Goal: Task Accomplishment & Management: Manage account settings

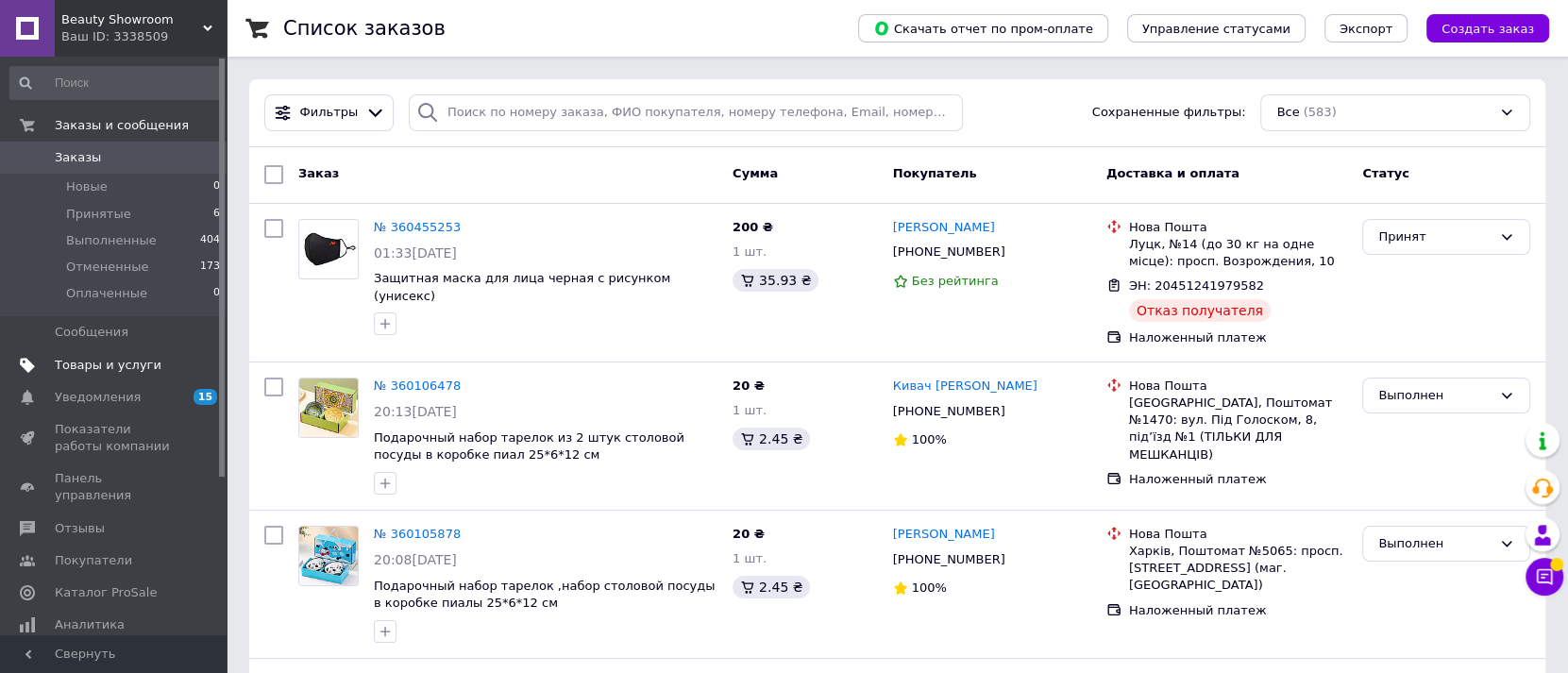
click at [82, 361] on span "Товары и услуги" at bounding box center [108, 365] width 107 height 17
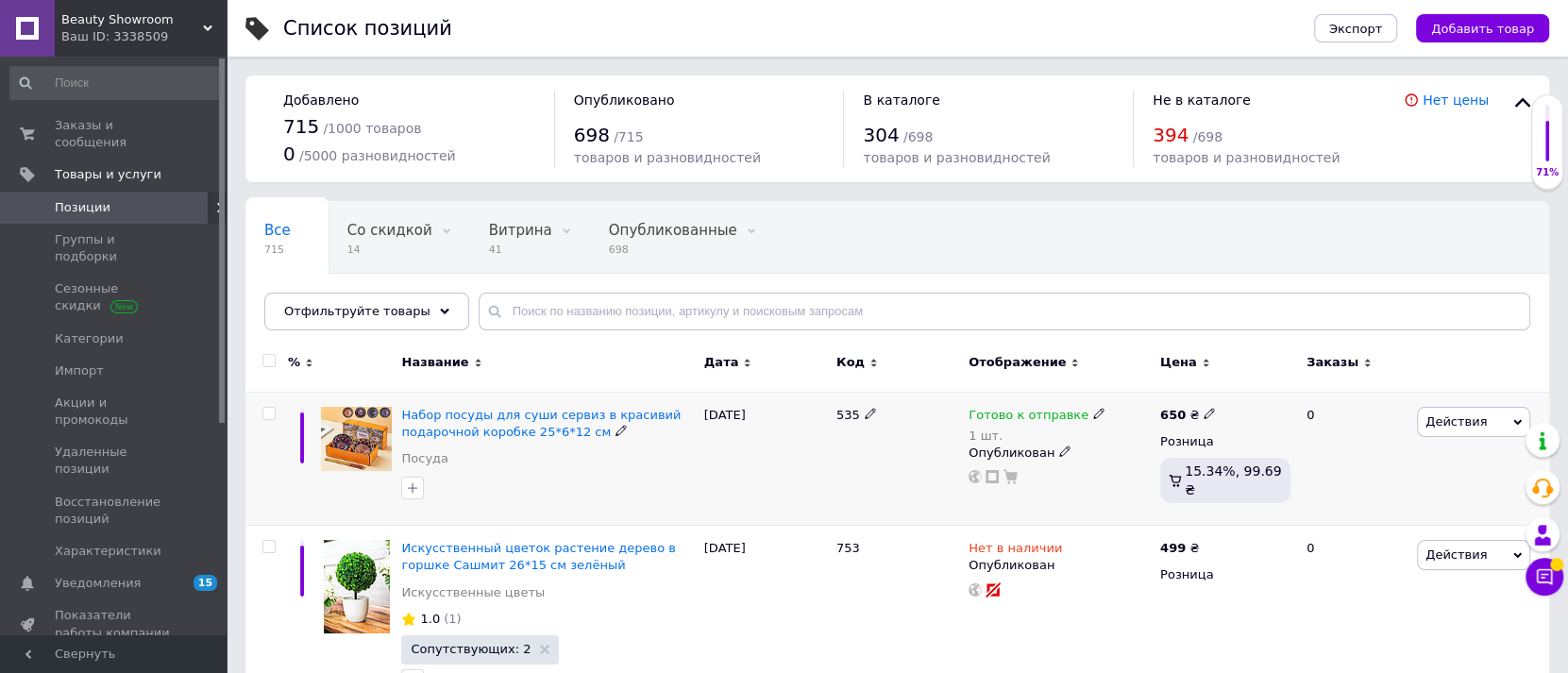
click at [866, 411] on use at bounding box center [870, 412] width 11 height 11
type input "5"
type input "754"
click at [866, 468] on div at bounding box center [898, 459] width 132 height 134
click at [457, 431] on span "Набор посуды для суши сервиз в красивий подарочной коробке 25*6*12 см" at bounding box center [541, 423] width 279 height 31
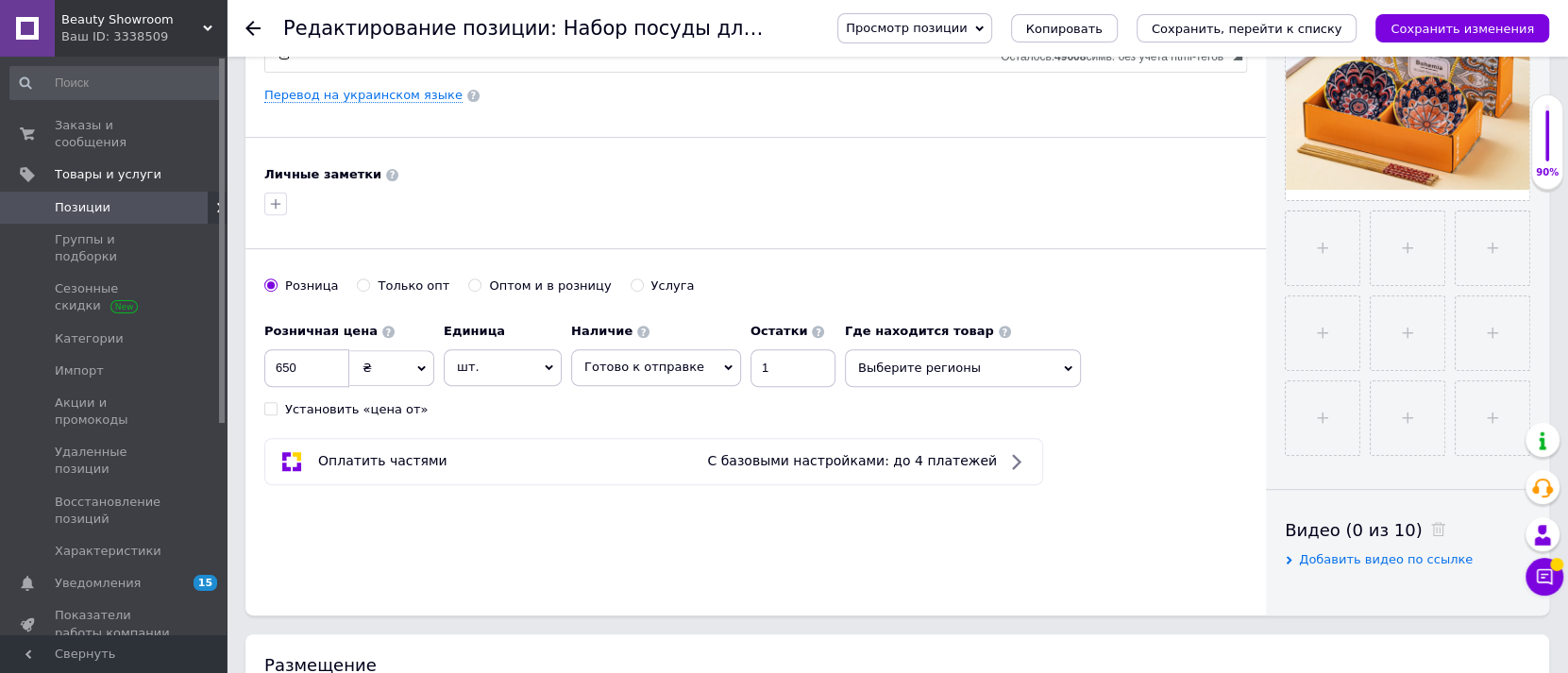
scroll to position [591, 0]
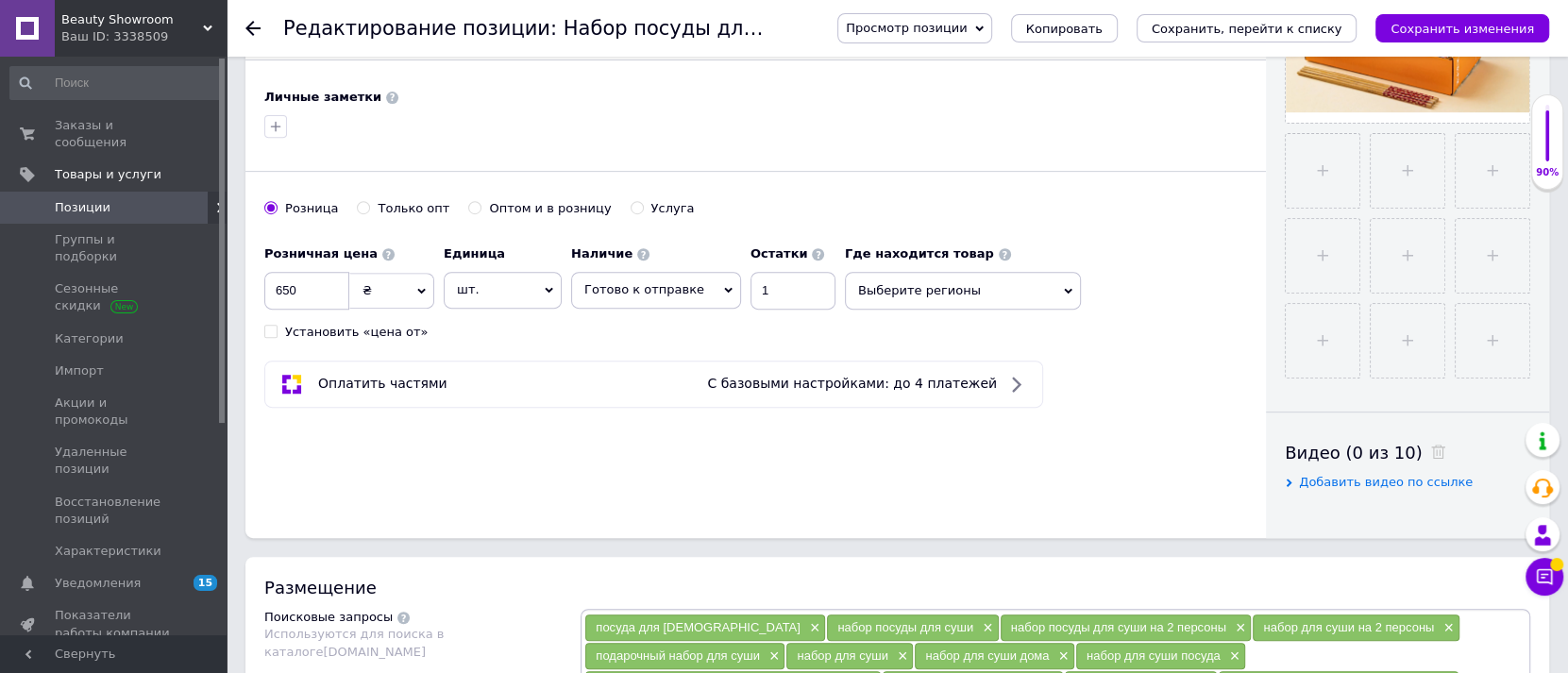
click at [944, 283] on span "Выберите регионы" at bounding box center [963, 291] width 236 height 38
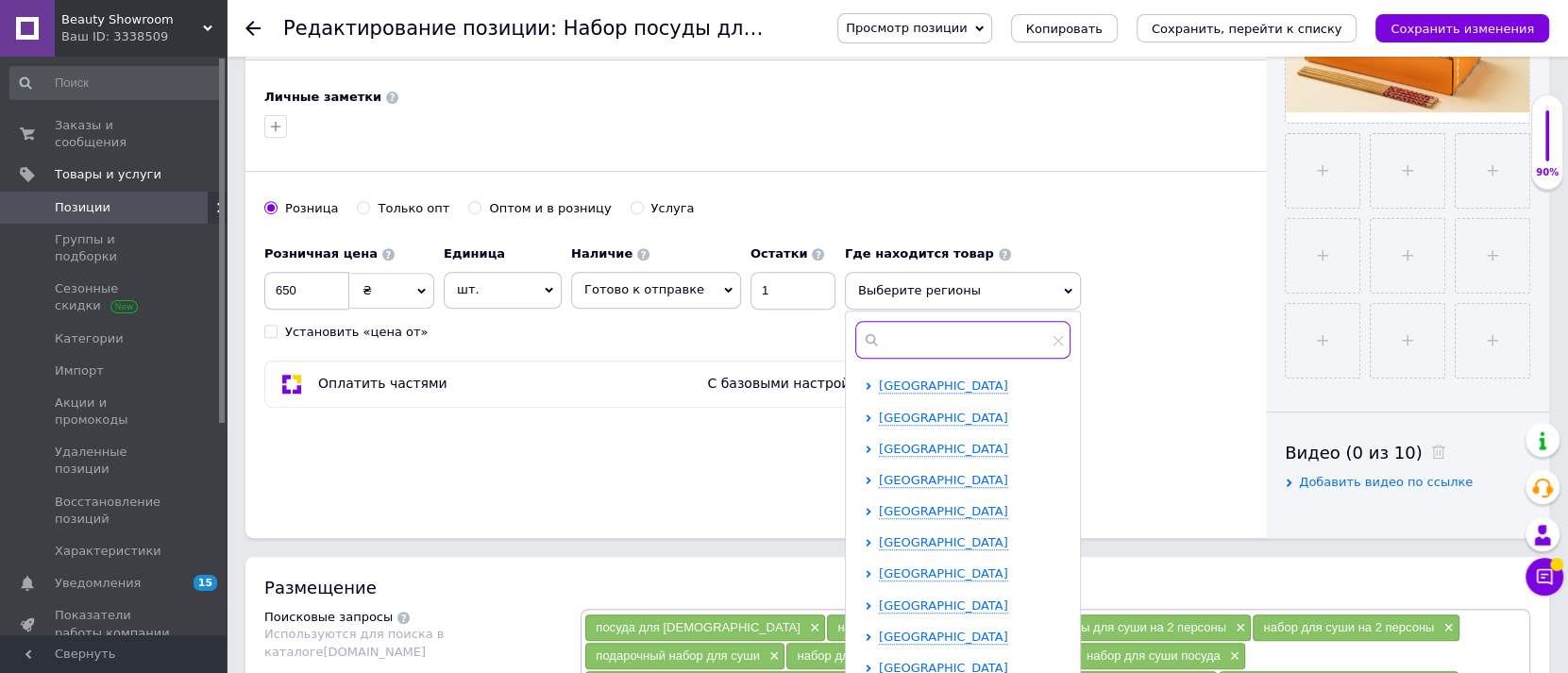
click at [888, 326] on input "text" at bounding box center [962, 339] width 215 height 38
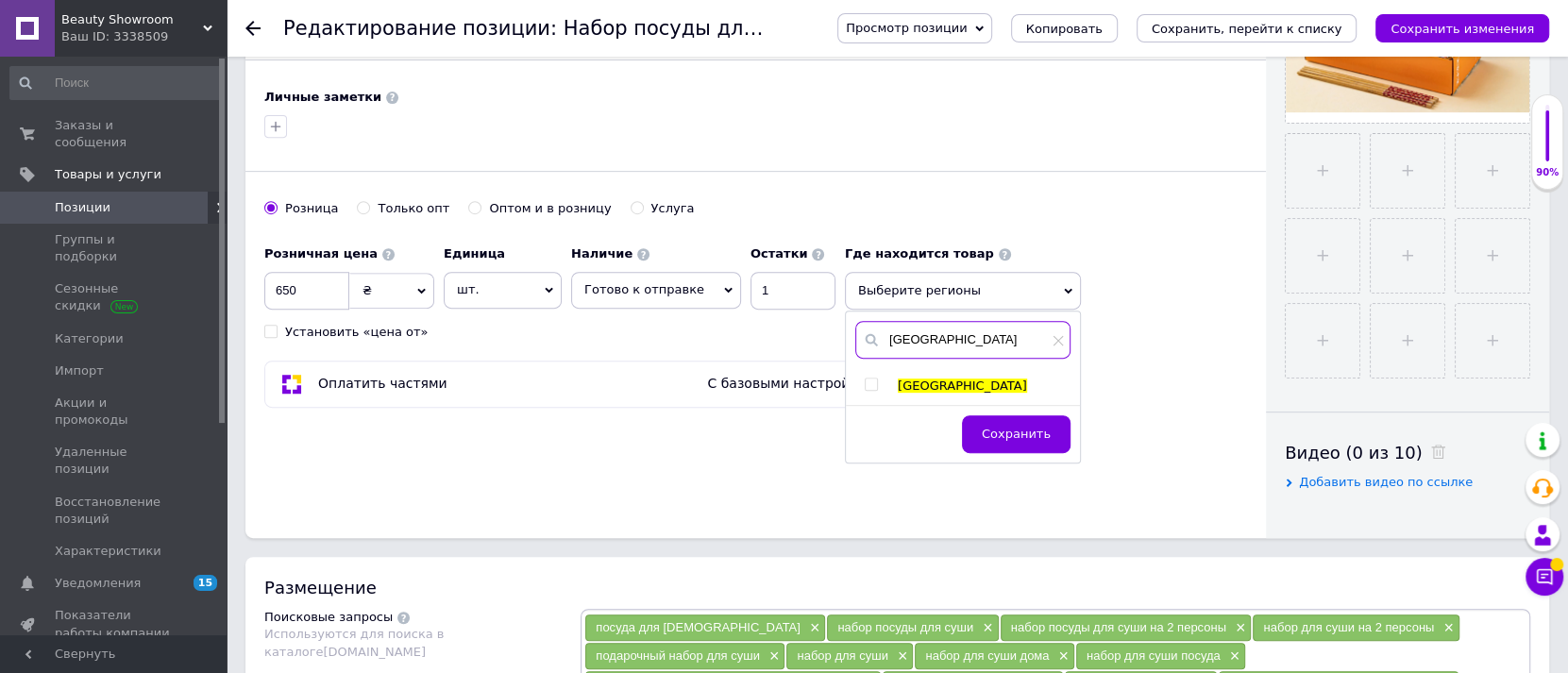
type input "[GEOGRAPHIC_DATA]"
click at [865, 384] on input "checkbox" at bounding box center [871, 384] width 13 height 13
checkbox input "true"
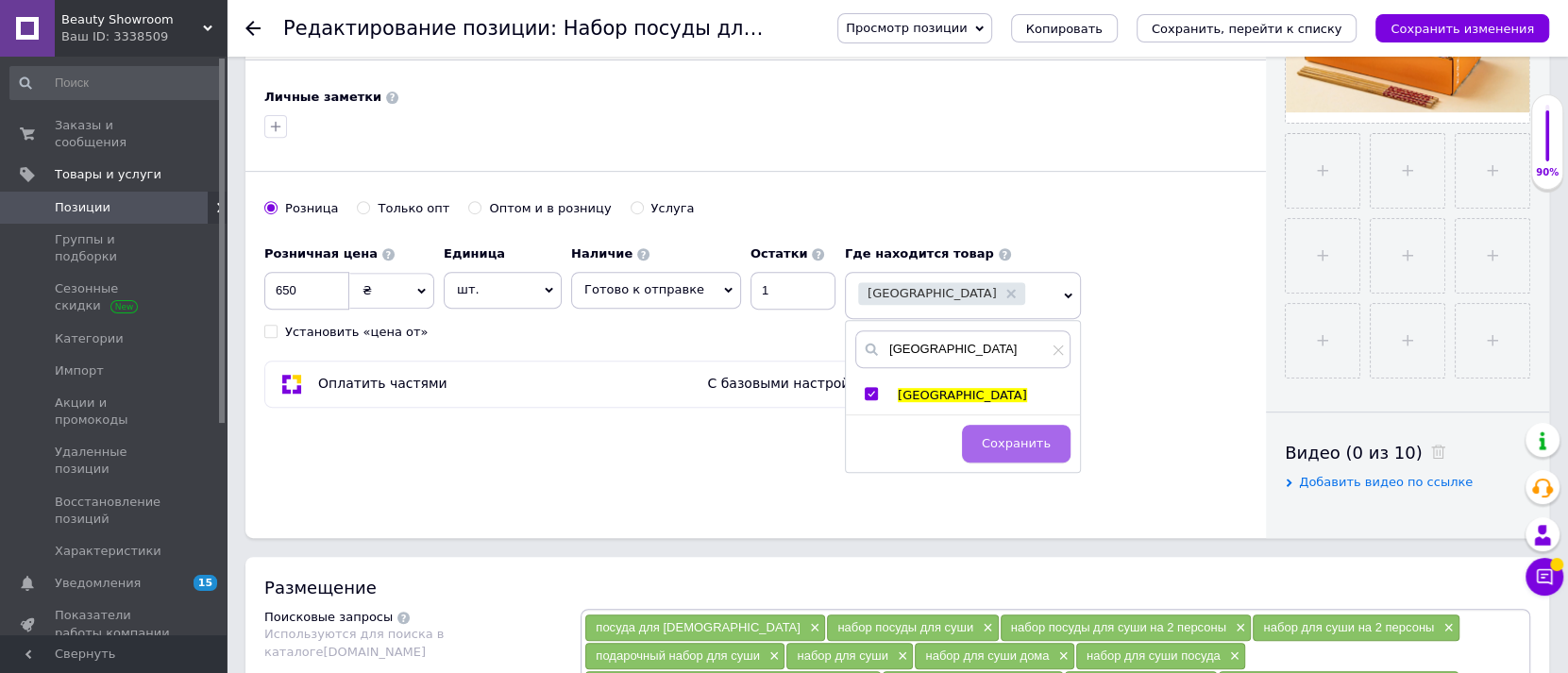
click at [984, 436] on span "Сохранить" at bounding box center [1016, 443] width 69 height 15
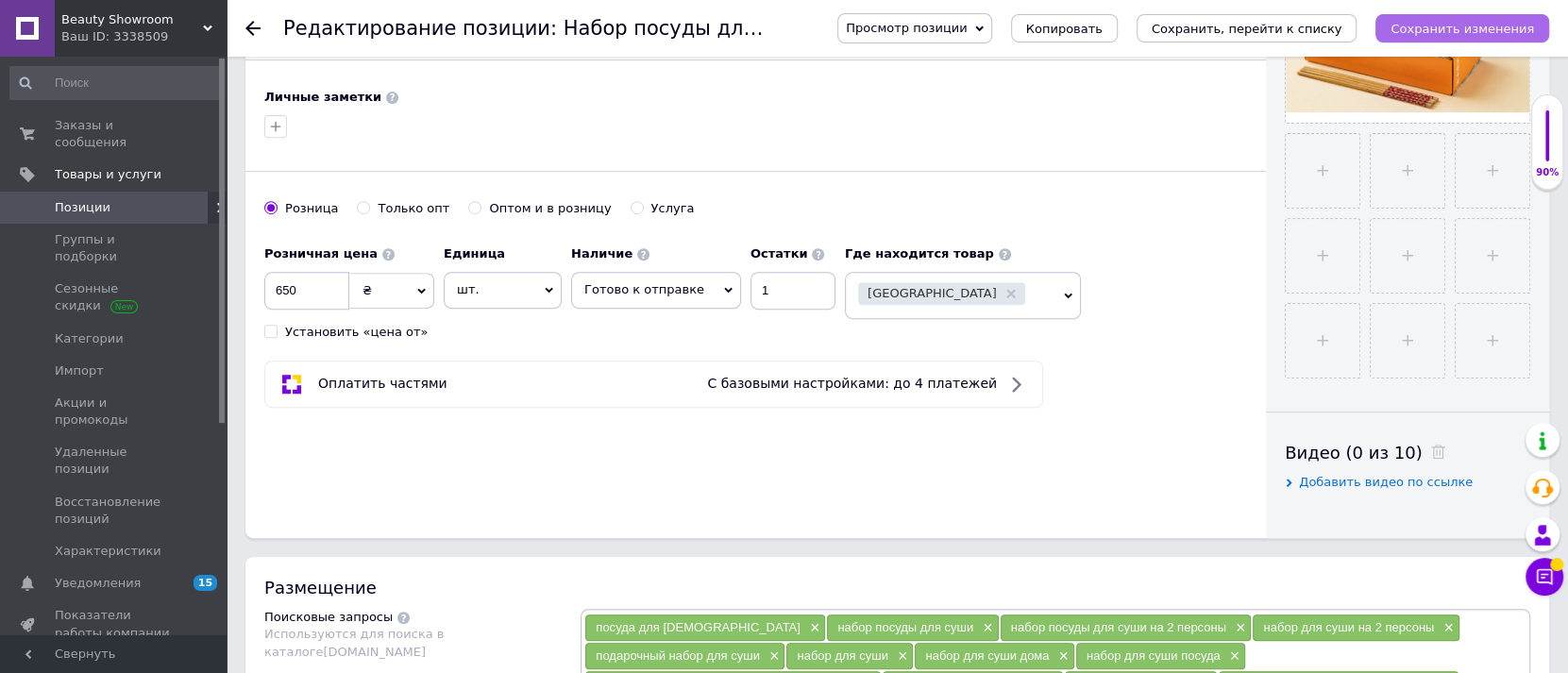
click at [1451, 23] on icon "Сохранить изменения" at bounding box center [1463, 28] width 144 height 15
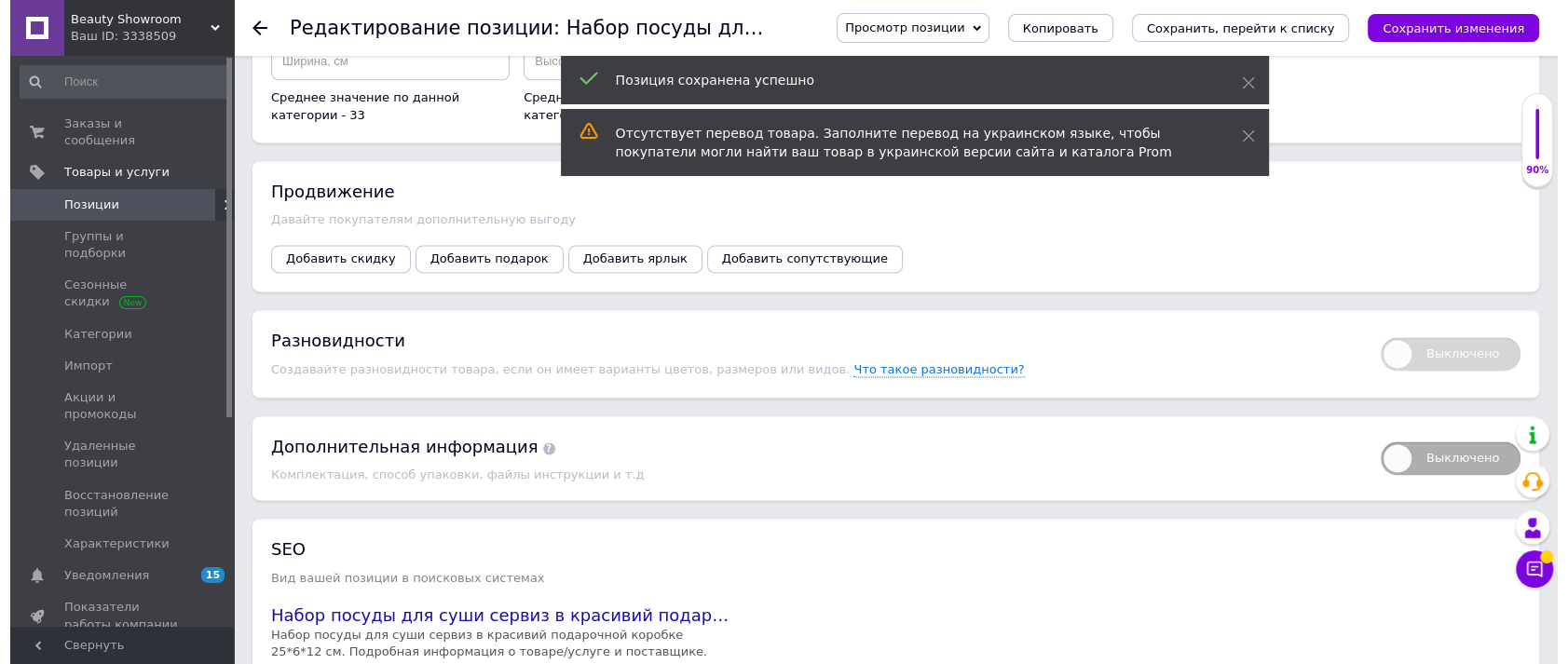
scroll to position [2057, 0]
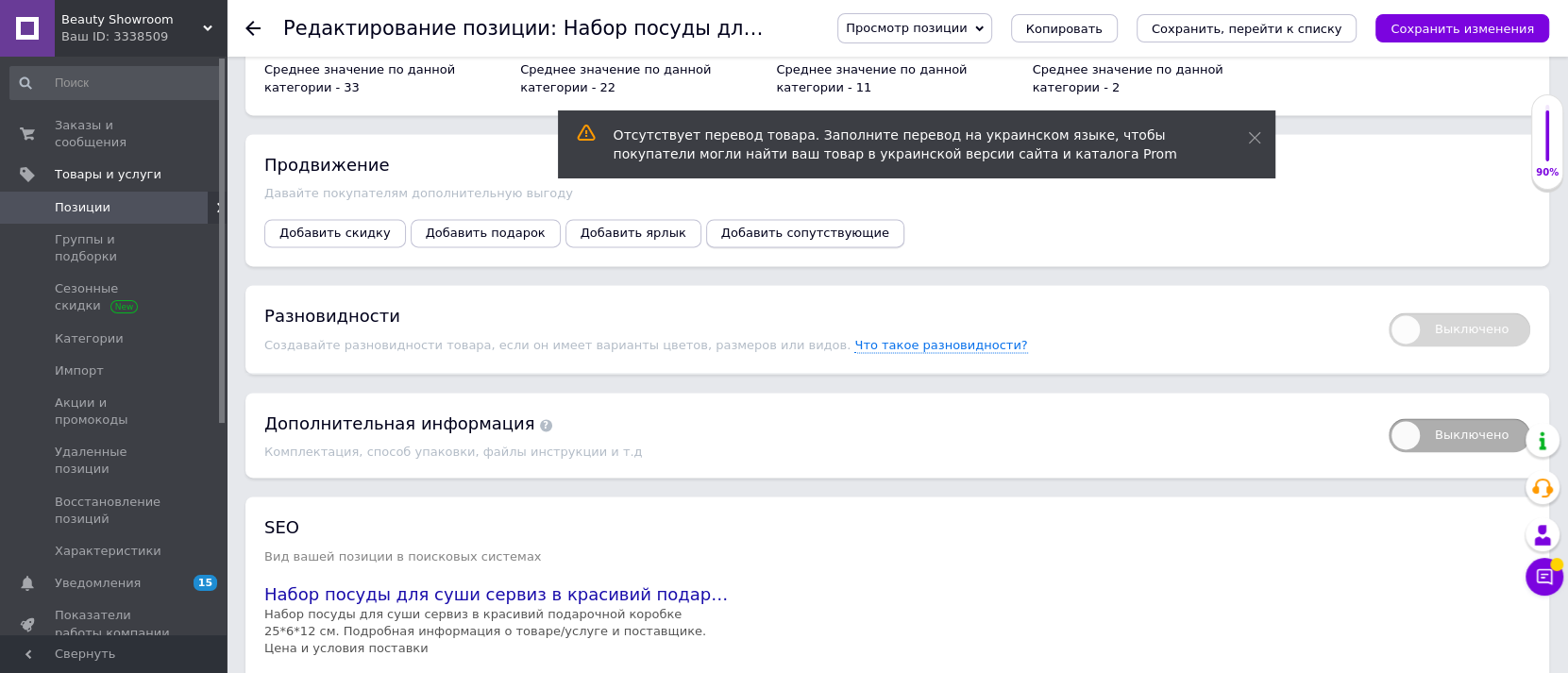
click at [722, 226] on span "Добавить сопутствующие" at bounding box center [805, 232] width 168 height 15
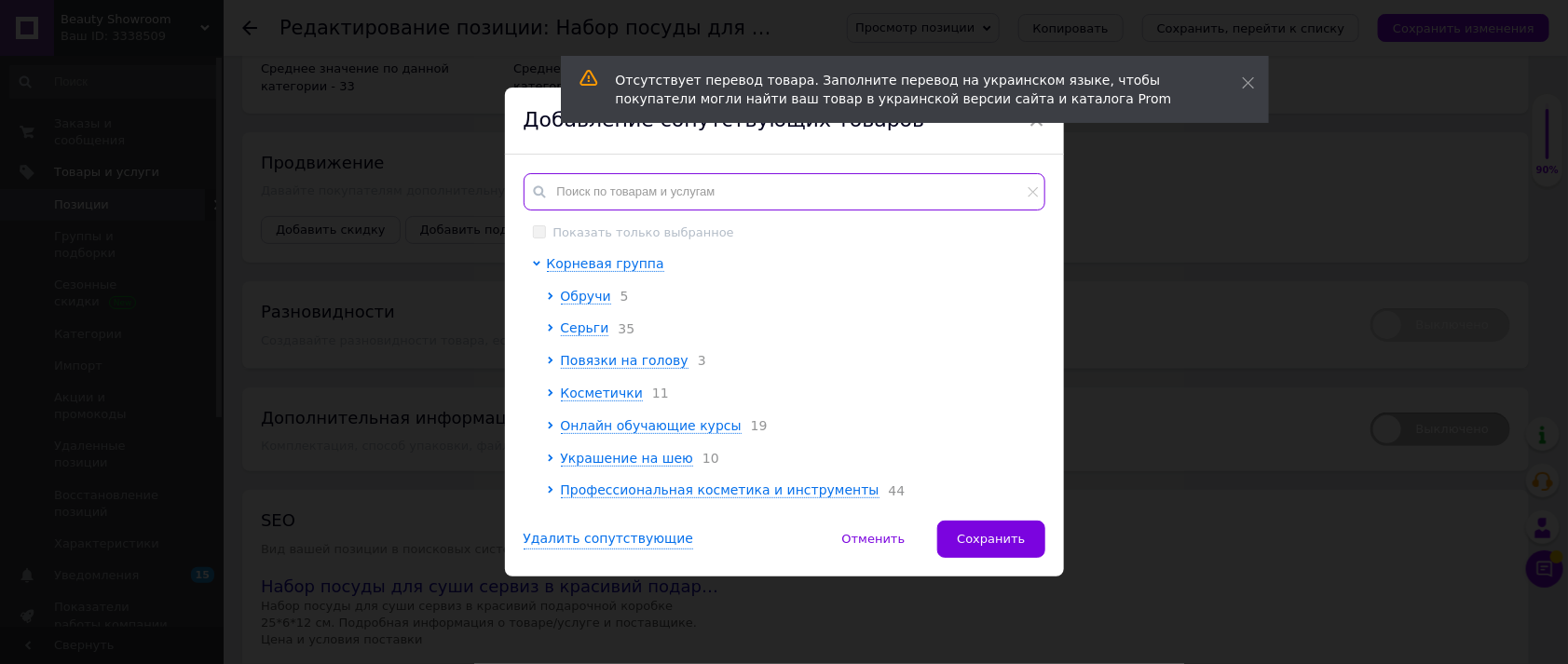
click at [586, 183] on input "text" at bounding box center [785, 192] width 522 height 37
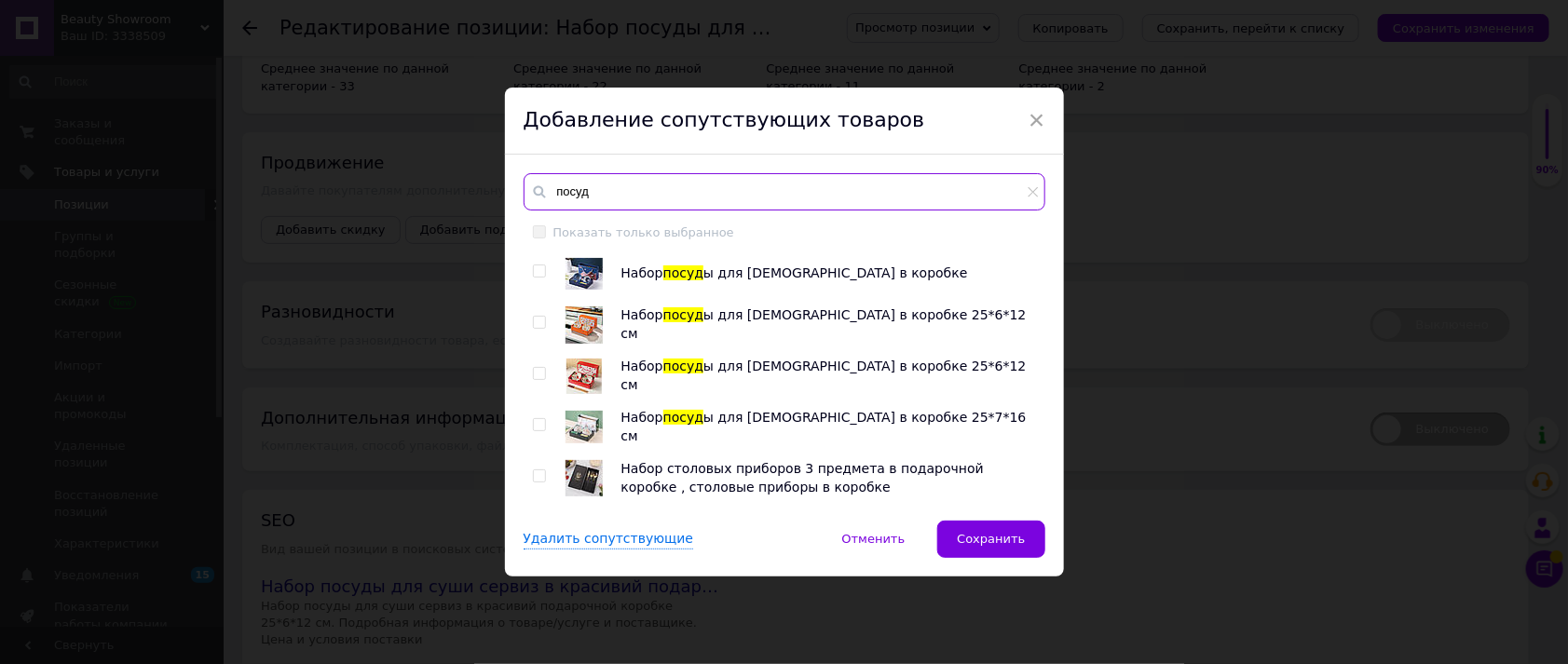
type input "посуд"
click at [536, 273] on input "checkbox" at bounding box center [538, 272] width 12 height 12
checkbox input "true"
click at [538, 322] on input "checkbox" at bounding box center [538, 322] width 12 height 12
checkbox input "true"
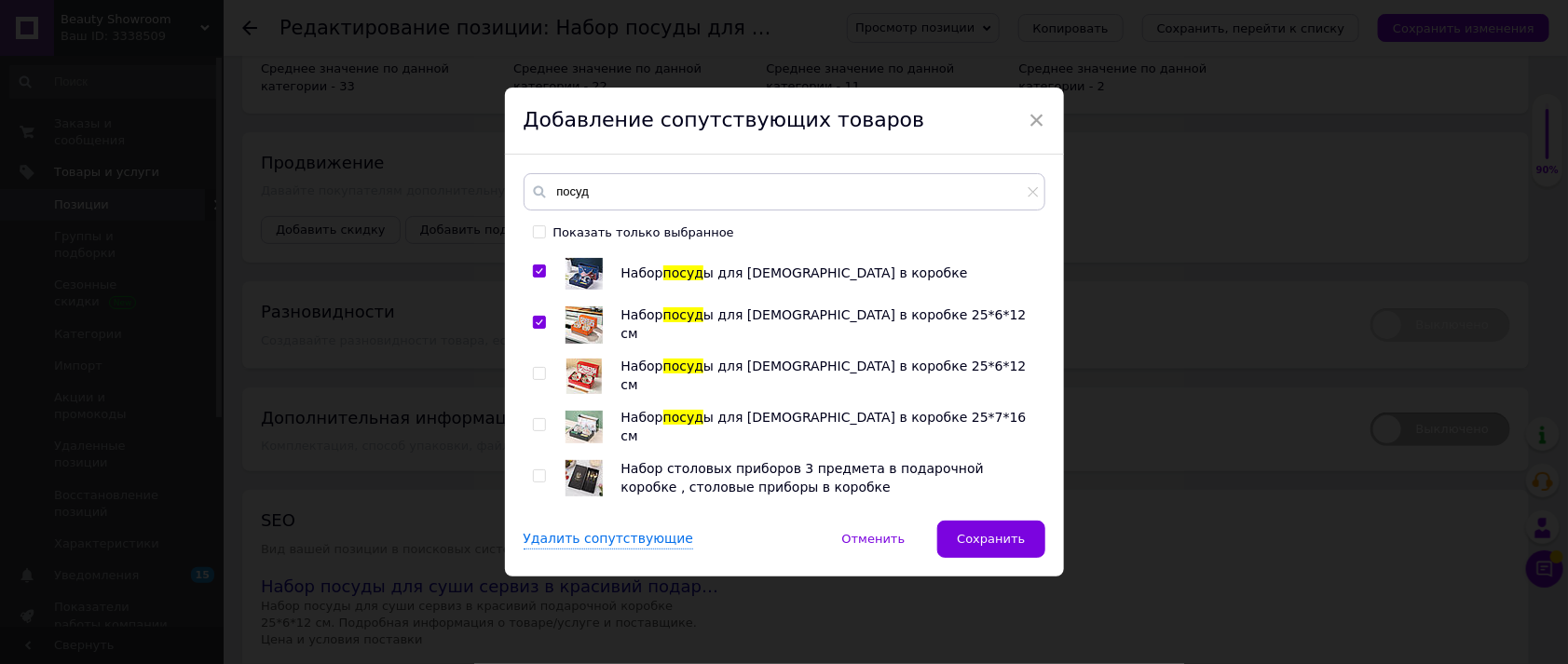
click at [537, 369] on input "checkbox" at bounding box center [538, 373] width 12 height 12
checkbox input "true"
click at [538, 423] on input "checkbox" at bounding box center [538, 425] width 12 height 12
checkbox input "true"
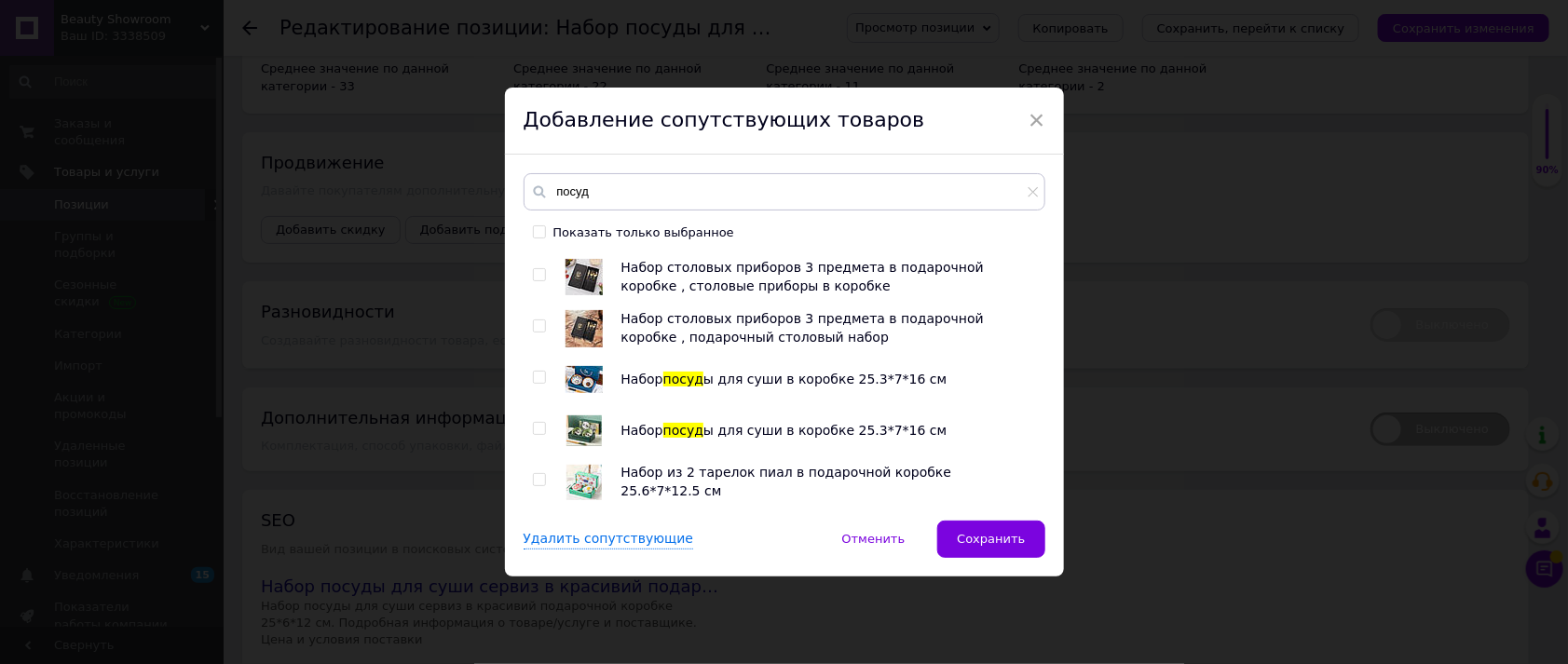
scroll to position [214, 0]
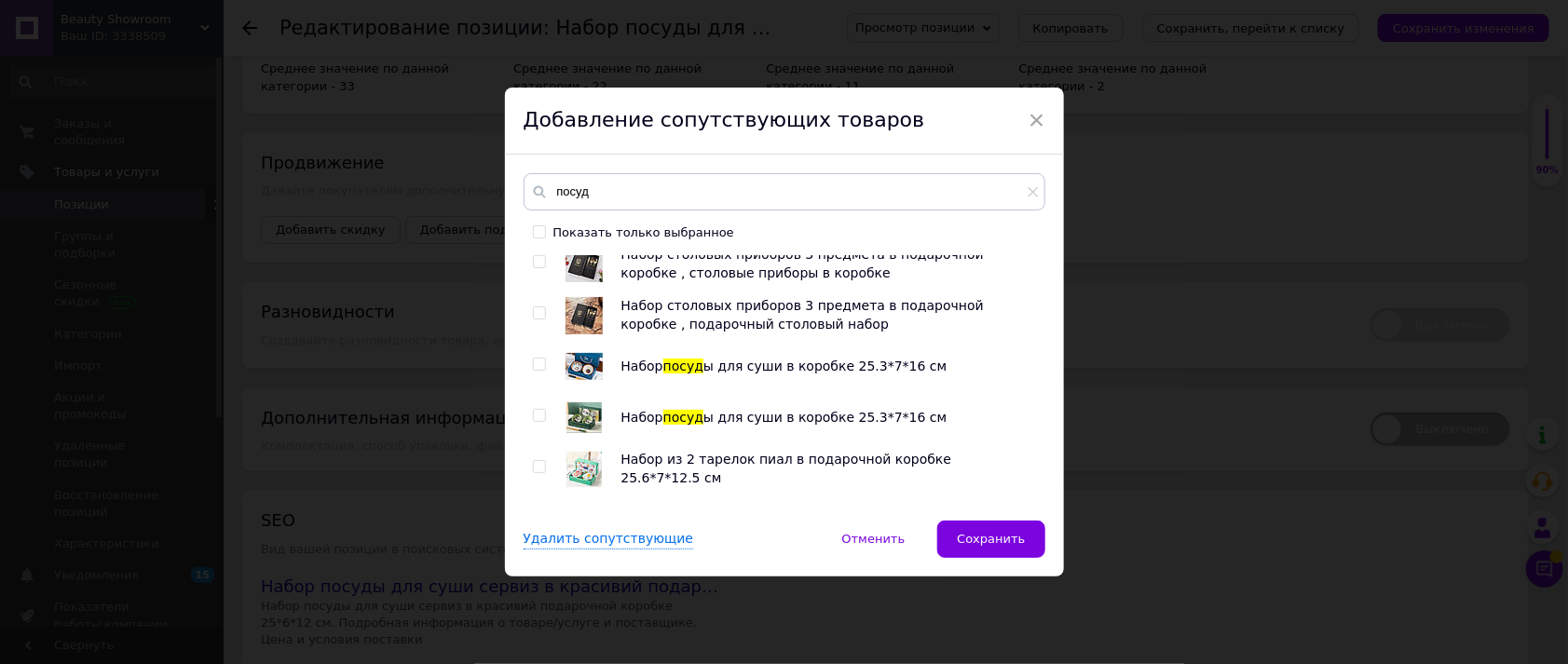
click at [538, 360] on input "checkbox" at bounding box center [538, 365] width 12 height 12
checkbox input "true"
click at [539, 415] on input "checkbox" at bounding box center [538, 415] width 12 height 12
checkbox input "true"
click at [537, 462] on input "checkbox" at bounding box center [538, 467] width 12 height 12
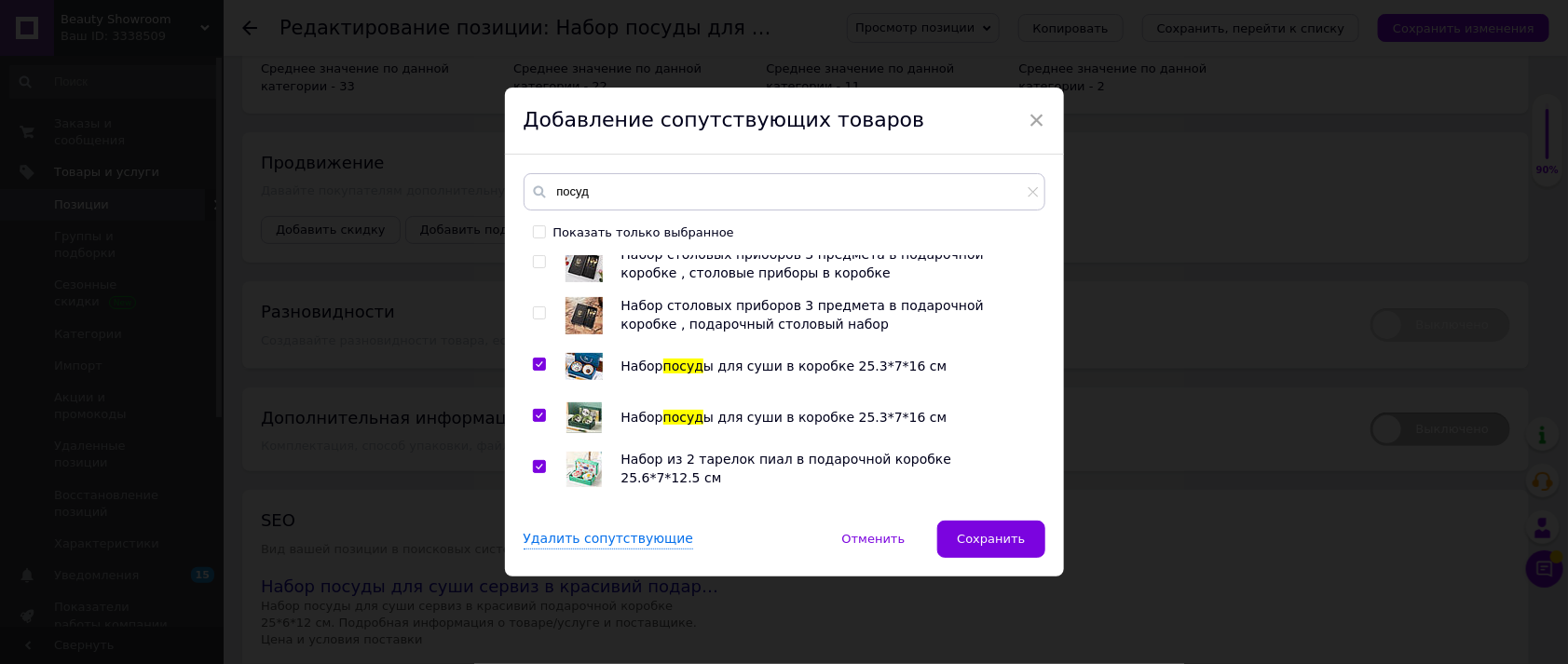
checkbox input "true"
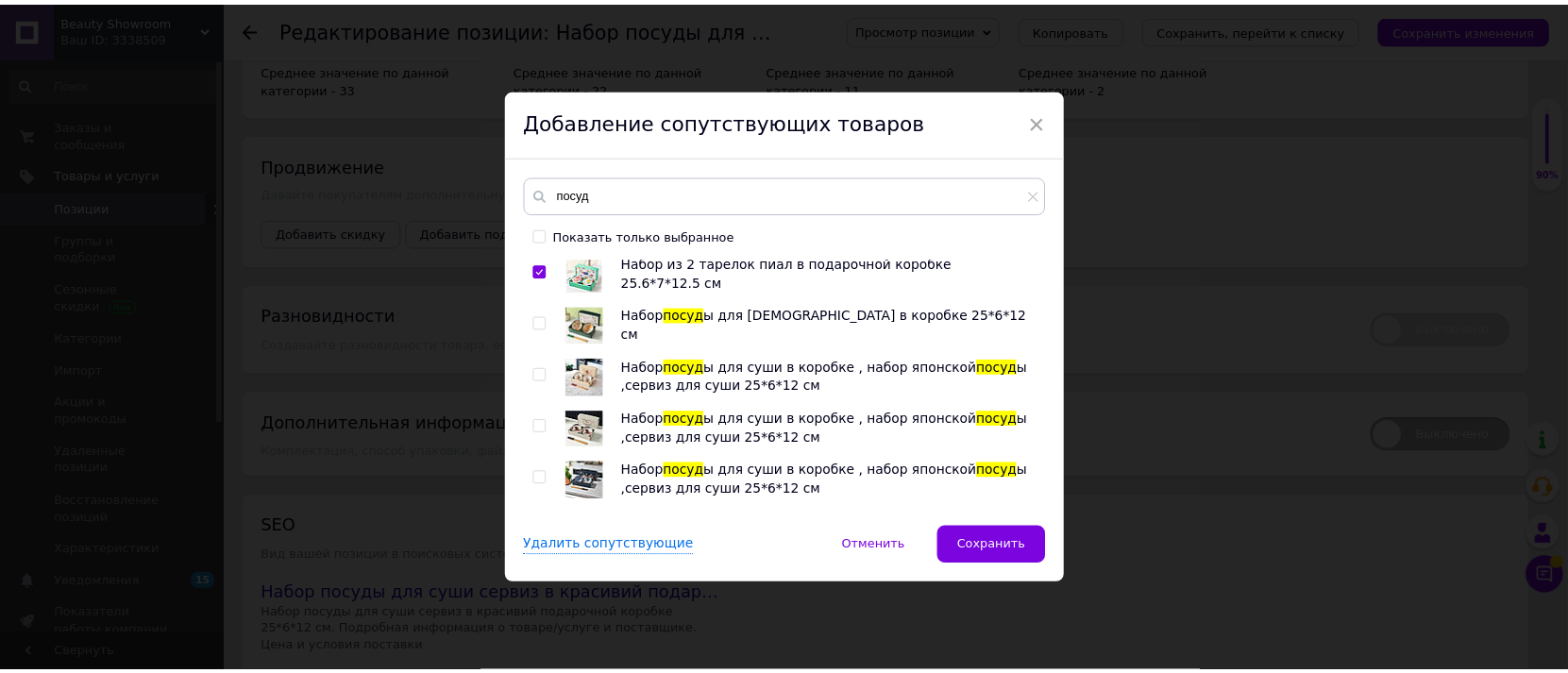
scroll to position [425, 0]
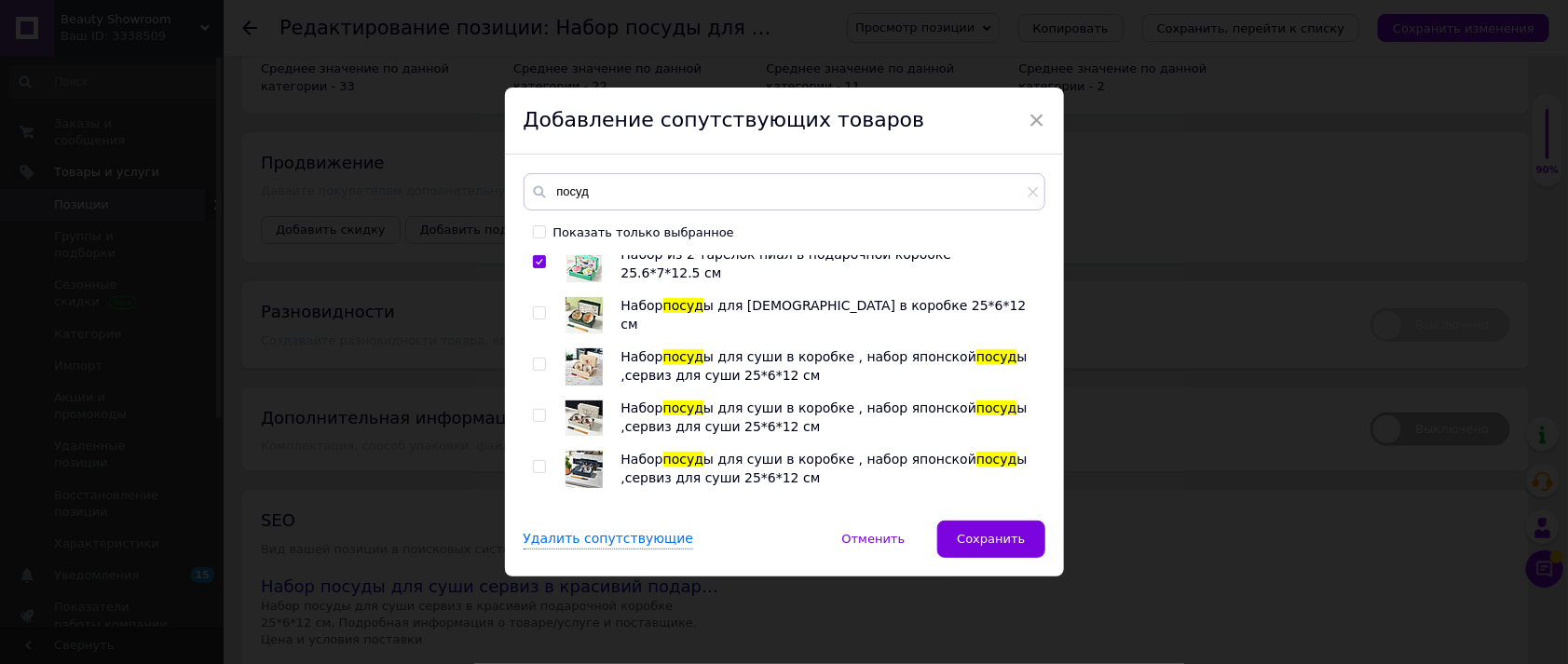
click at [533, 310] on input "checkbox" at bounding box center [538, 313] width 12 height 12
checkbox input "true"
click at [535, 366] on input "checkbox" at bounding box center [538, 365] width 12 height 12
checkbox input "true"
click at [535, 419] on input "checkbox" at bounding box center [538, 415] width 12 height 12
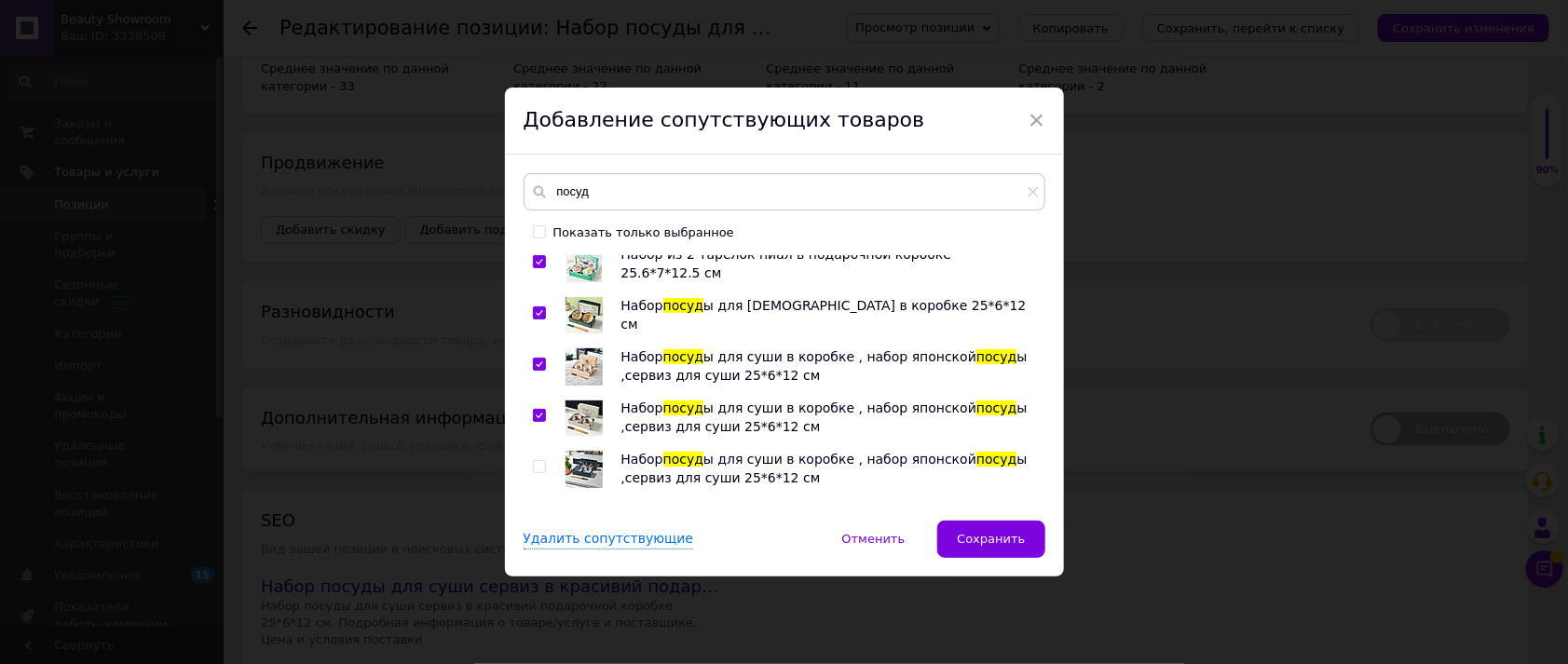
checkbox input "true"
click at [537, 466] on input "checkbox" at bounding box center [538, 467] width 12 height 12
checkbox input "true"
click at [966, 534] on span "Сохранить" at bounding box center [990, 538] width 68 height 14
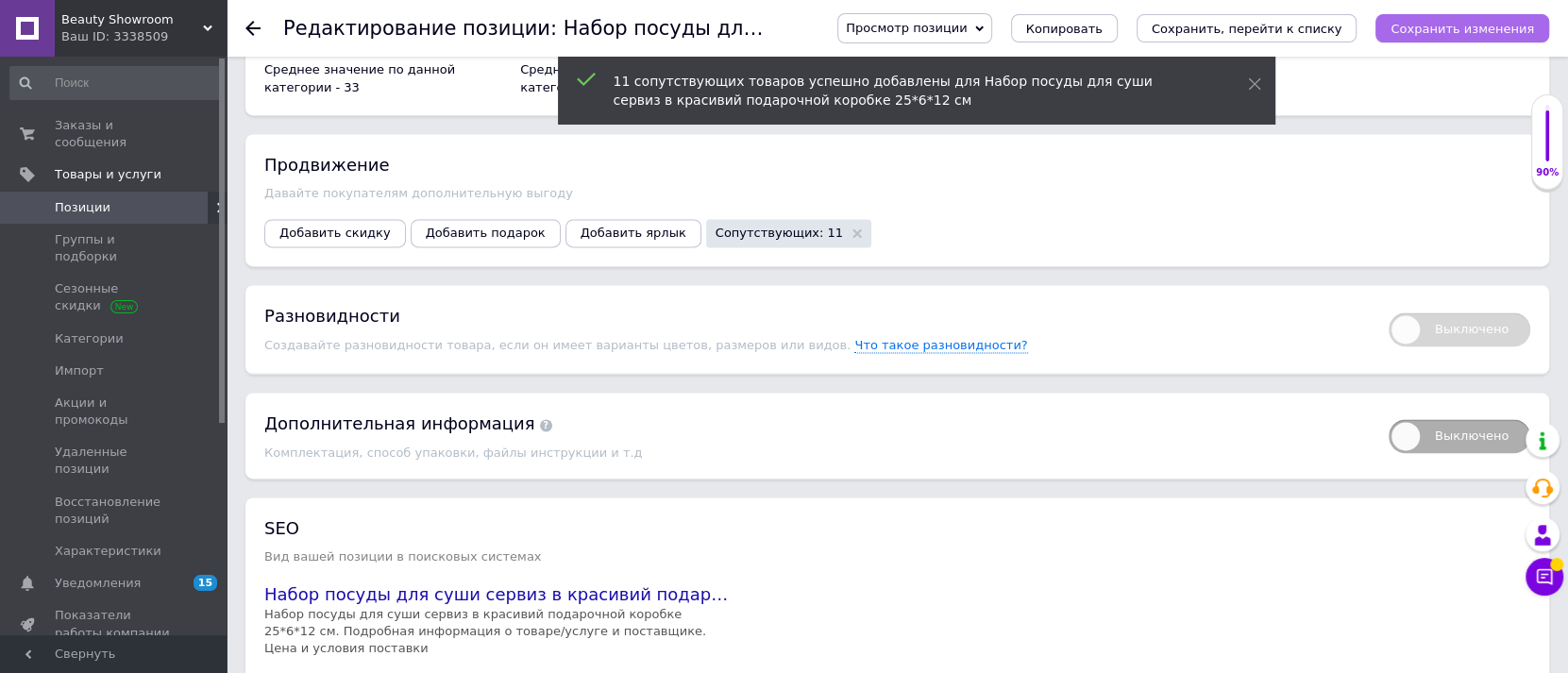
click at [1471, 38] on button "Сохранить изменения" at bounding box center [1462, 28] width 174 height 28
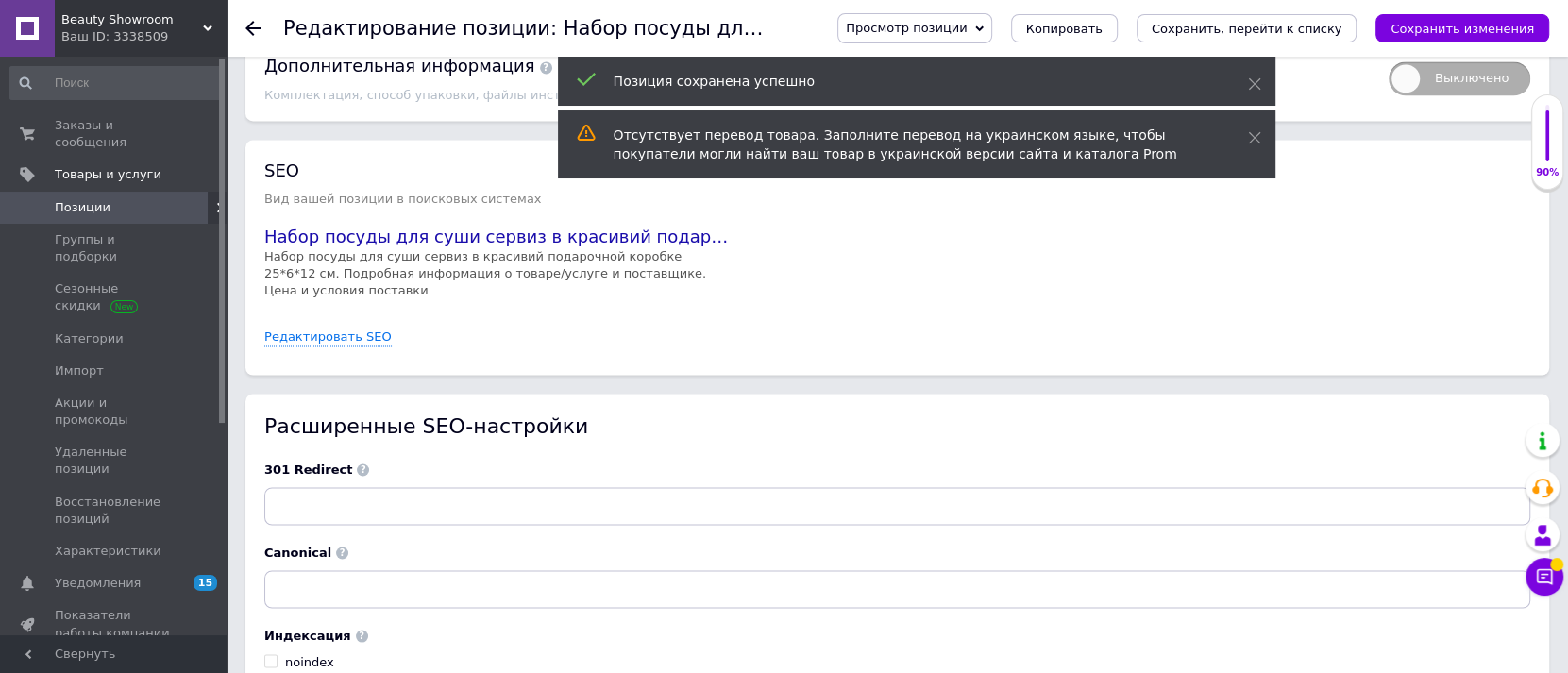
scroll to position [2511, 0]
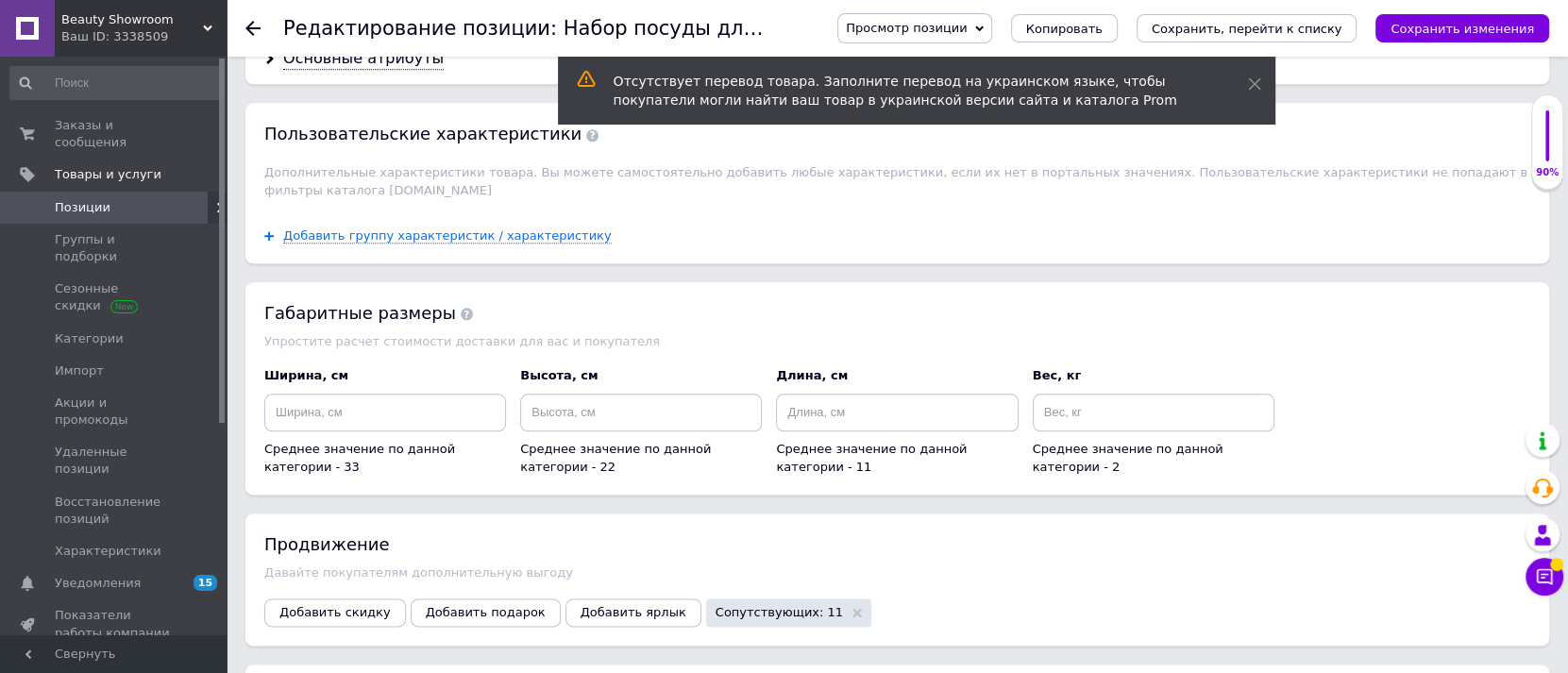
scroll to position [1527, 0]
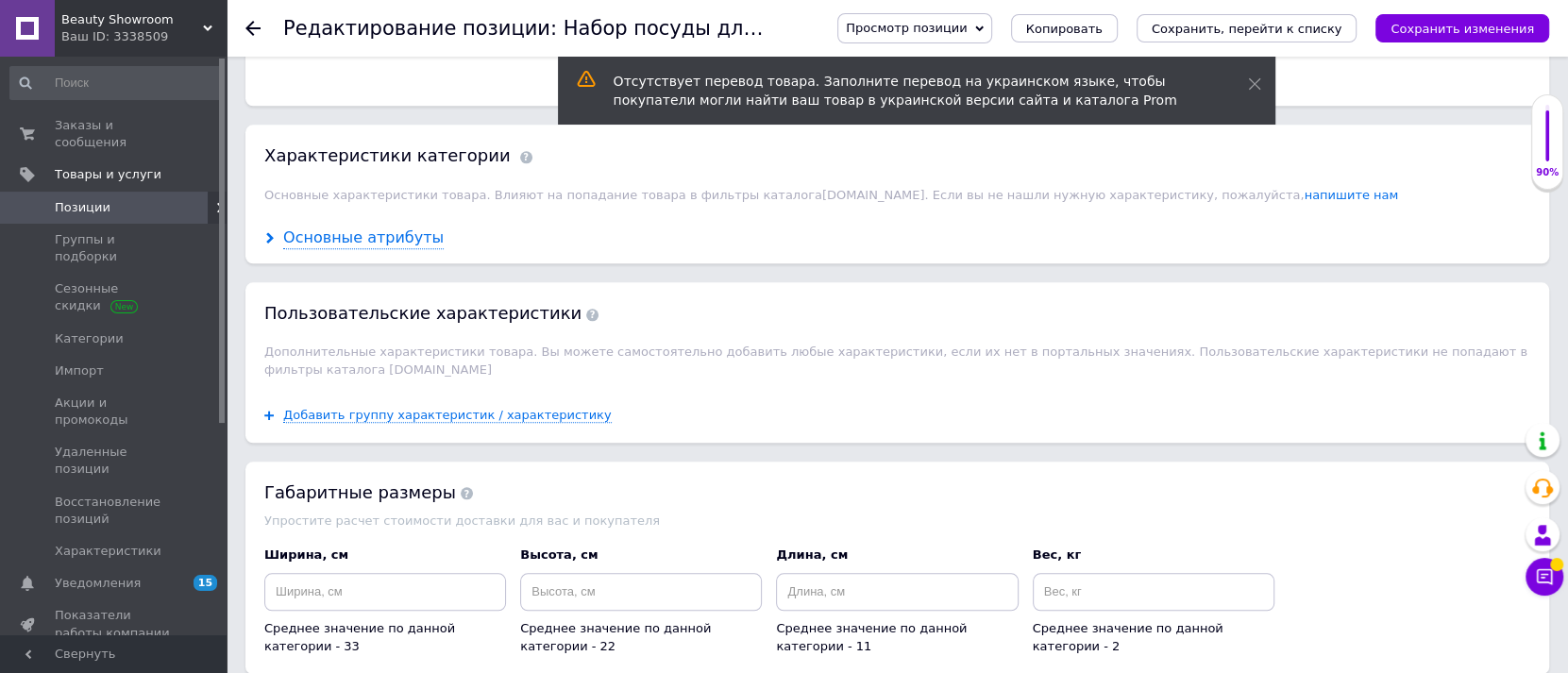
click at [360, 228] on div "Основные атрибуты" at bounding box center [363, 238] width 160 height 21
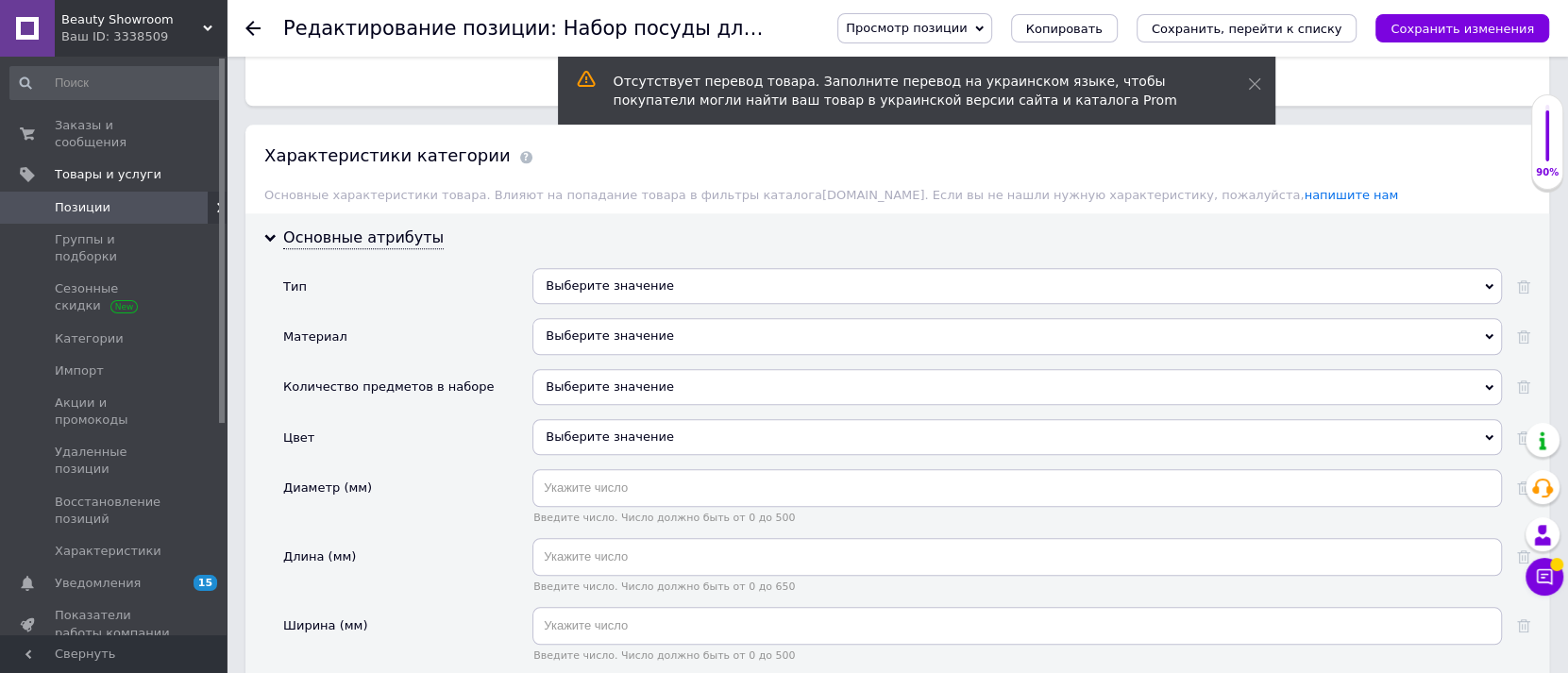
click at [682, 419] on div "Выберите значение" at bounding box center [1017, 437] width 970 height 36
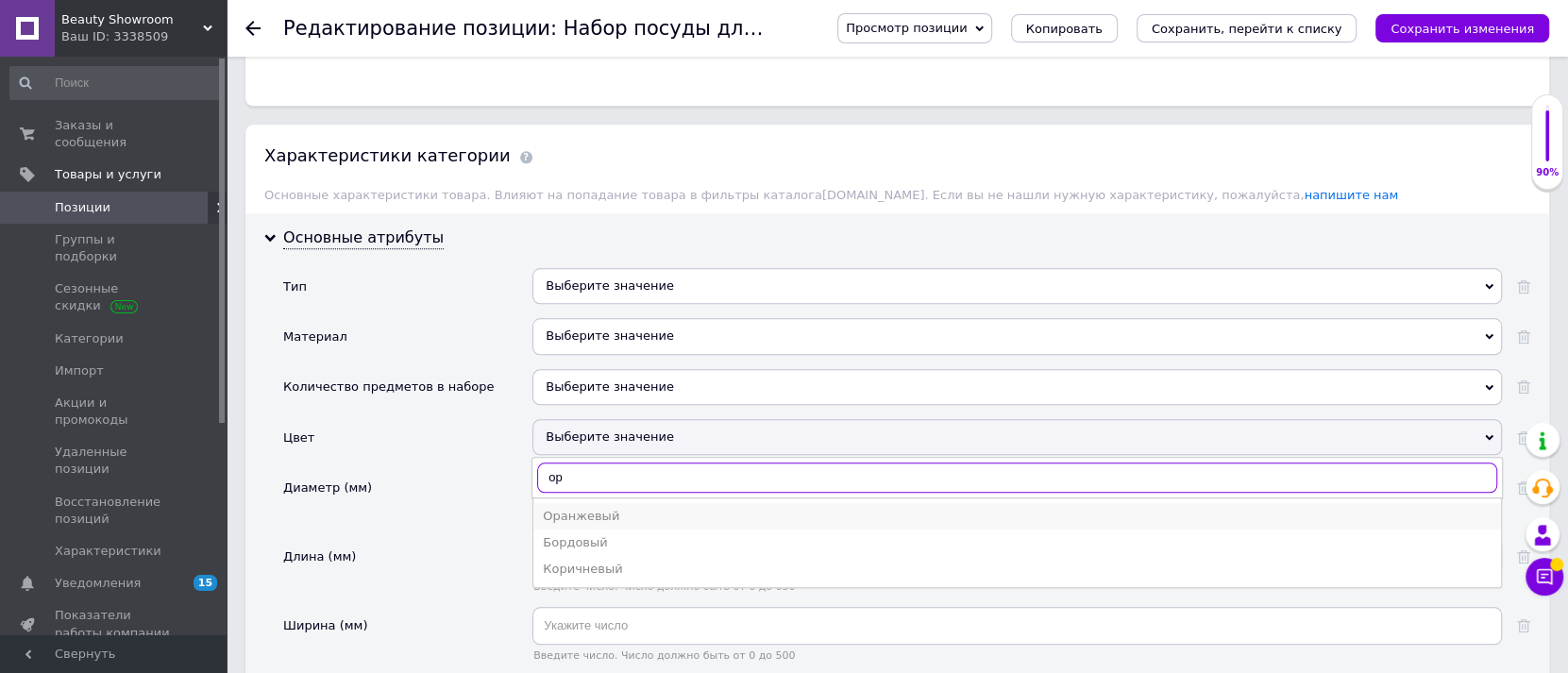
type input "ор"
click at [646, 508] on div "Оранжевый" at bounding box center [1017, 515] width 949 height 17
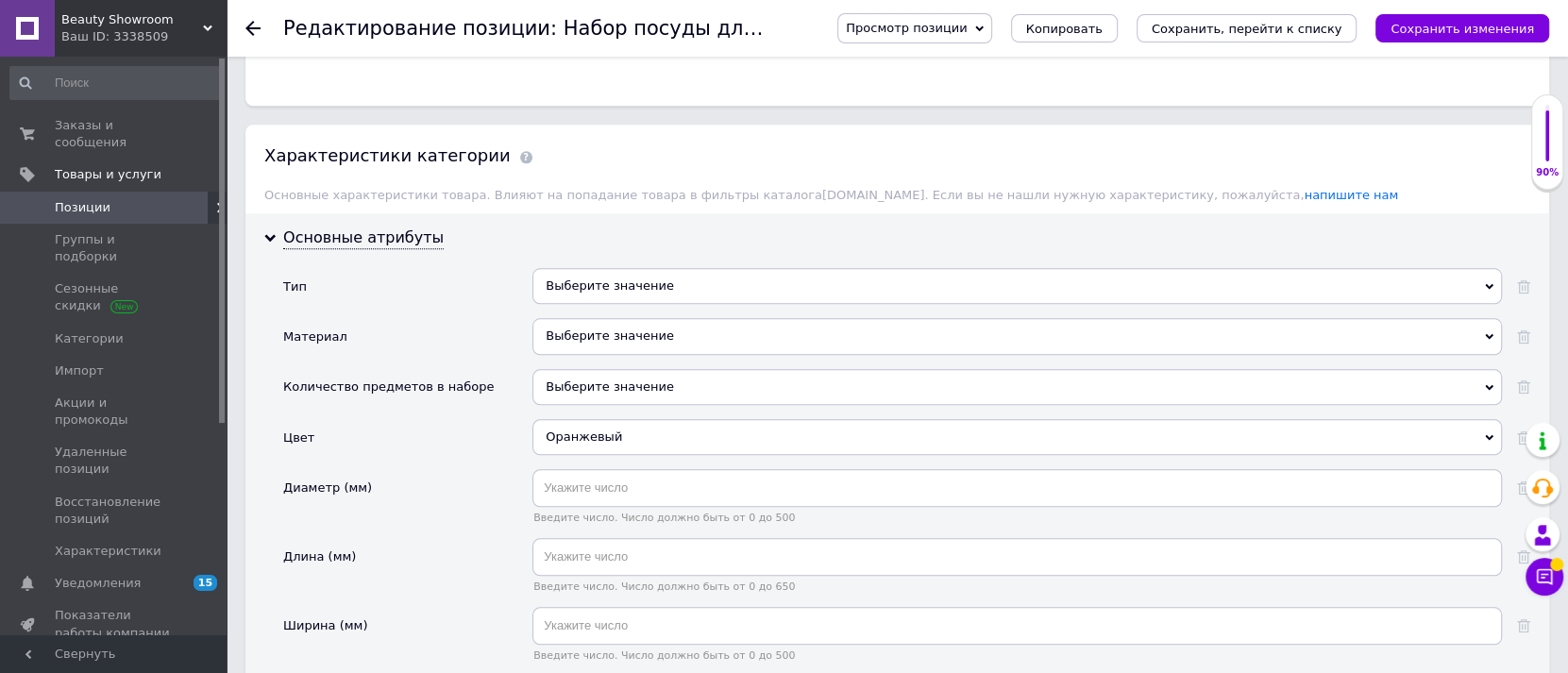
click at [565, 370] on div "Выберите значение" at bounding box center [1017, 387] width 970 height 36
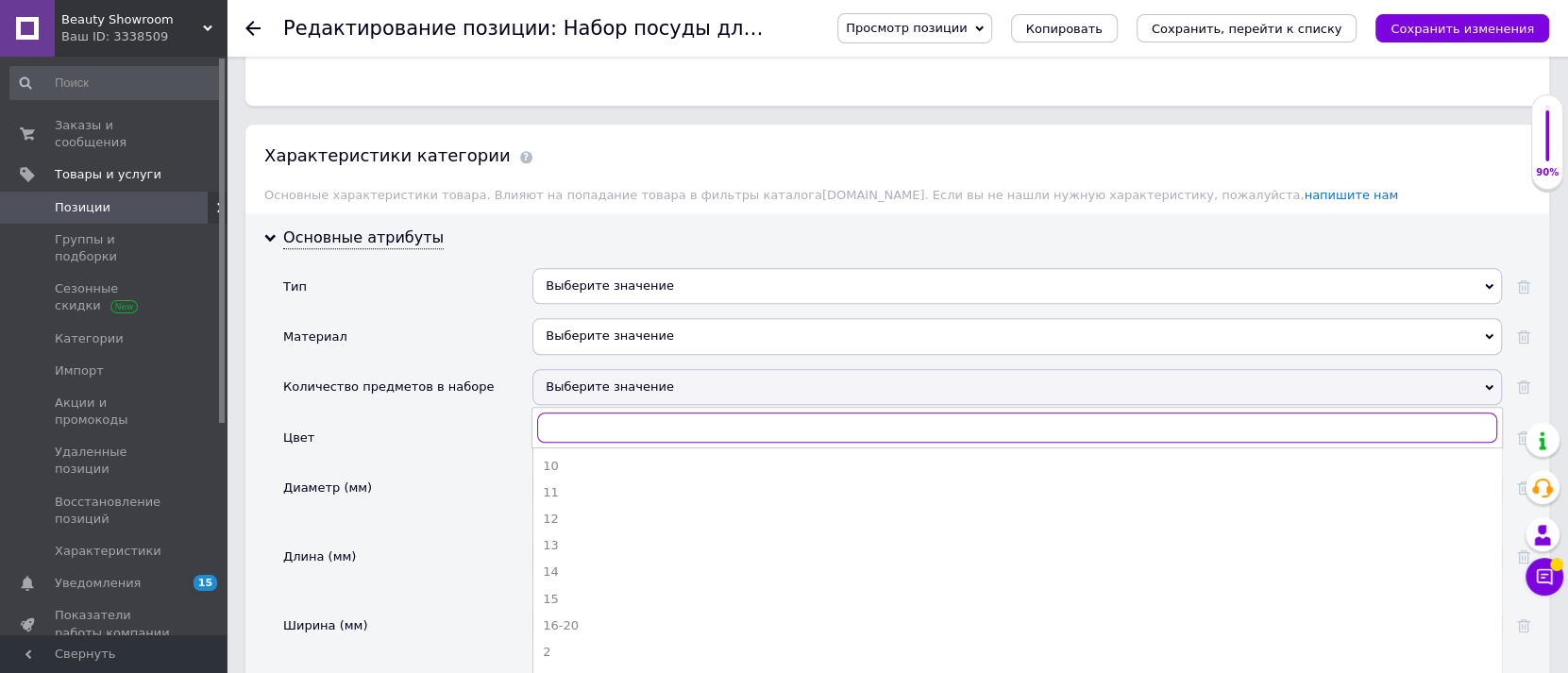
click at [562, 412] on input "text" at bounding box center [1016, 427] width 960 height 30
type input "4"
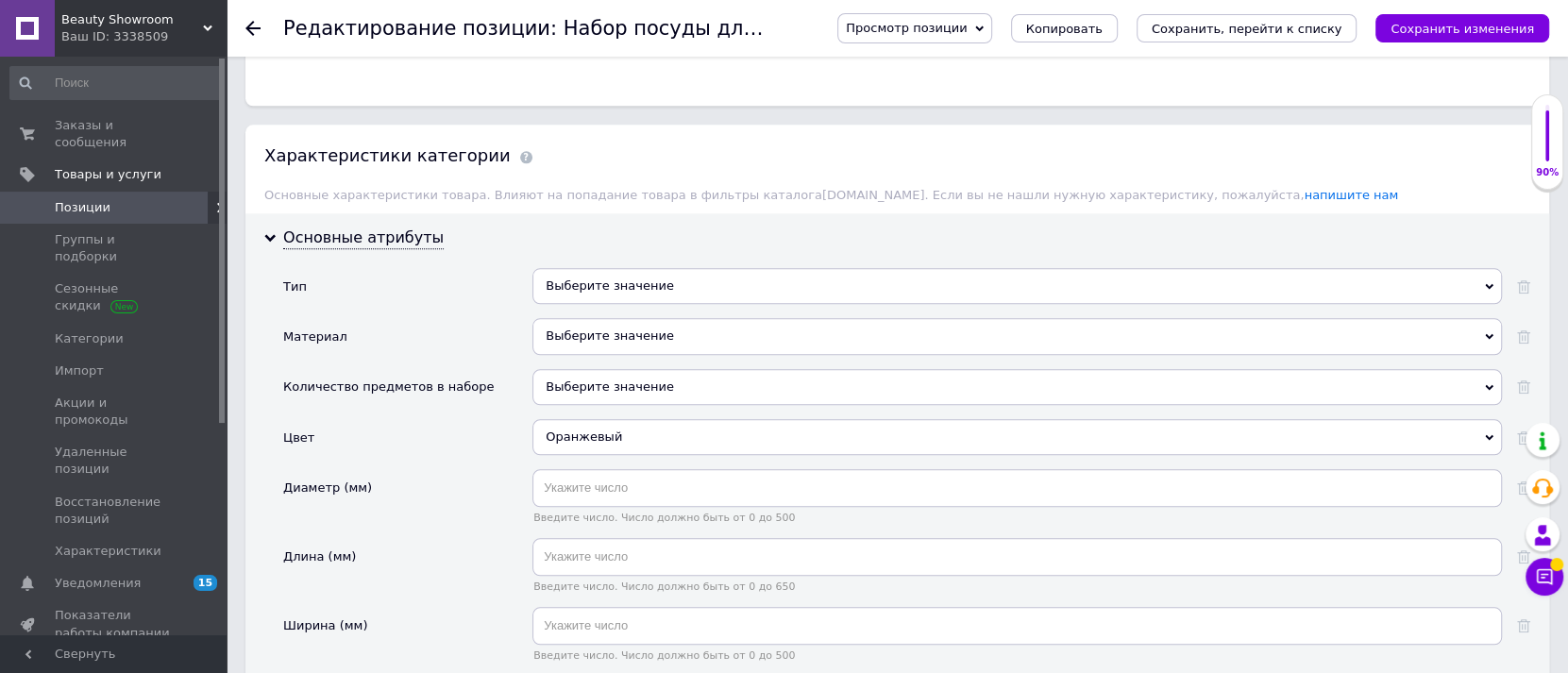
click at [566, 318] on div "Выберите значение" at bounding box center [1017, 336] width 970 height 36
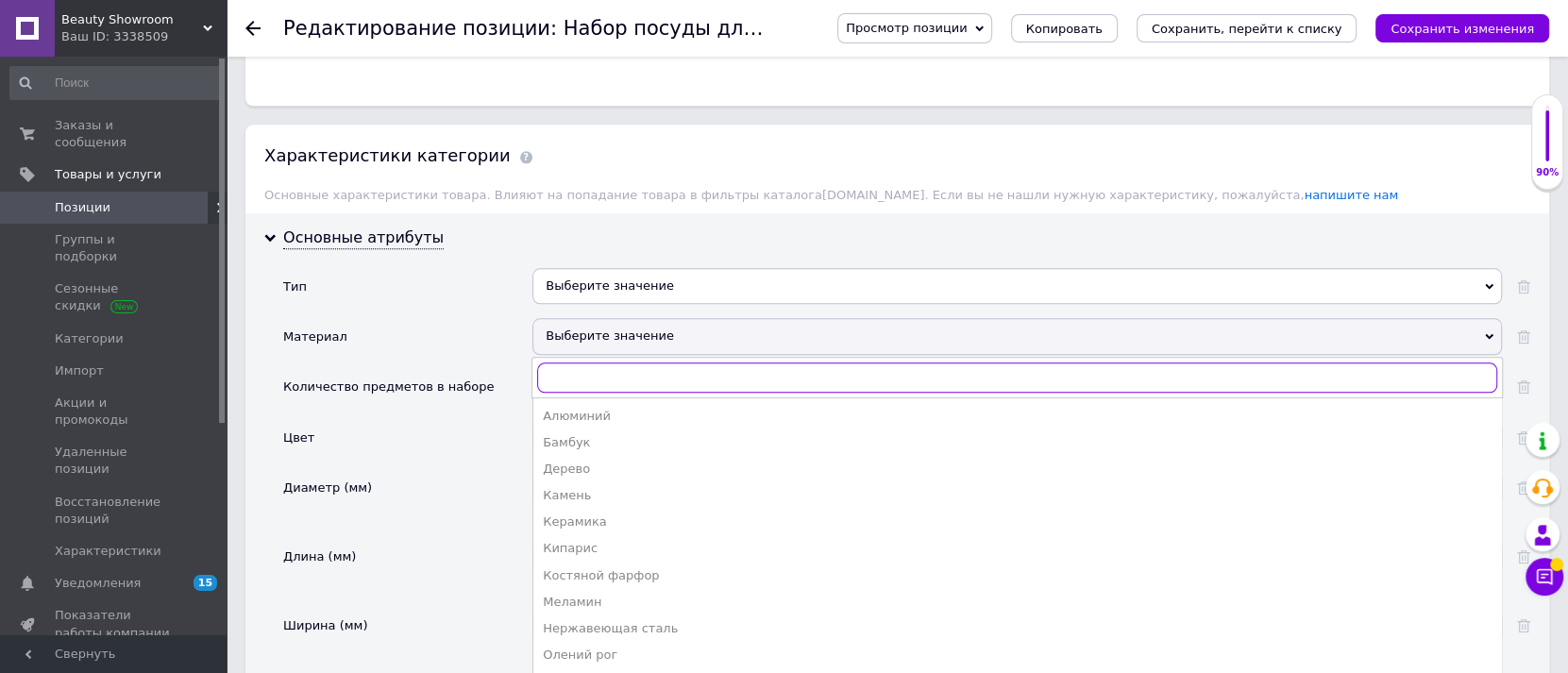
click at [565, 363] on input "text" at bounding box center [1016, 377] width 960 height 30
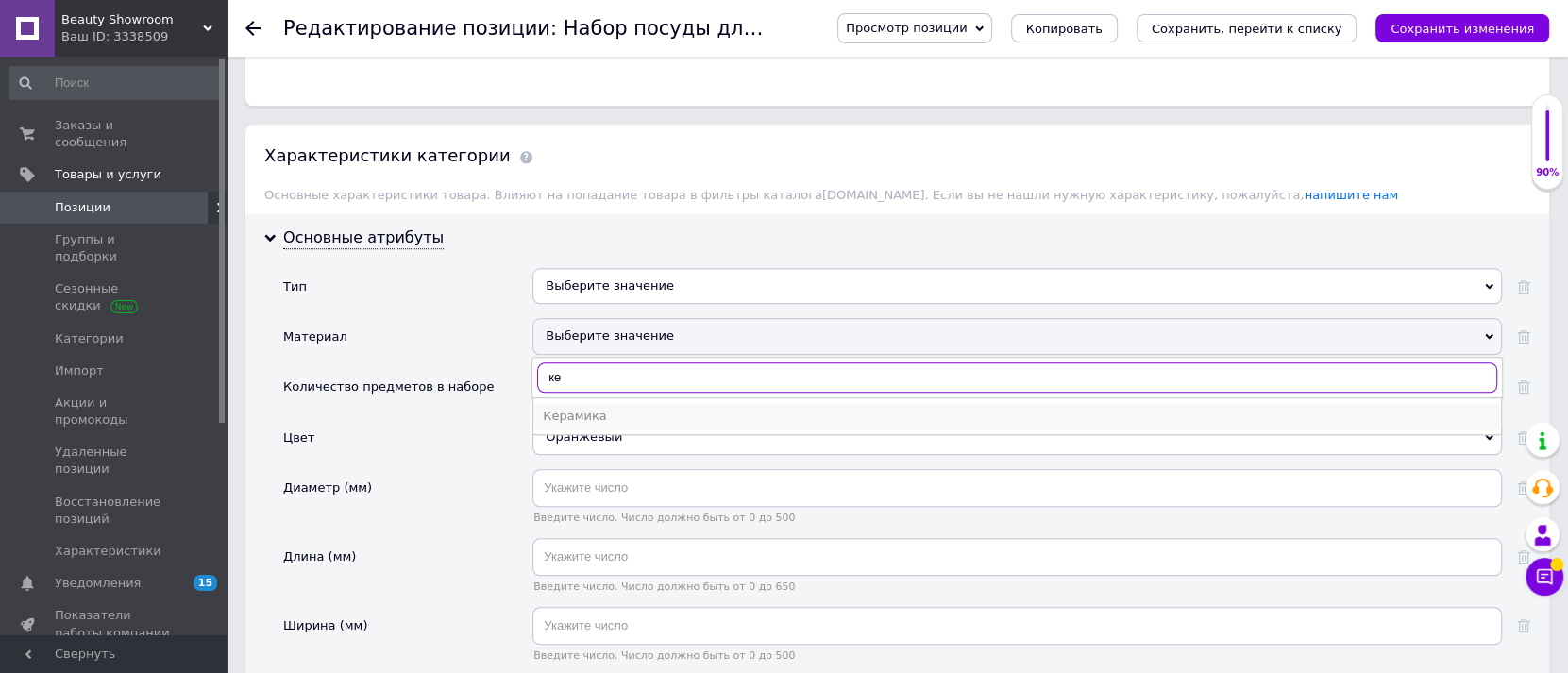
type input "ке"
click at [572, 407] on div "Керамика" at bounding box center [1017, 415] width 949 height 17
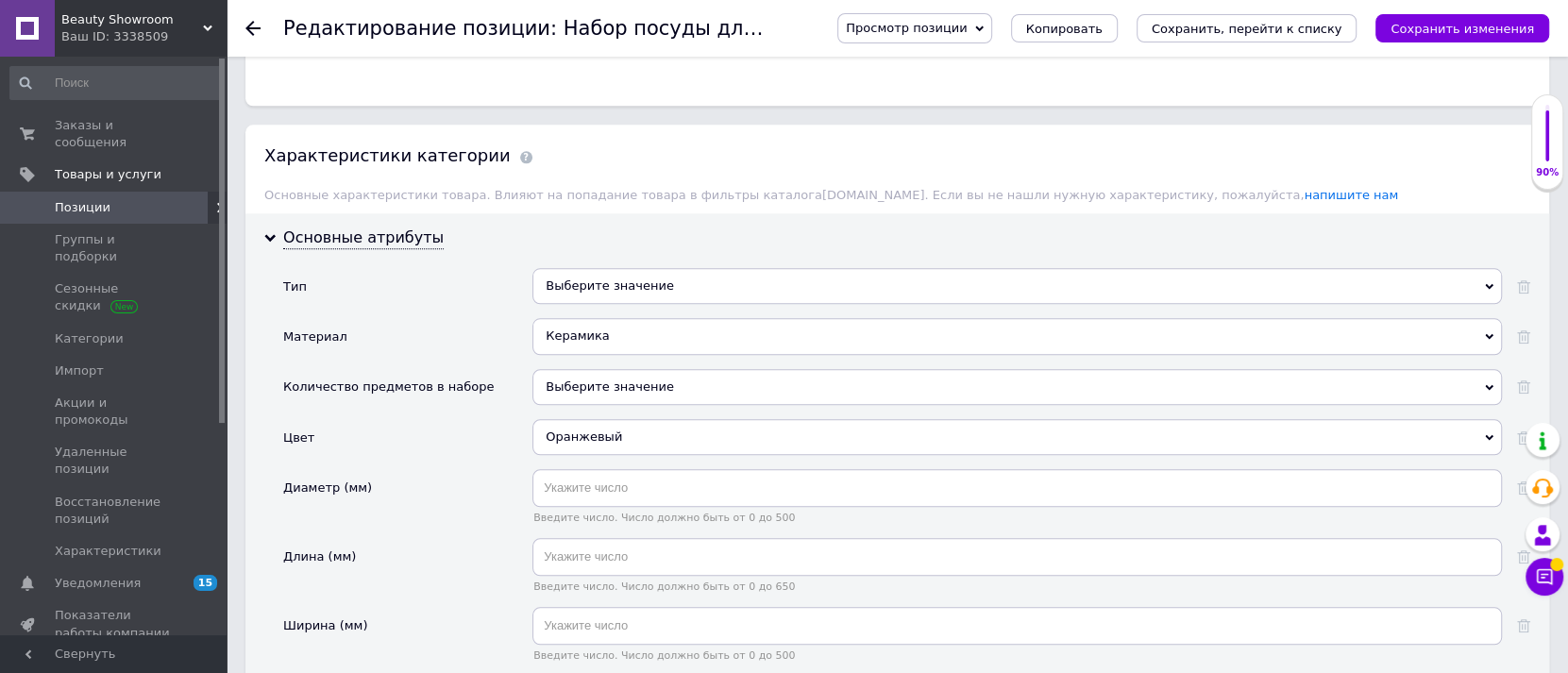
click at [622, 268] on div "Выберите значение" at bounding box center [1017, 286] width 970 height 36
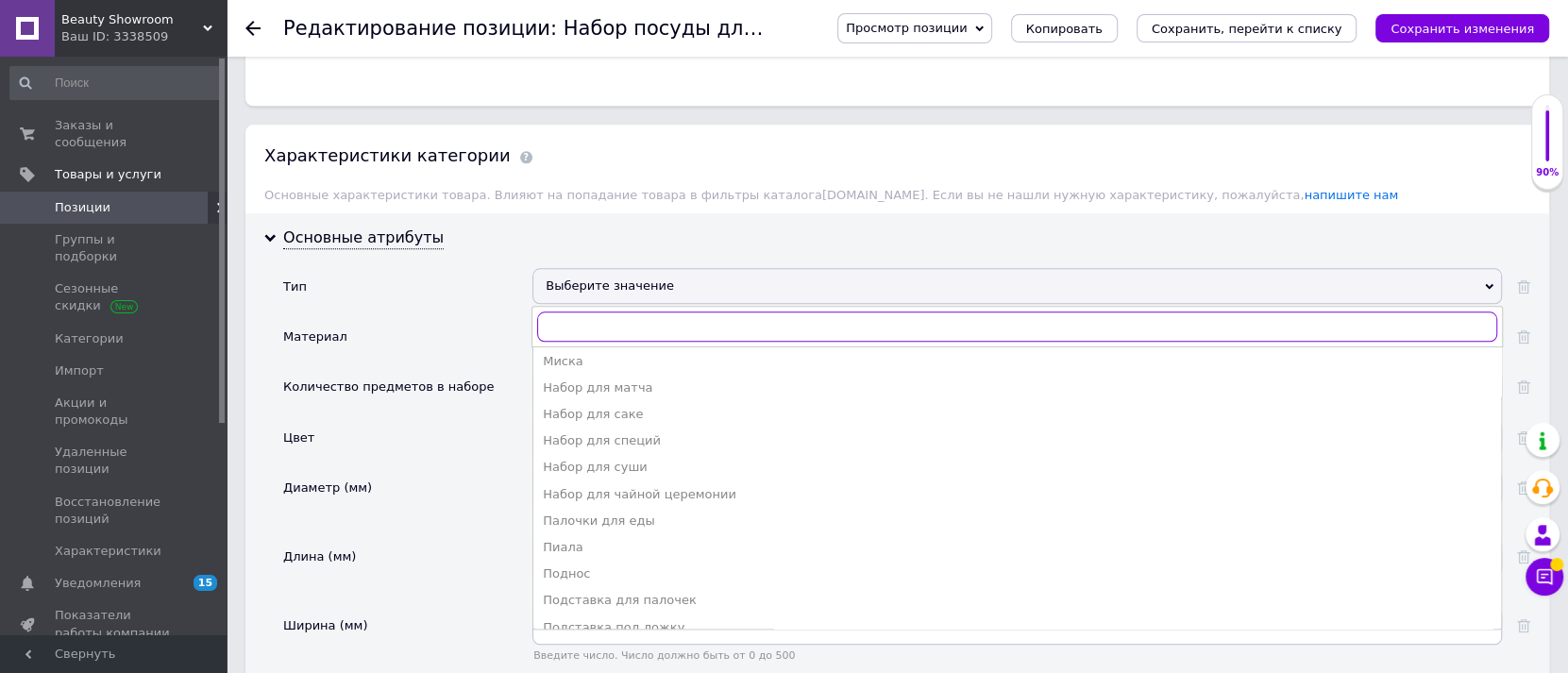
scroll to position [188, 0]
click at [660, 462] on div "Набор для суши" at bounding box center [1017, 470] width 949 height 17
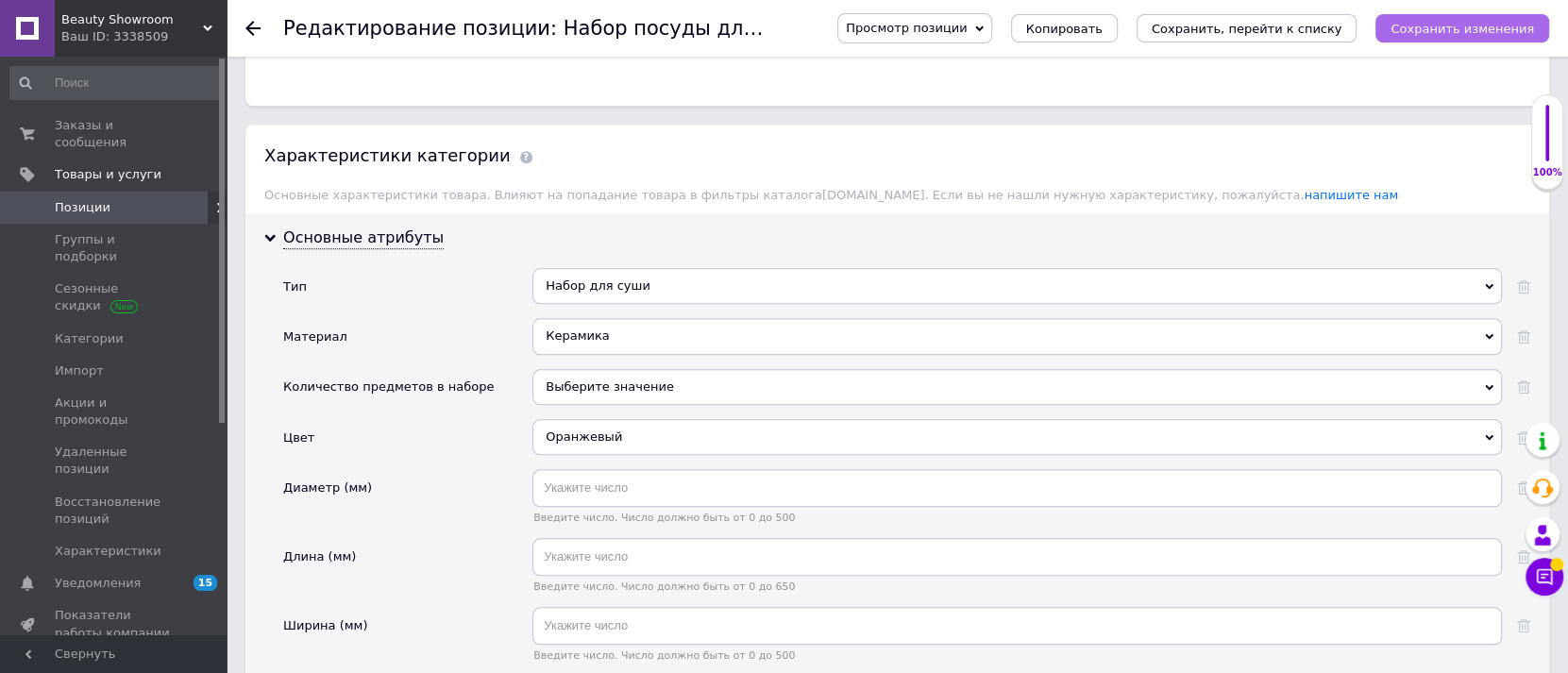
click at [1463, 23] on icon "Сохранить изменения" at bounding box center [1463, 28] width 144 height 15
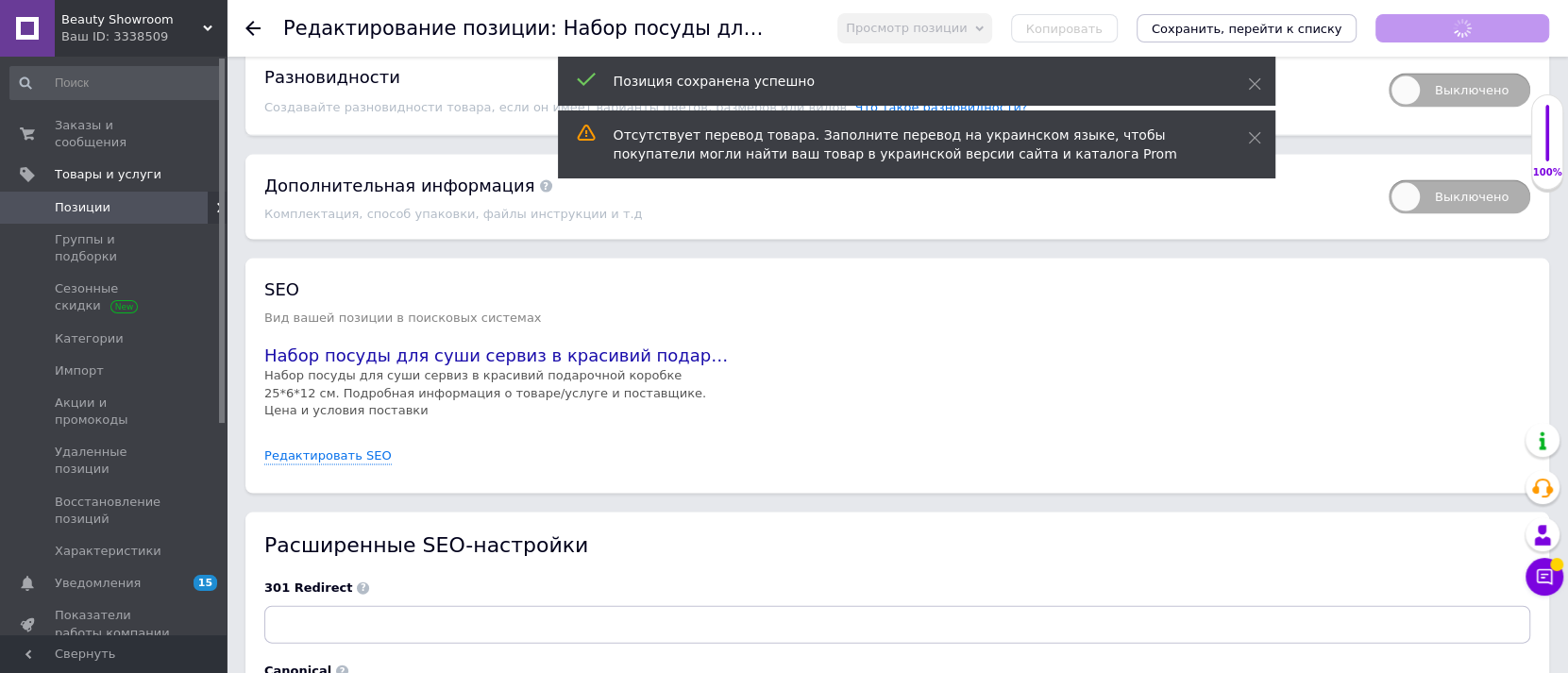
scroll to position [3252, 0]
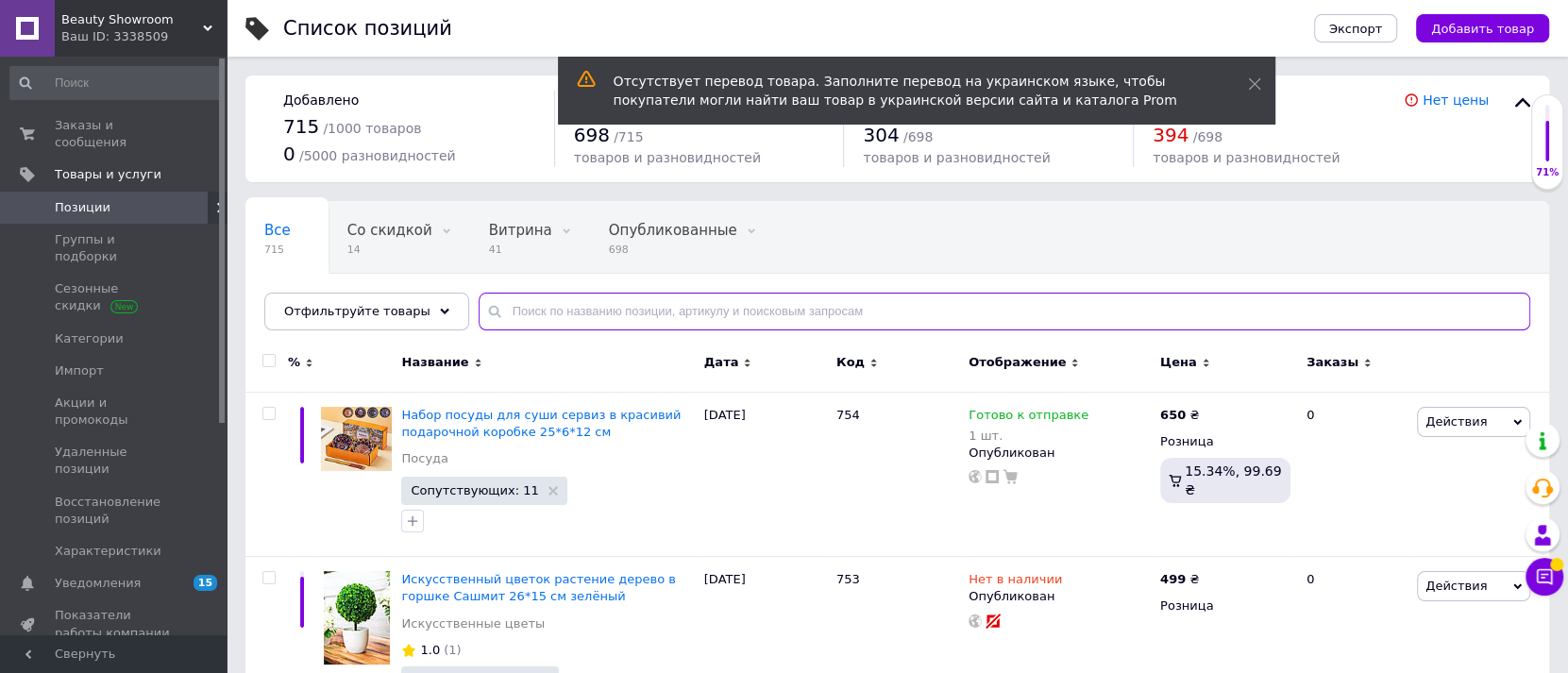
click at [512, 308] on input "text" at bounding box center [1004, 311] width 1051 height 38
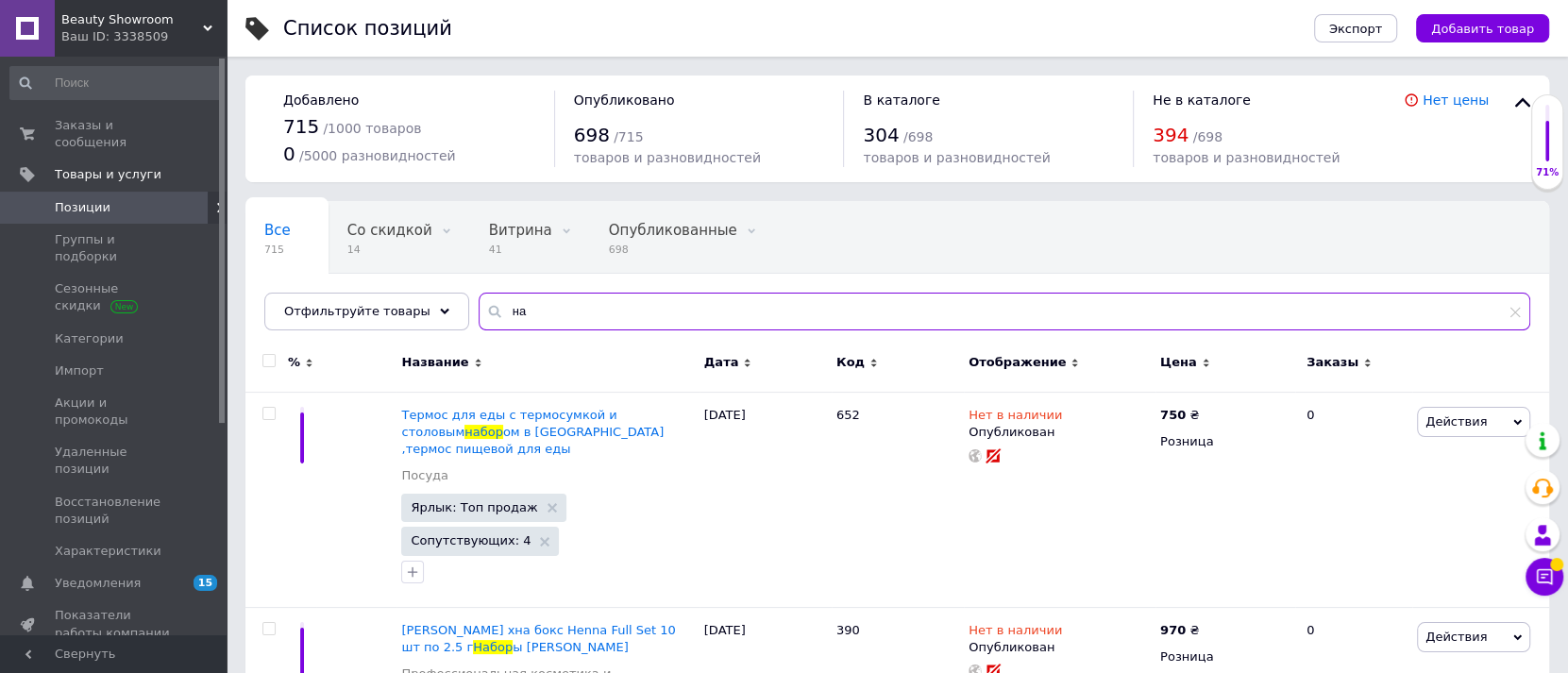
type input "н"
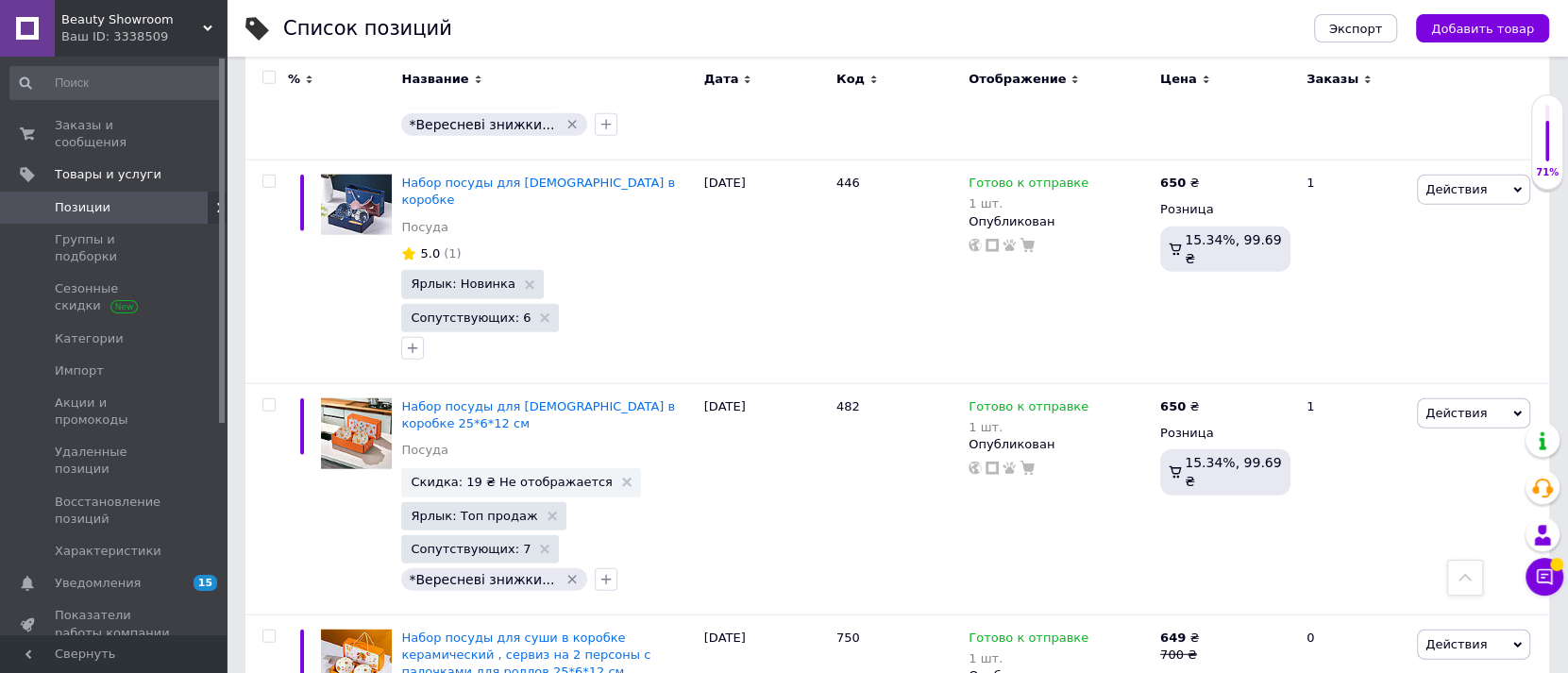
scroll to position [3863, 0]
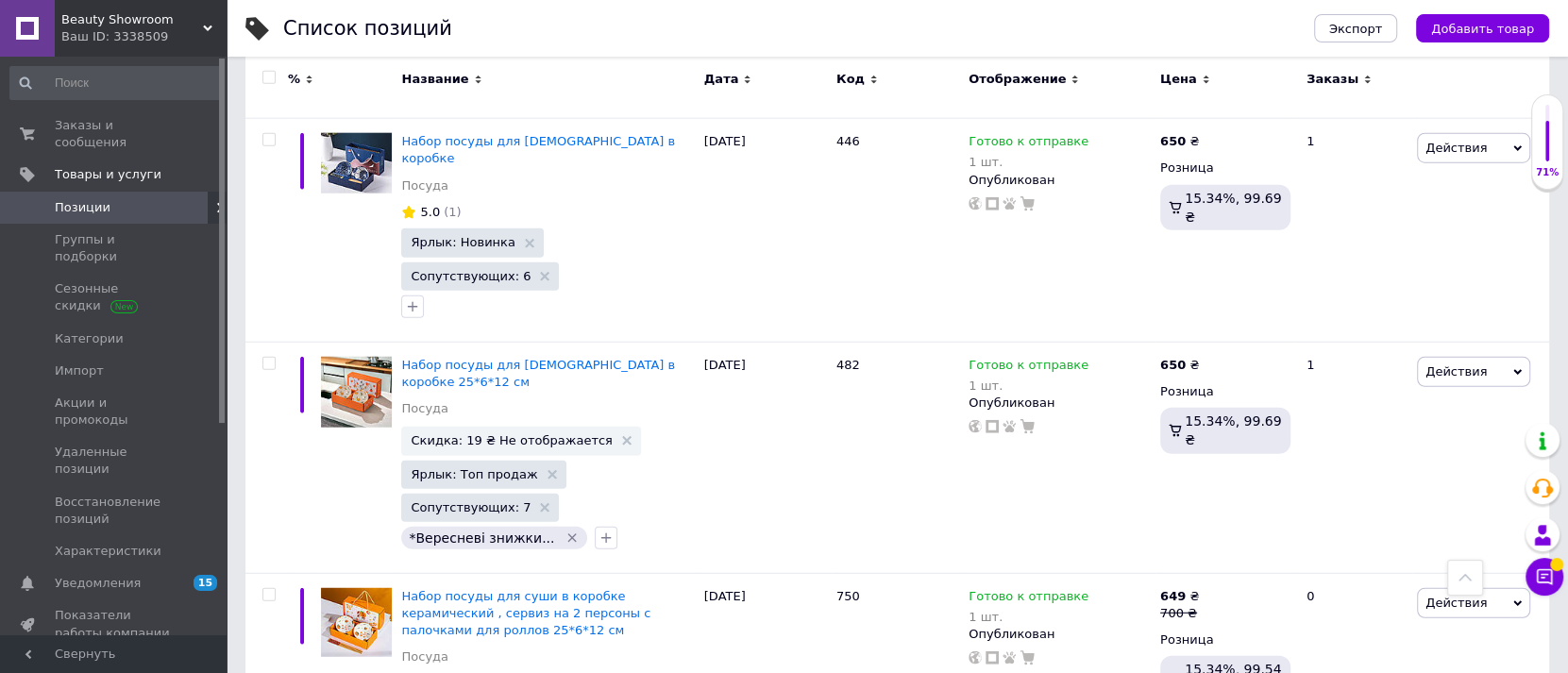
type input "посуда"
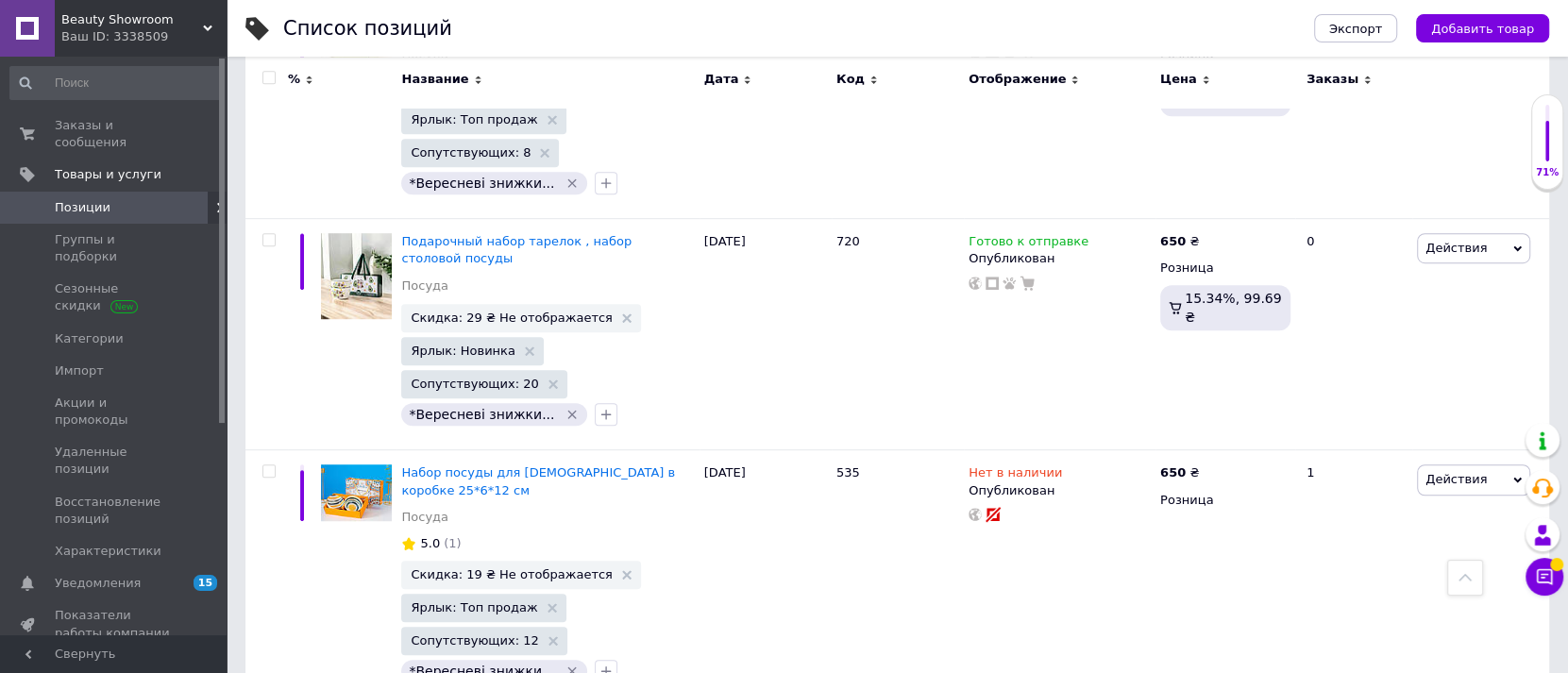
scroll to position [850, 0]
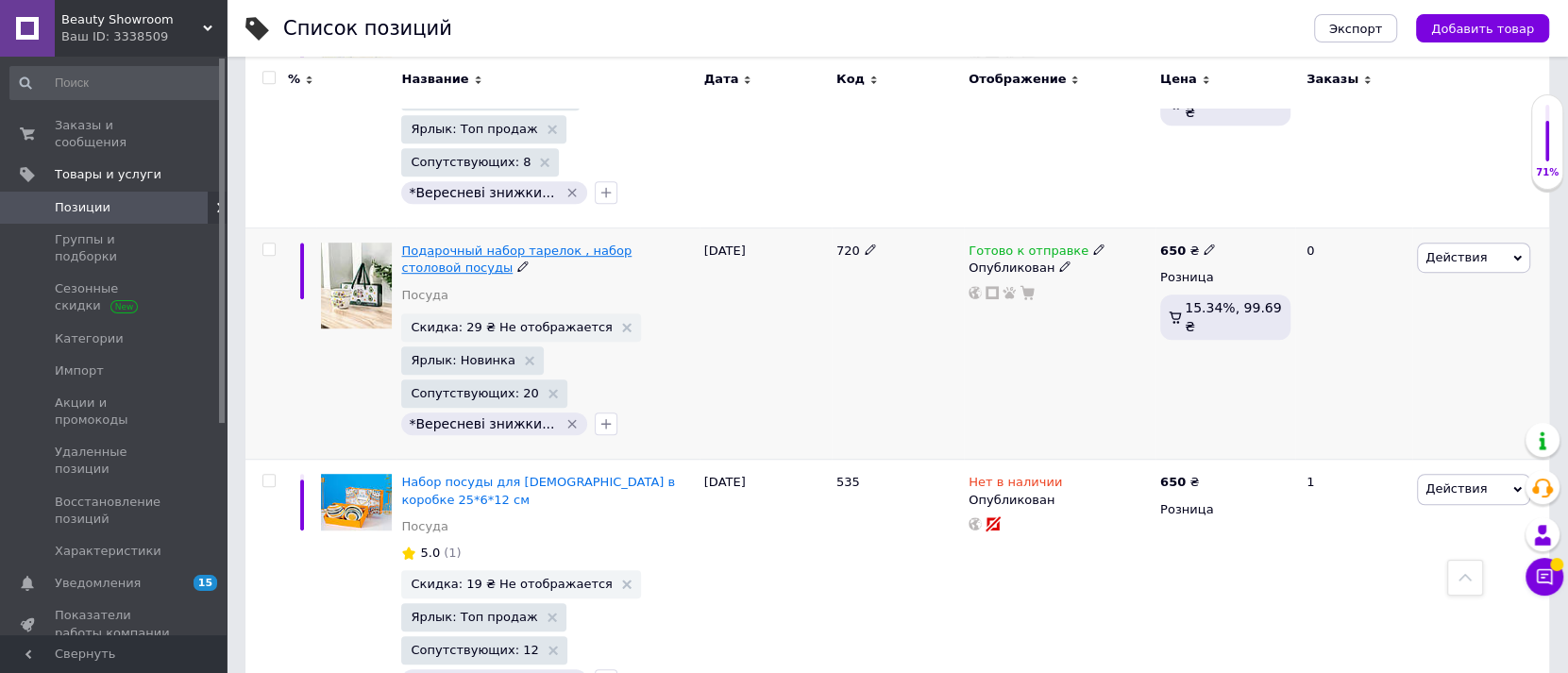
click at [528, 243] on span "Подарочный набор тарелок , набор столовой посуды" at bounding box center [517, 259] width 231 height 31
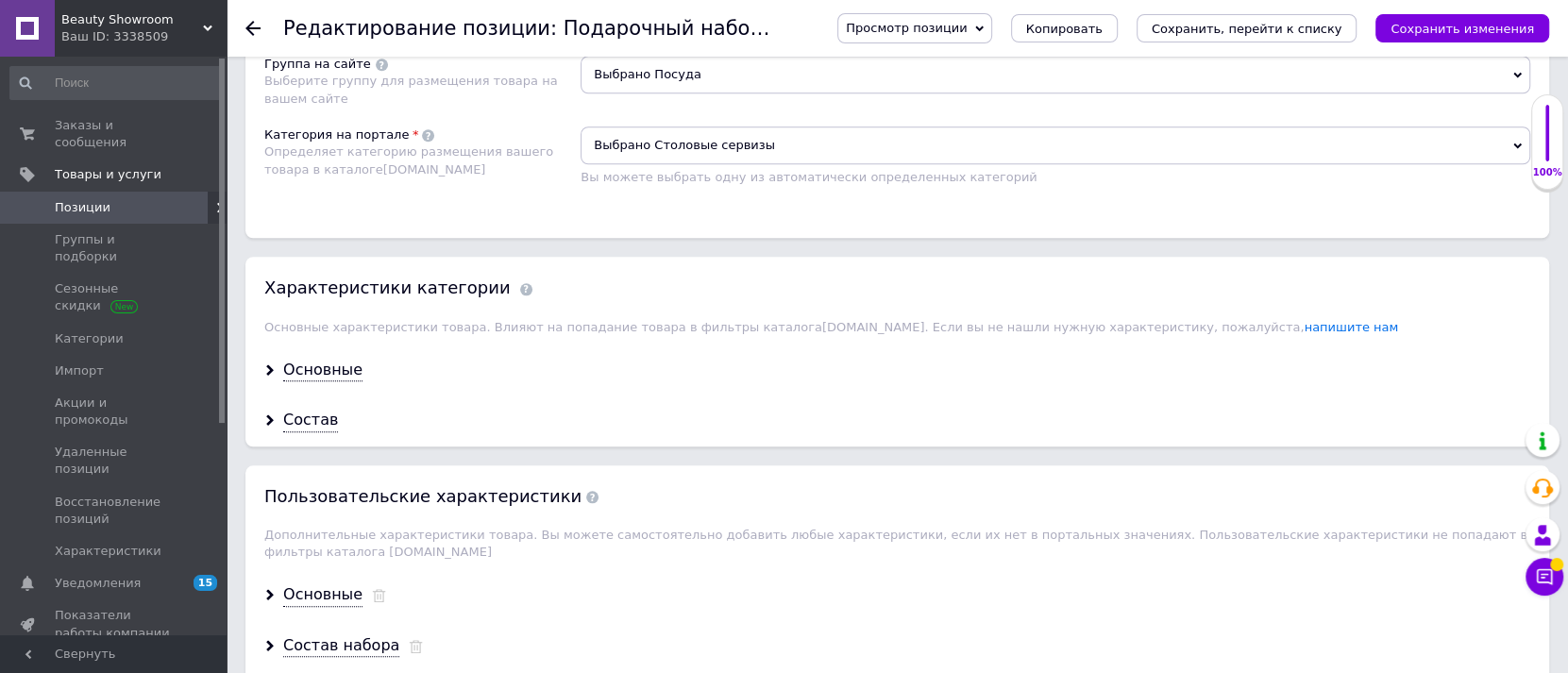
scroll to position [1370, 0]
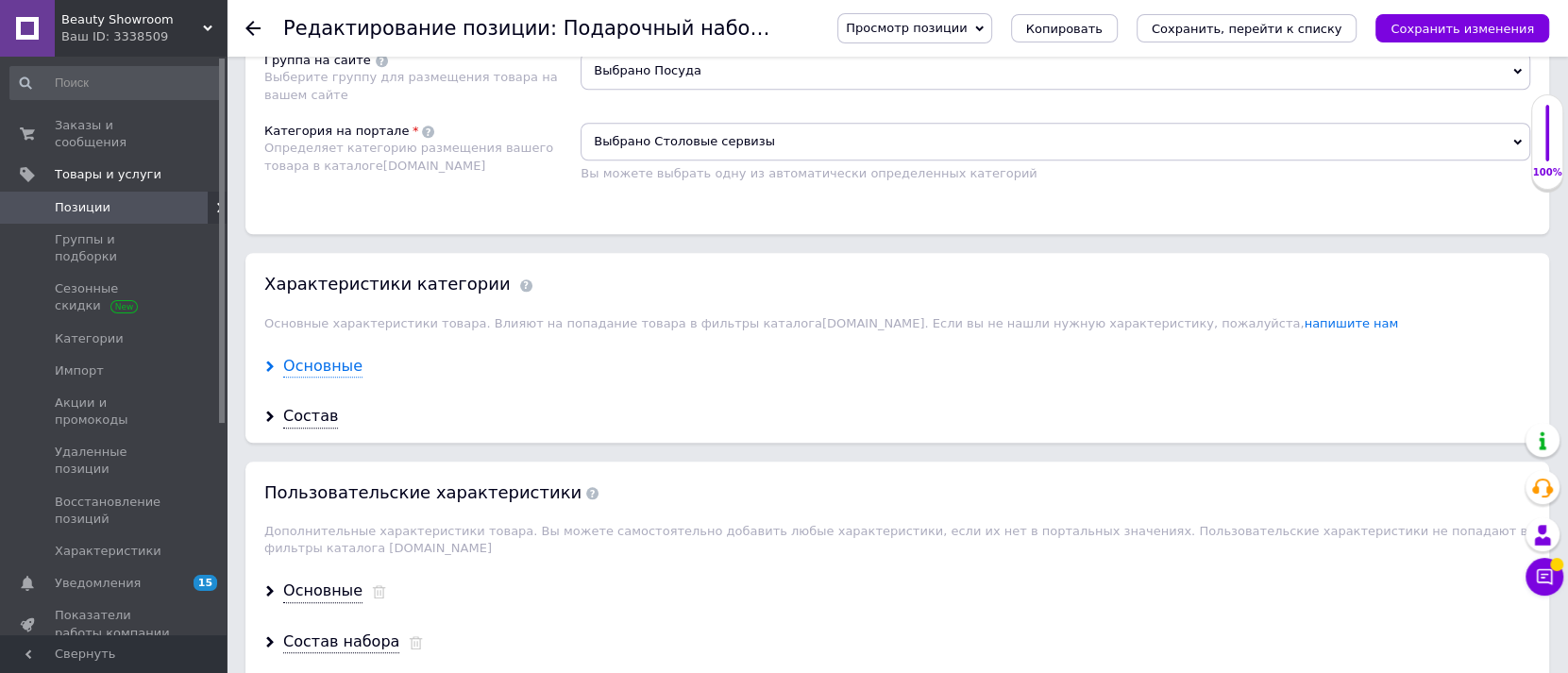
click at [348, 358] on div "Основные" at bounding box center [323, 367] width 80 height 21
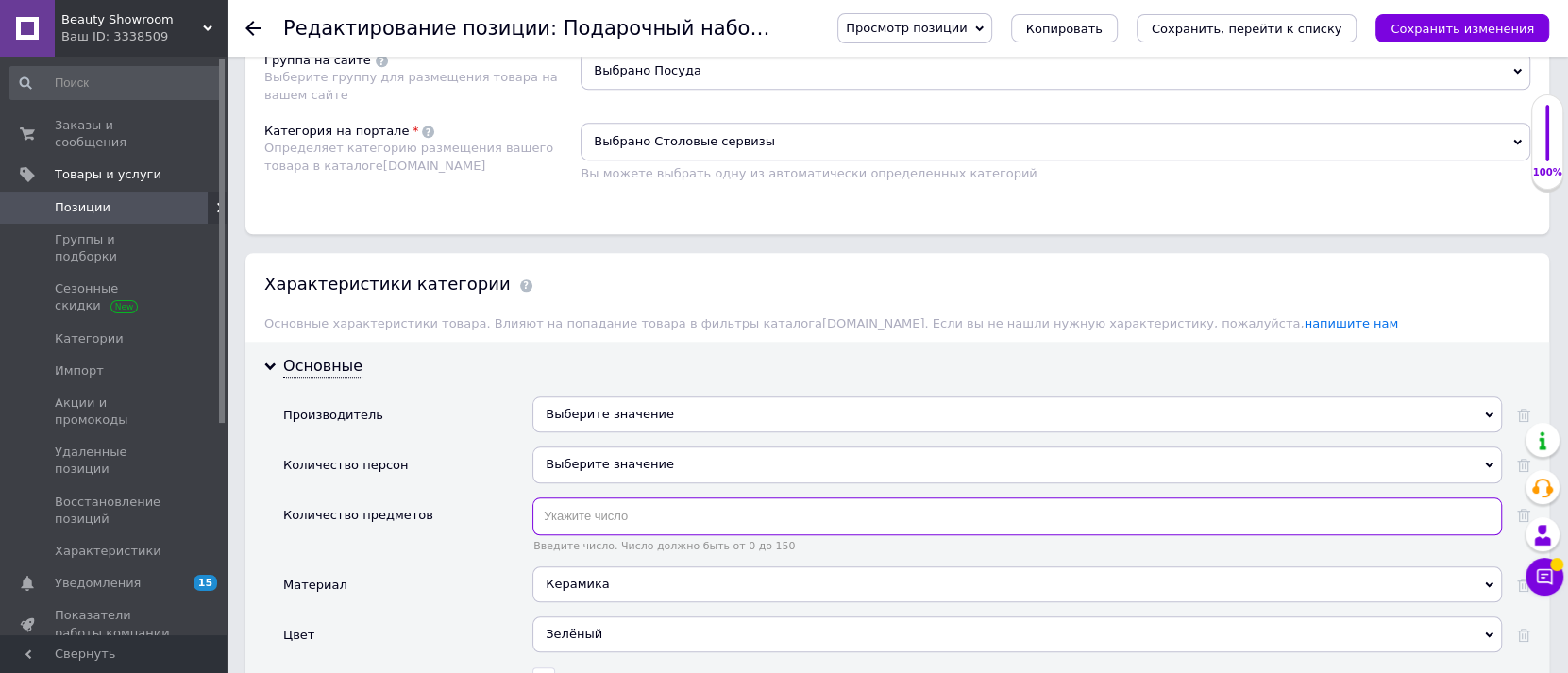
click at [580, 514] on input "text" at bounding box center [1017, 516] width 970 height 38
type input "2"
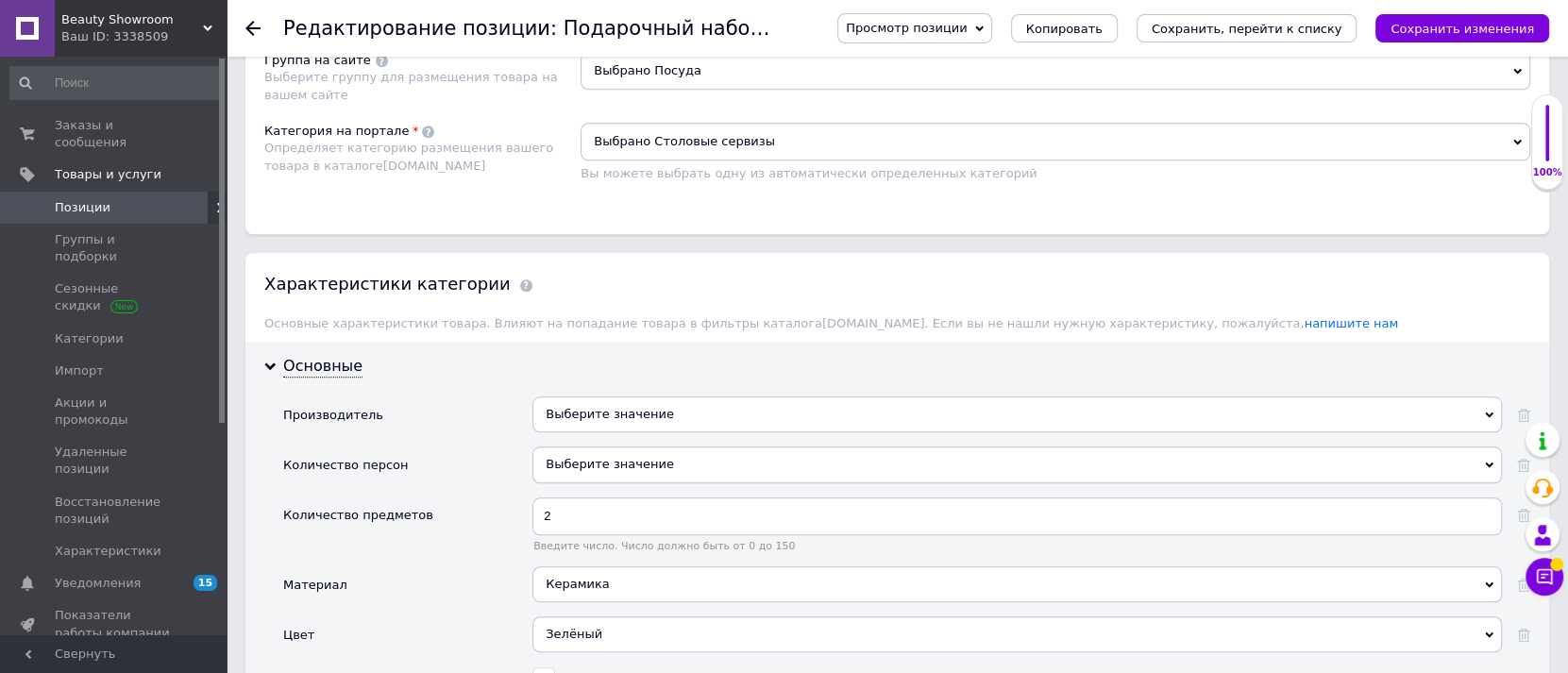
click at [562, 446] on div "Выберите значение" at bounding box center [1017, 464] width 970 height 36
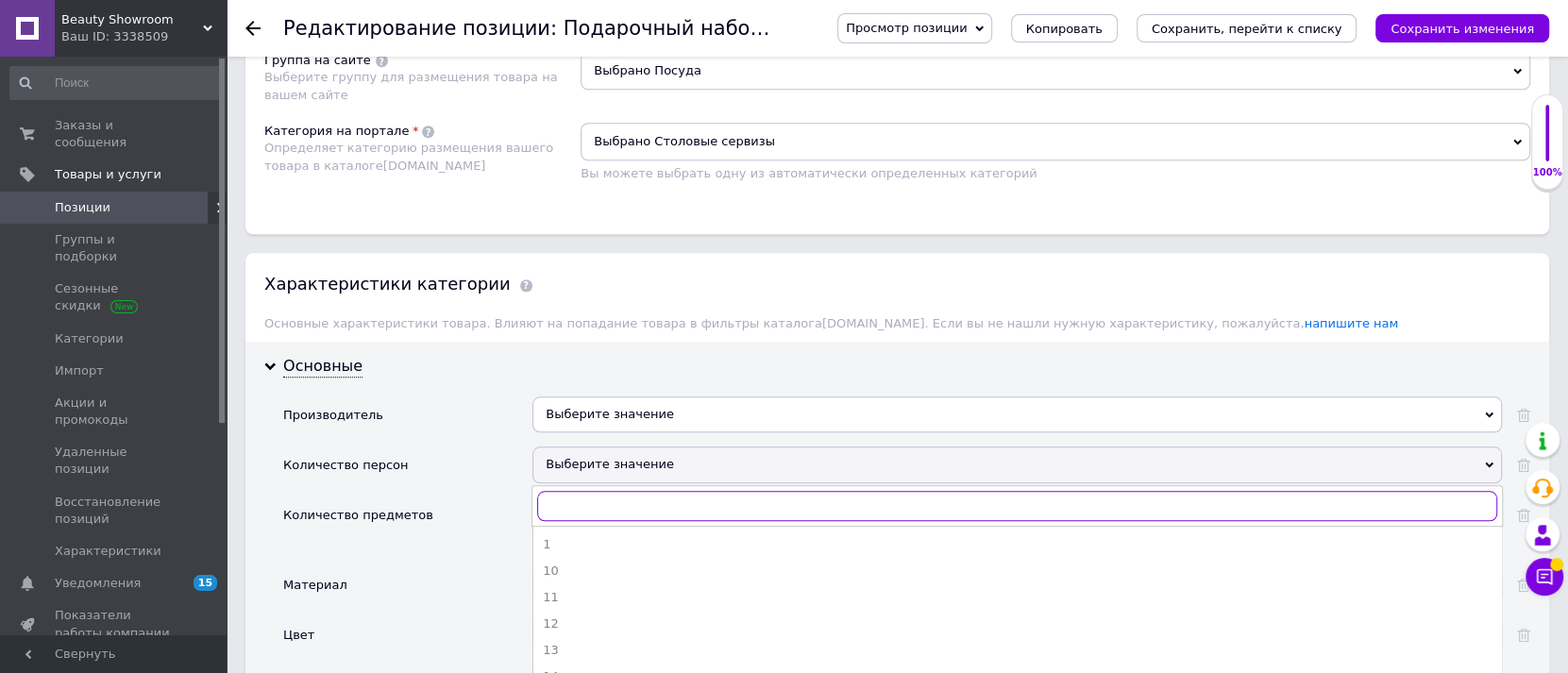
click at [559, 498] on input "text" at bounding box center [1016, 506] width 960 height 30
type input "2"
click at [561, 536] on div "2" at bounding box center [1017, 544] width 949 height 17
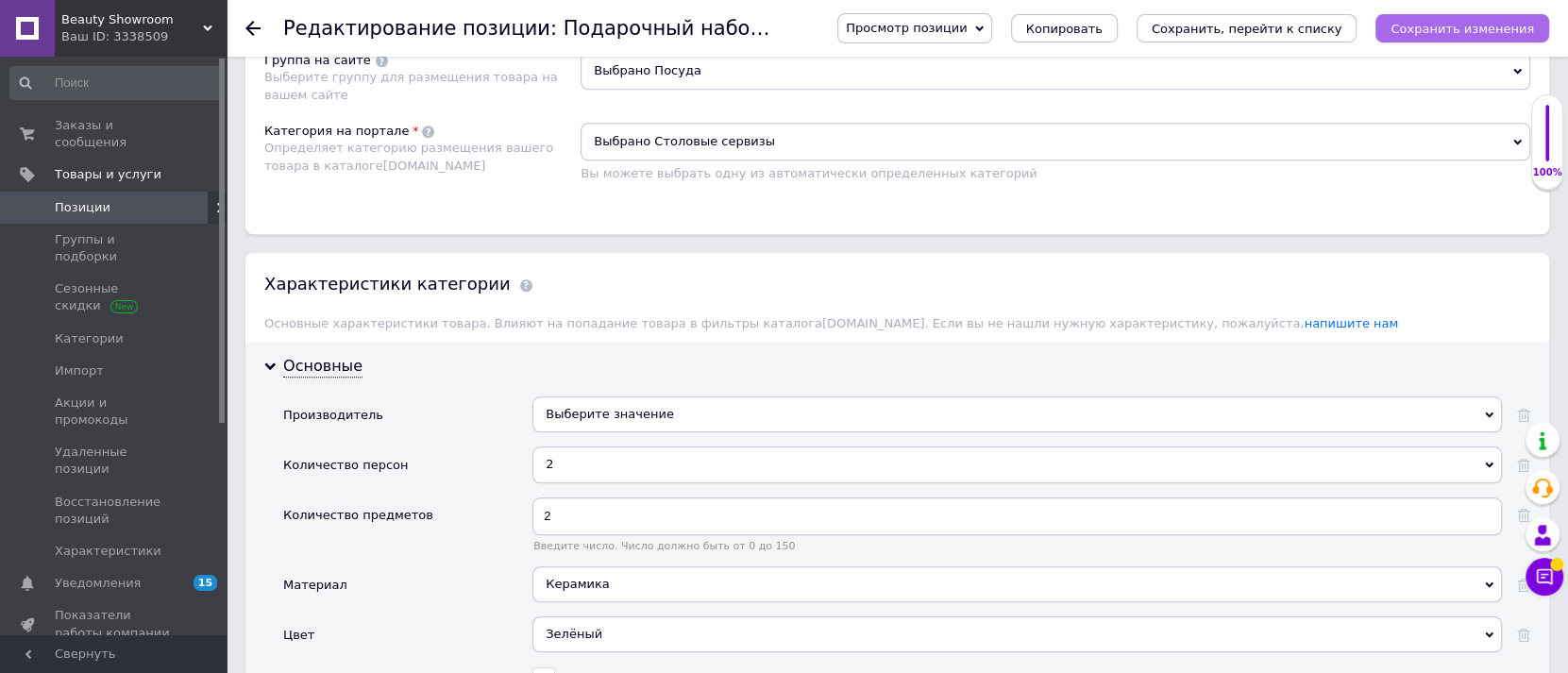
click at [1445, 21] on icon "Сохранить изменения" at bounding box center [1463, 28] width 144 height 15
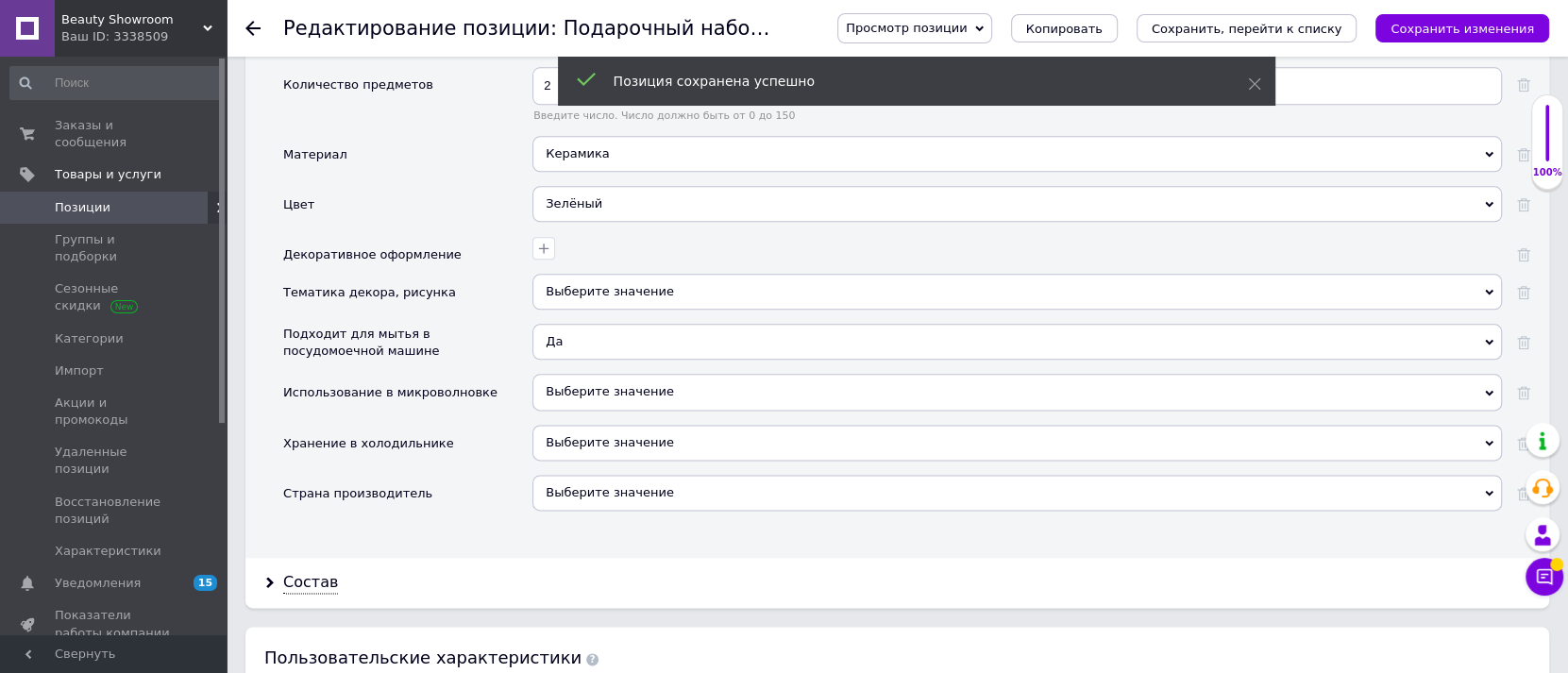
scroll to position [1849, 0]
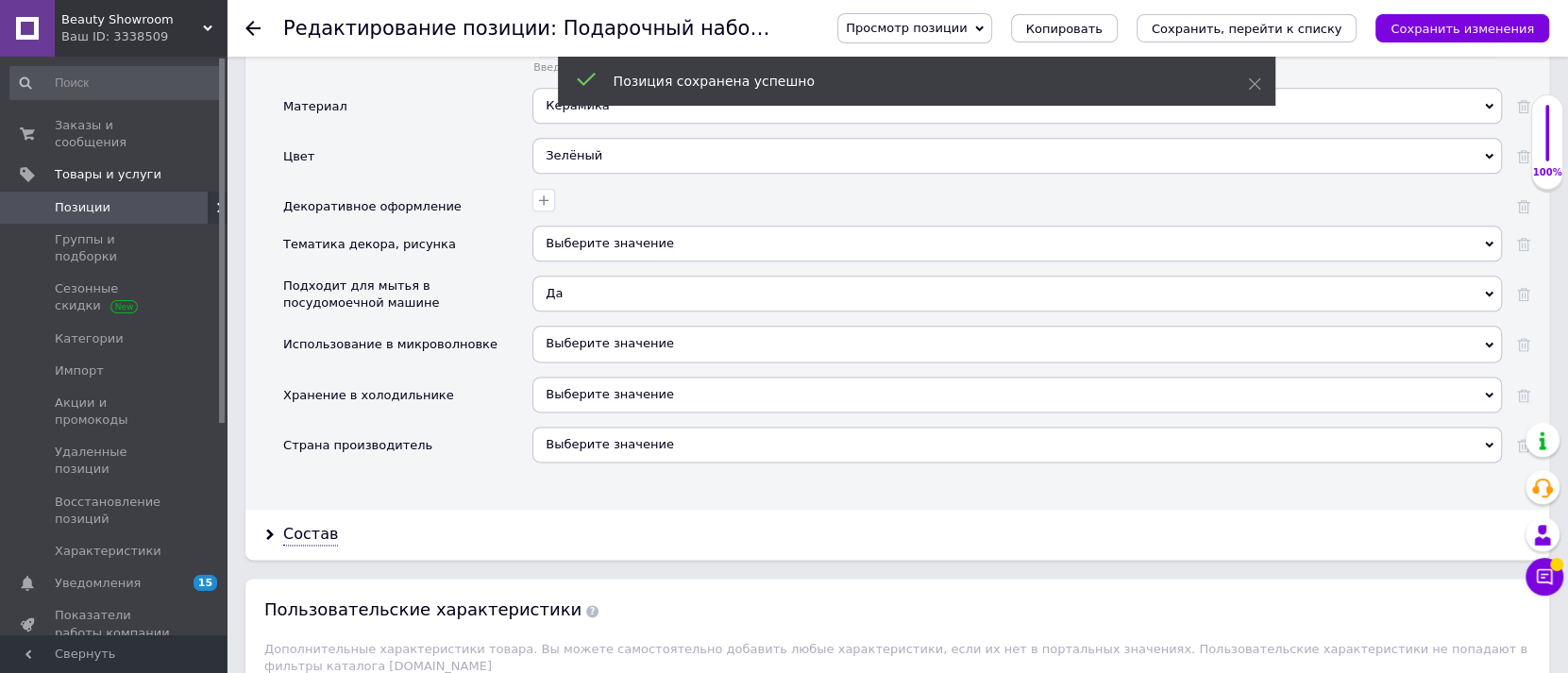
click at [579, 327] on span "Выберите значение" at bounding box center [1017, 343] width 970 height 36
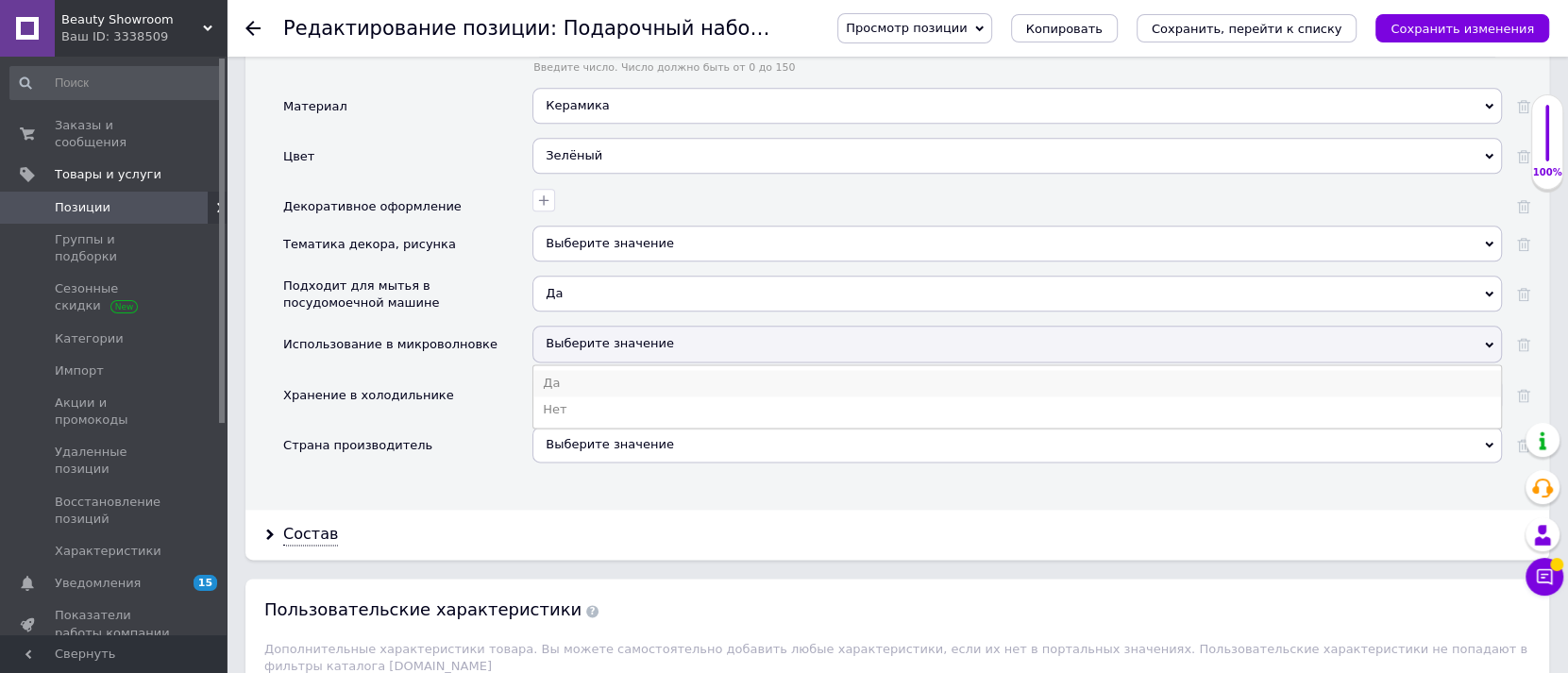
click at [579, 371] on li "Да" at bounding box center [1016, 383] width 968 height 26
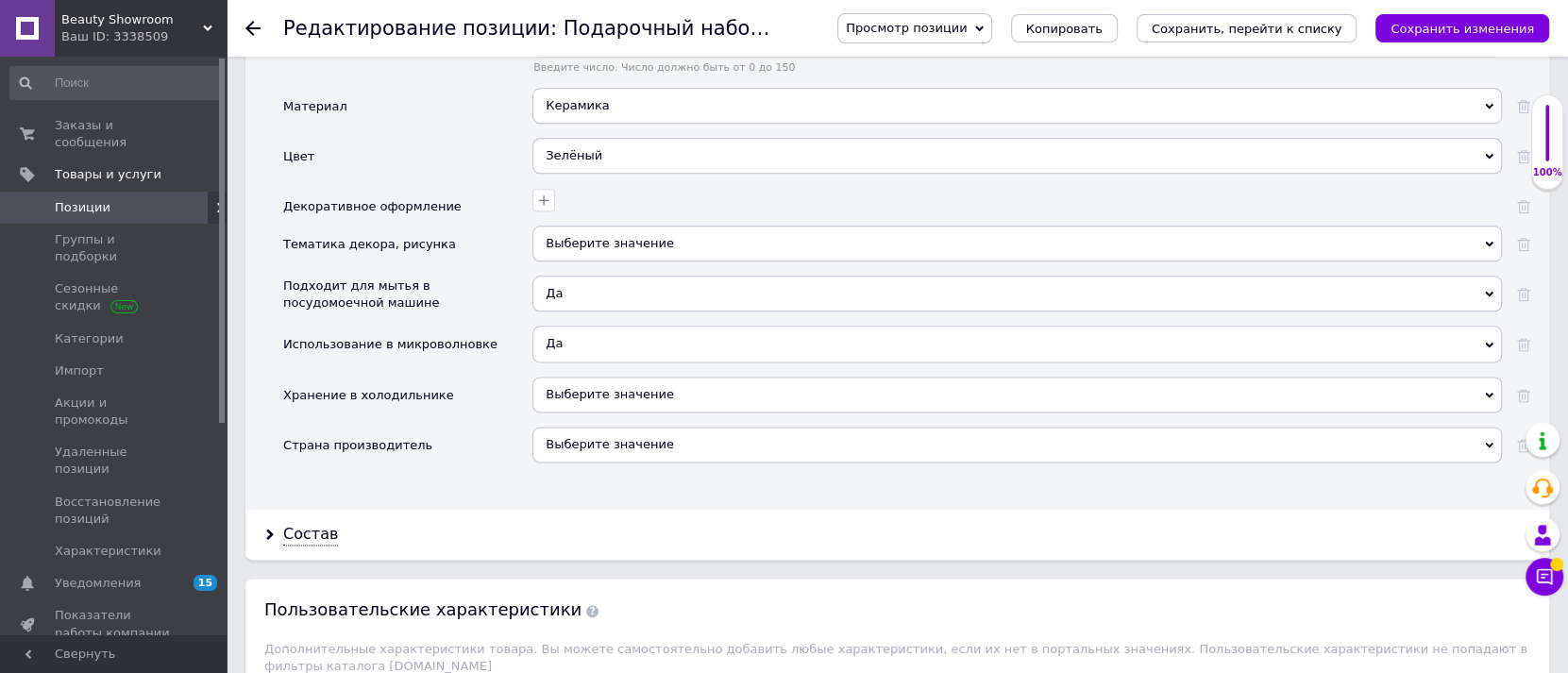
click at [579, 388] on span "Выберите значение" at bounding box center [610, 394] width 128 height 15
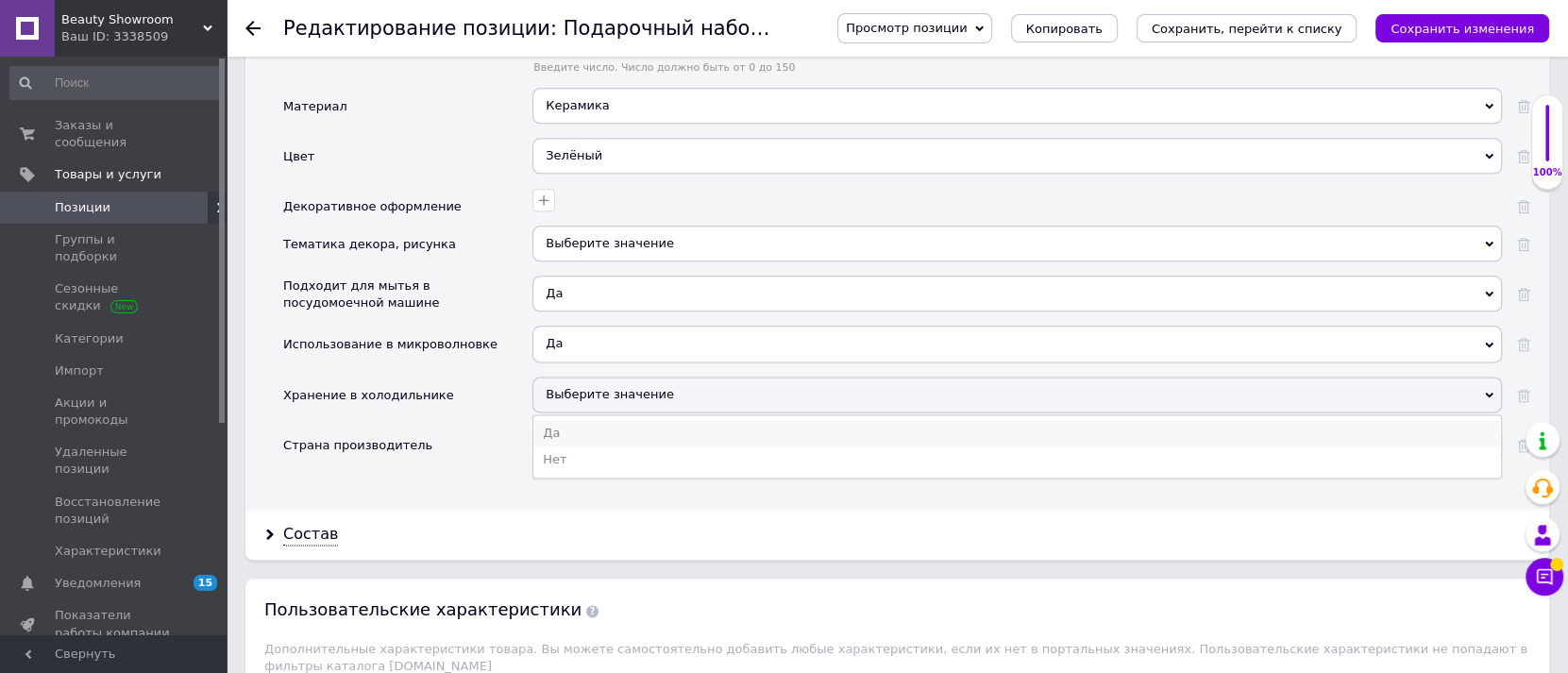
click at [586, 425] on li "Да" at bounding box center [1016, 433] width 968 height 26
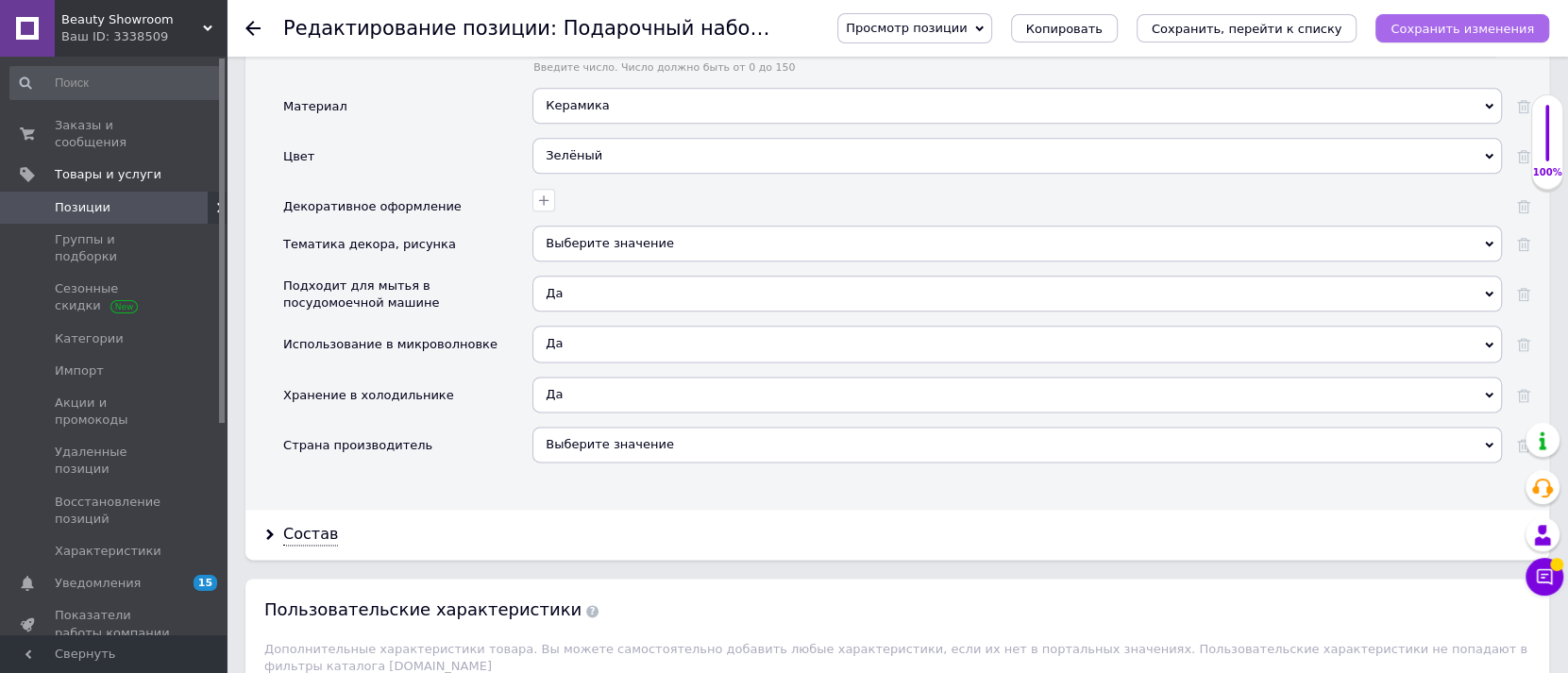
drag, startPoint x: 1466, startPoint y: 43, endPoint x: 1459, endPoint y: 26, distance: 18.4
click at [1459, 26] on div "Просмотр позиции Сохранить и посмотреть на сайте Сохранить и посмотреть на порт…" at bounding box center [1184, 28] width 731 height 30
click at [1459, 26] on icon "Сохранить изменения" at bounding box center [1463, 28] width 144 height 15
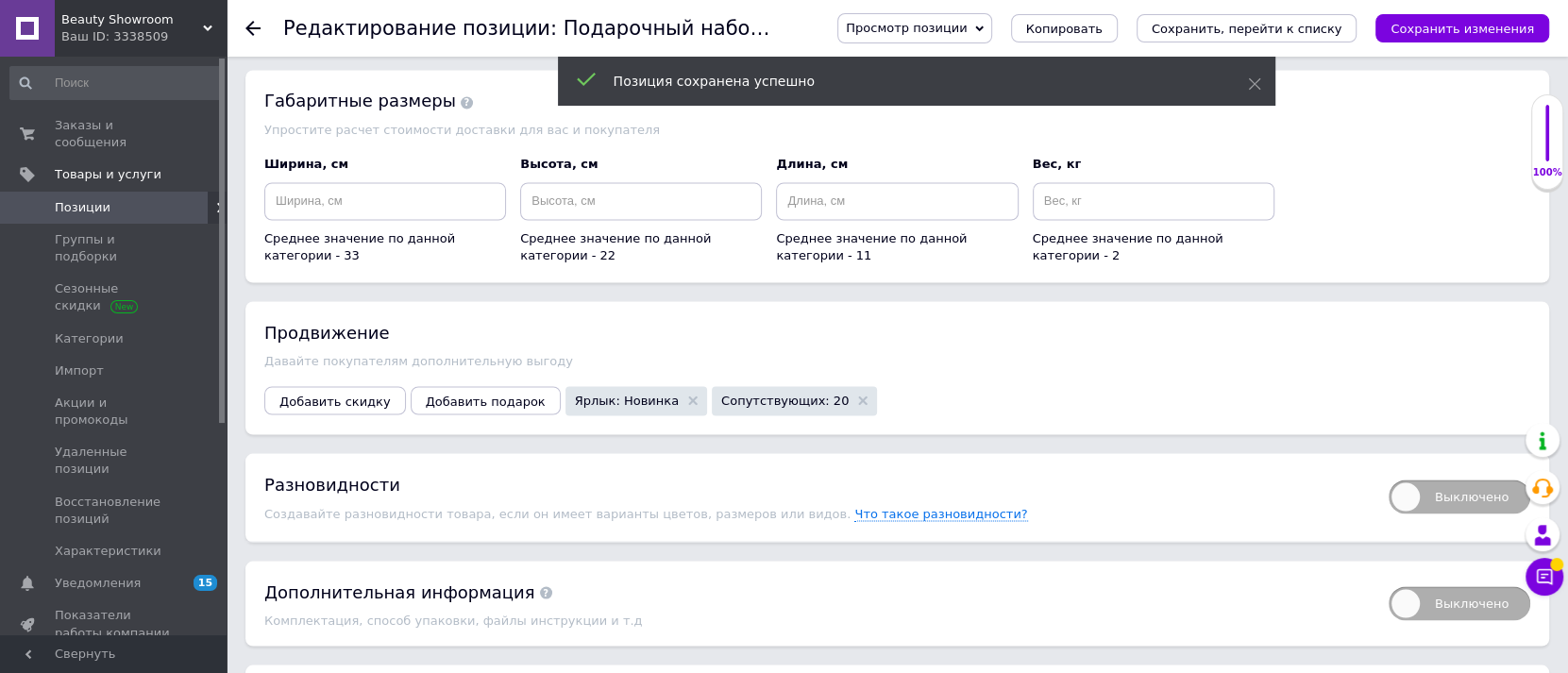
scroll to position [3316, 0]
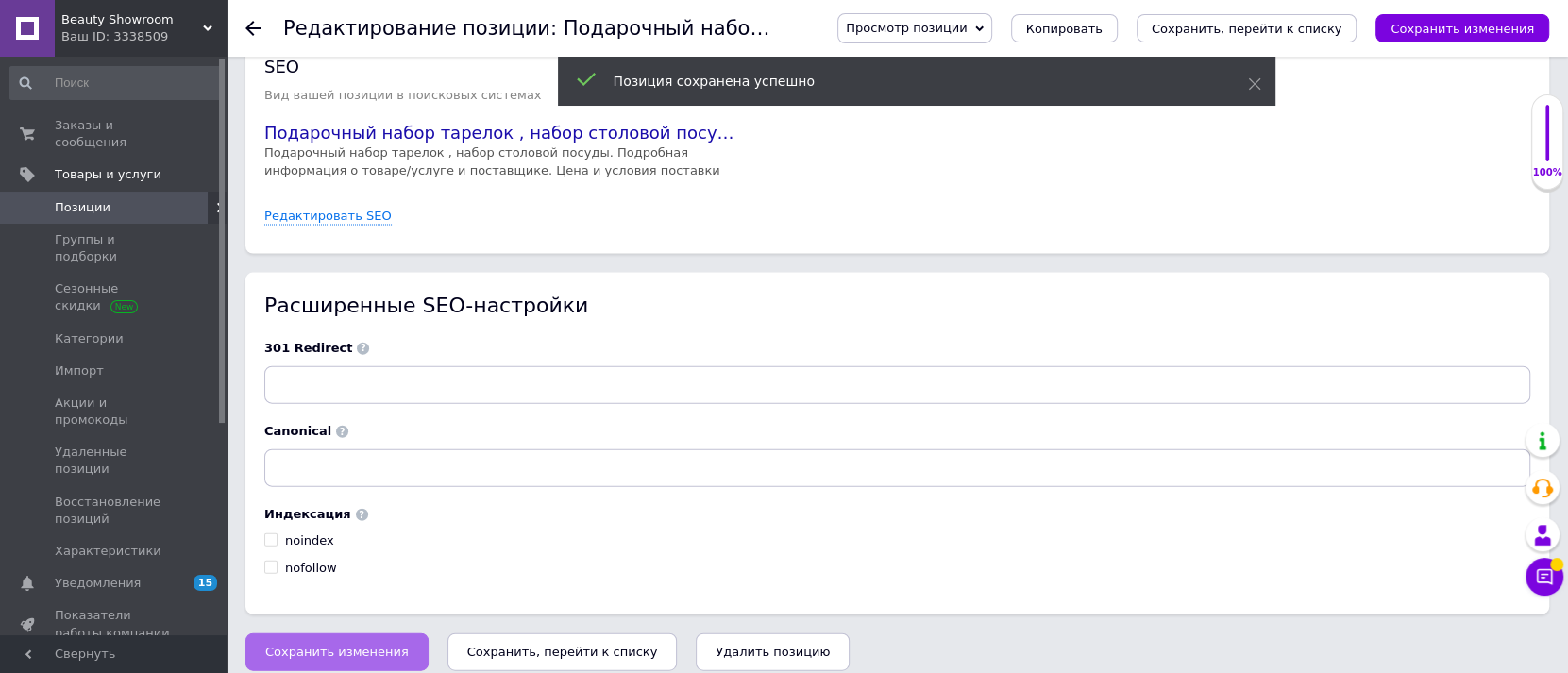
click at [334, 645] on span "Сохранить изменения" at bounding box center [338, 652] width 144 height 15
click at [205, 14] on div "Beauty Showroom Ваш ID: 3338509" at bounding box center [140, 28] width 172 height 56
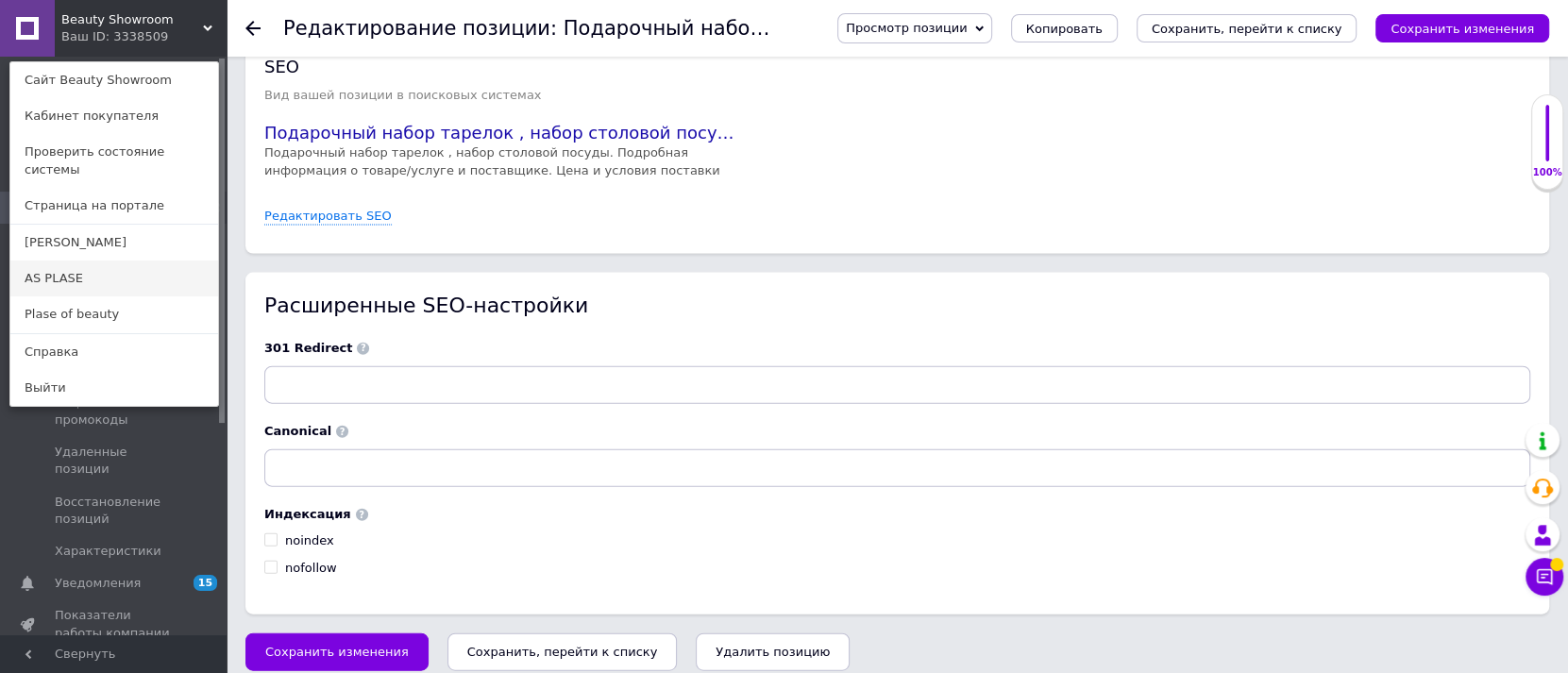
click at [94, 261] on link "AS PLASE" at bounding box center [115, 278] width 208 height 36
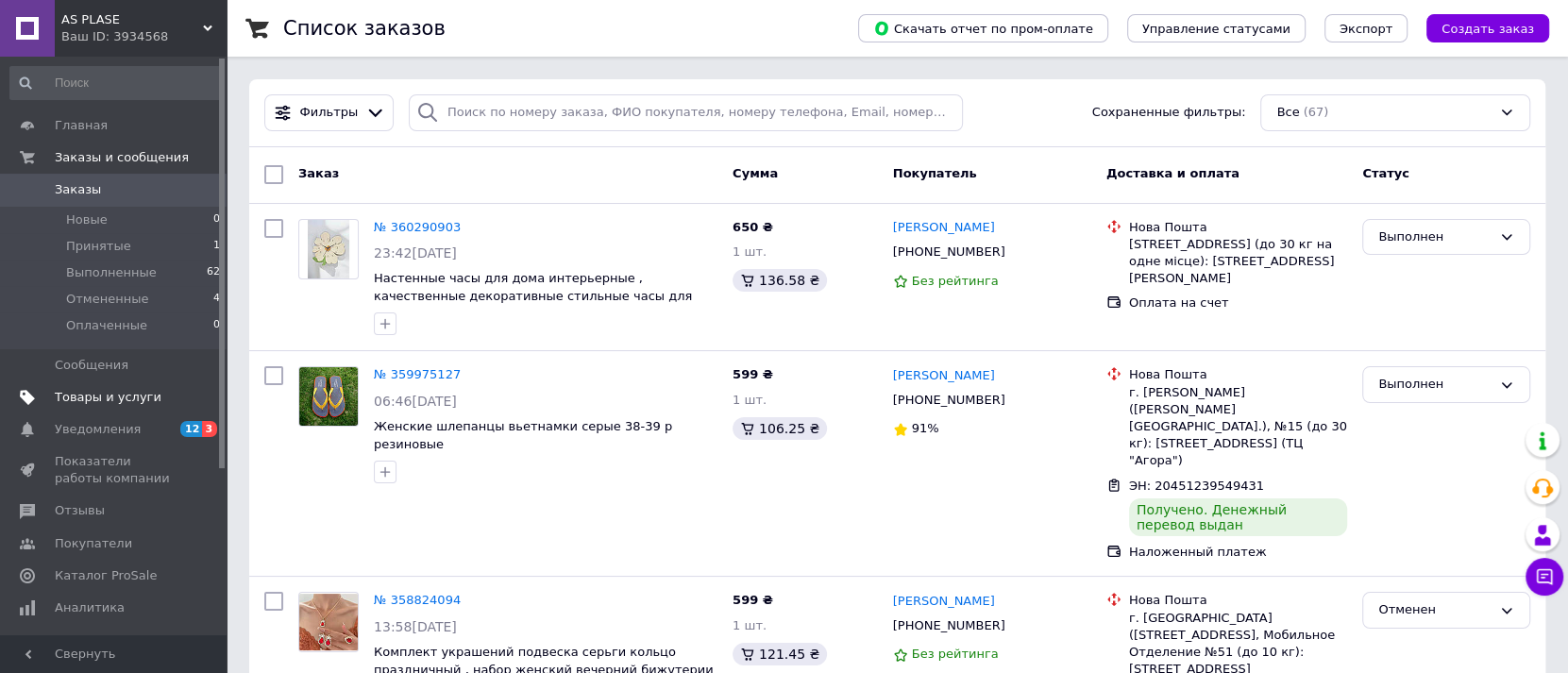
click at [84, 387] on link "Товары и услуги" at bounding box center [116, 397] width 232 height 32
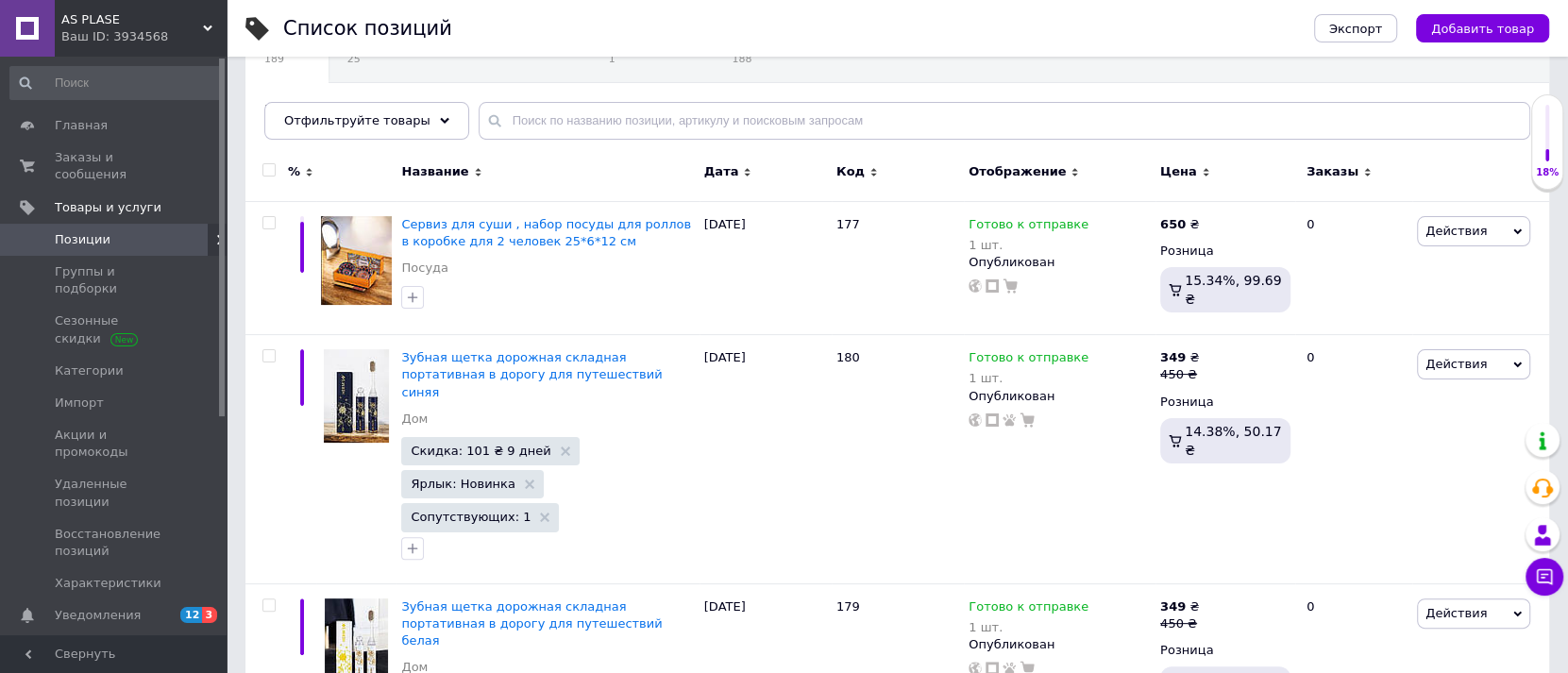
scroll to position [92, 0]
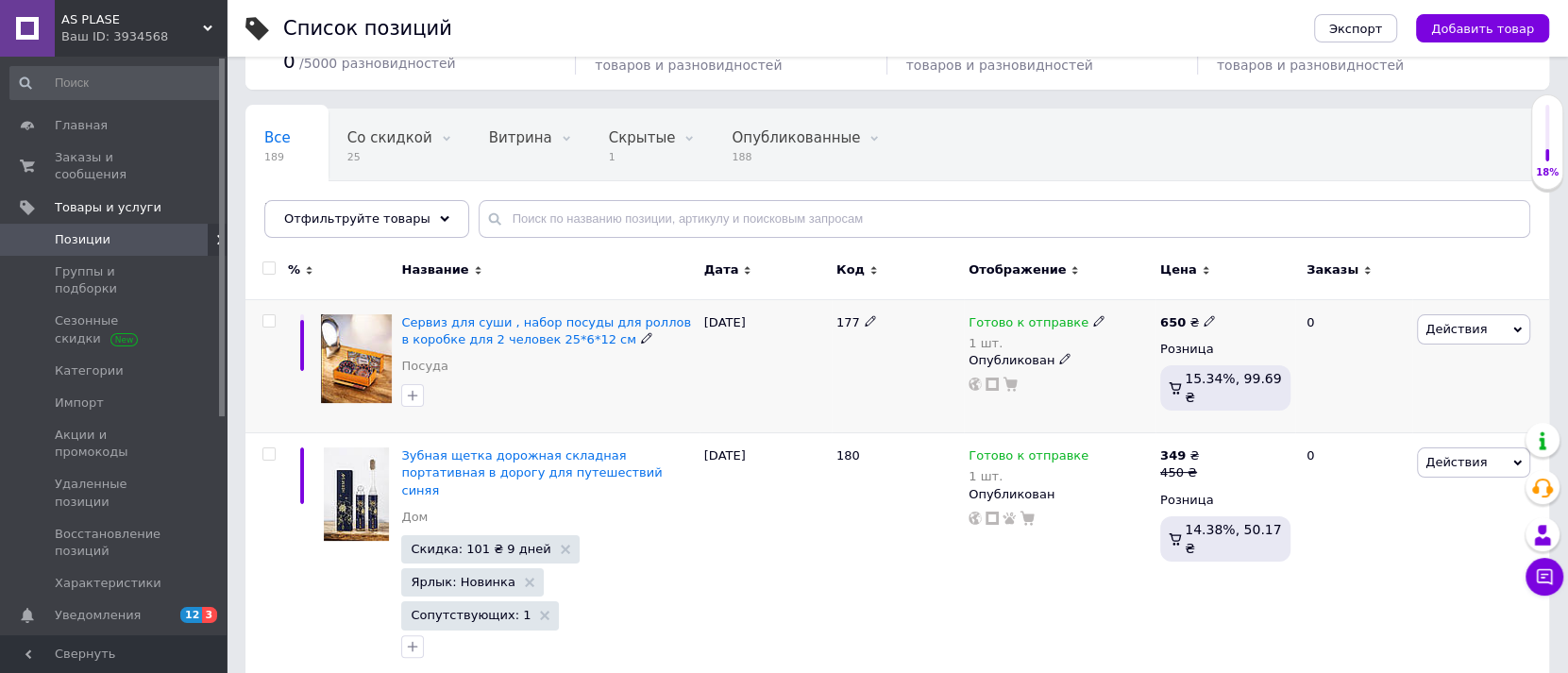
click at [867, 315] on icon at bounding box center [871, 321] width 12 height 12
type input "181"
click at [867, 369] on div at bounding box center [898, 367] width 132 height 134
click at [542, 336] on span "Сервиз для суши , набор посуды для роллов в коробке для 2 человек 25*6*12 см" at bounding box center [547, 331] width 290 height 31
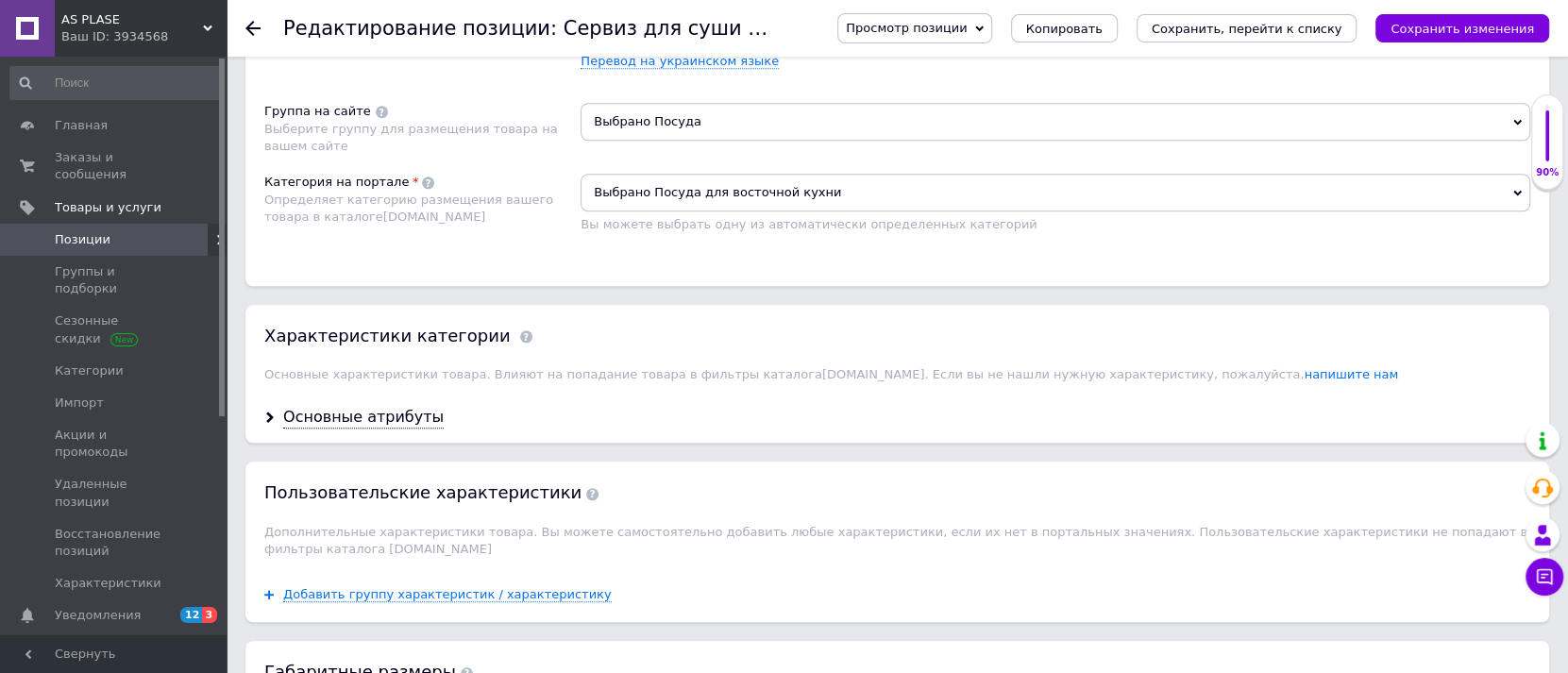
scroll to position [1488, 0]
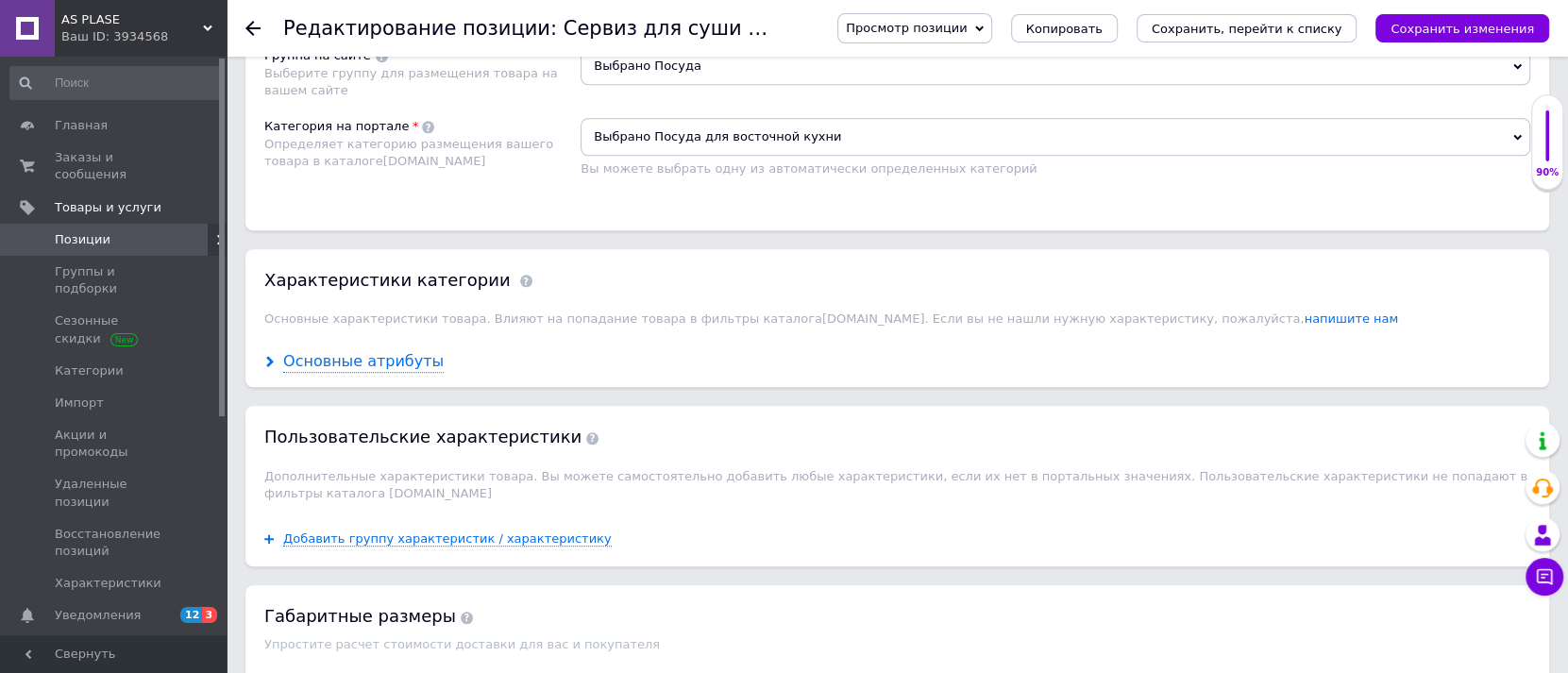
click at [372, 351] on div "Основные атрибуты" at bounding box center [363, 362] width 160 height 21
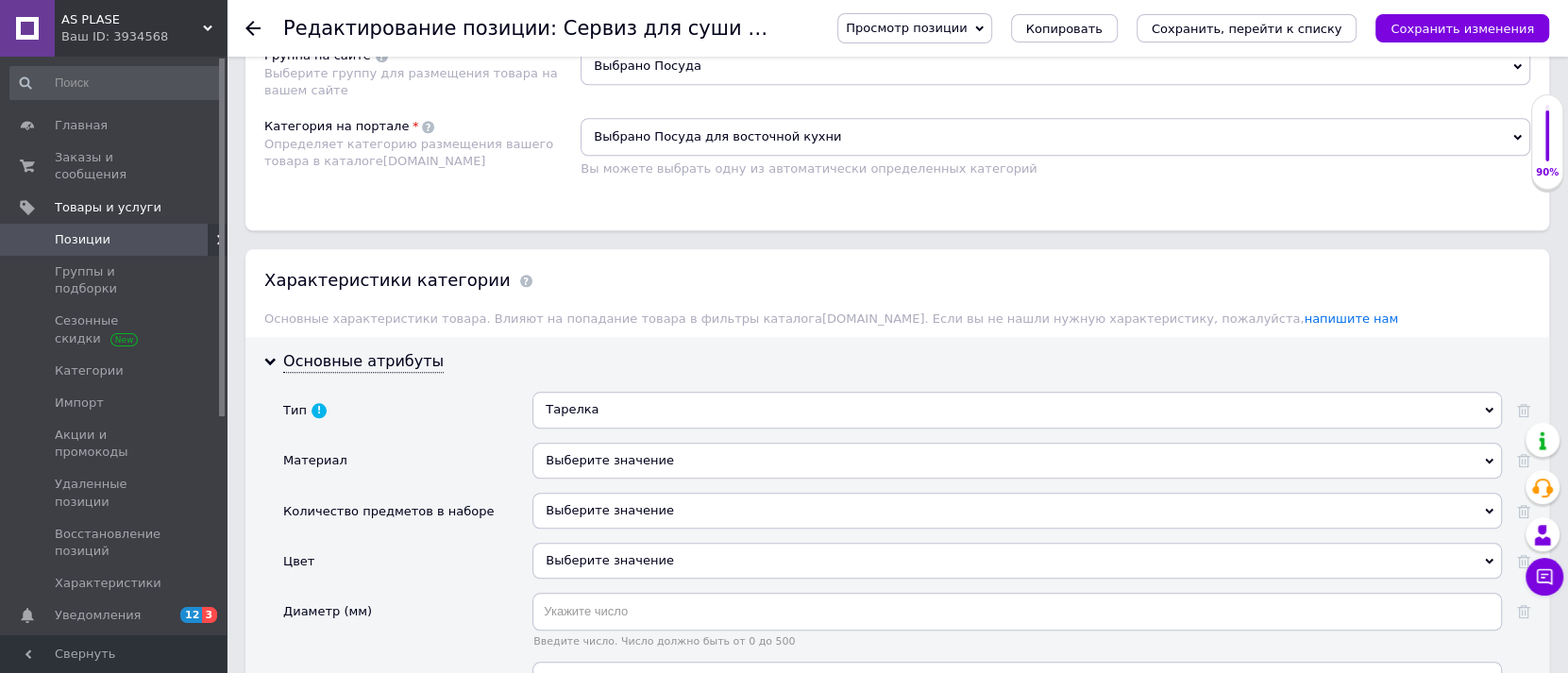
click at [584, 493] on div "Выберите значение" at bounding box center [1017, 511] width 970 height 36
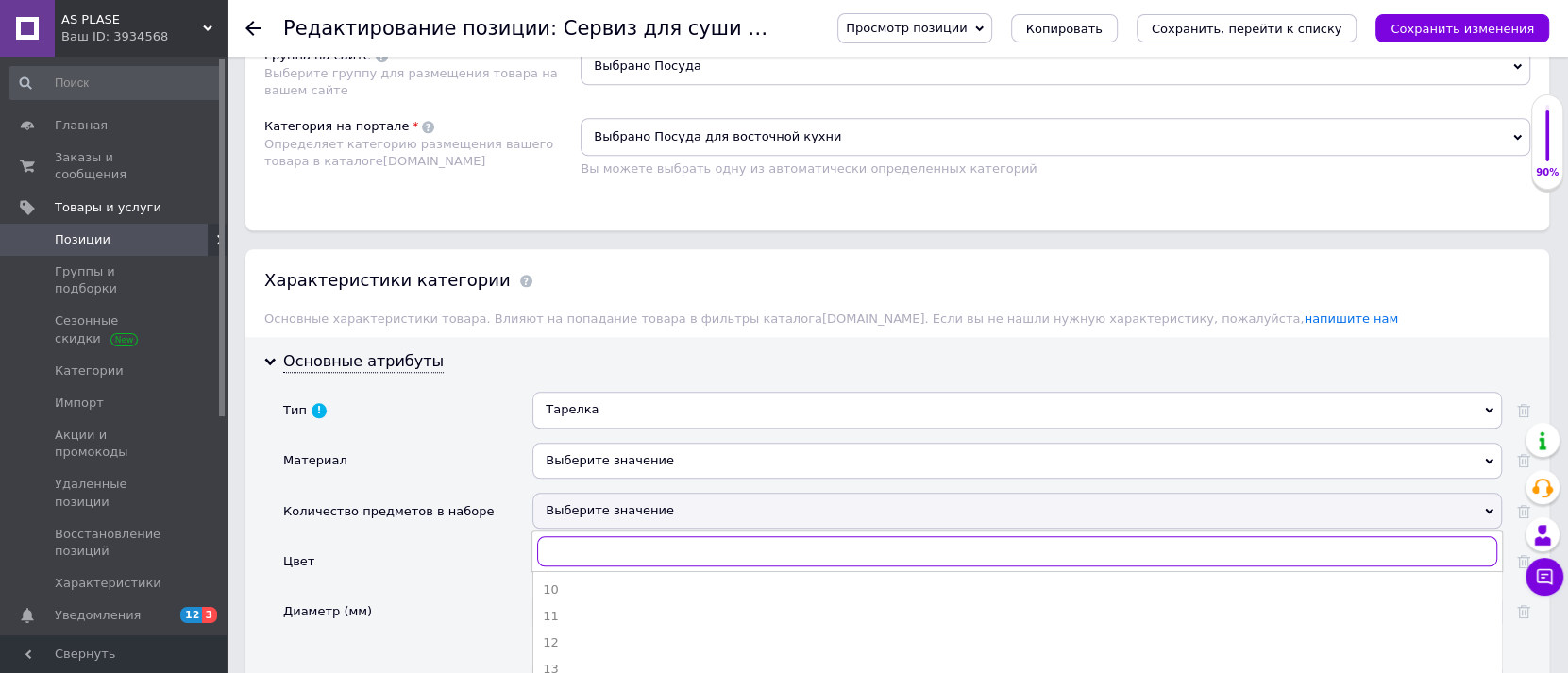
click at [564, 536] on input "text" at bounding box center [1016, 550] width 960 height 30
type input "4"
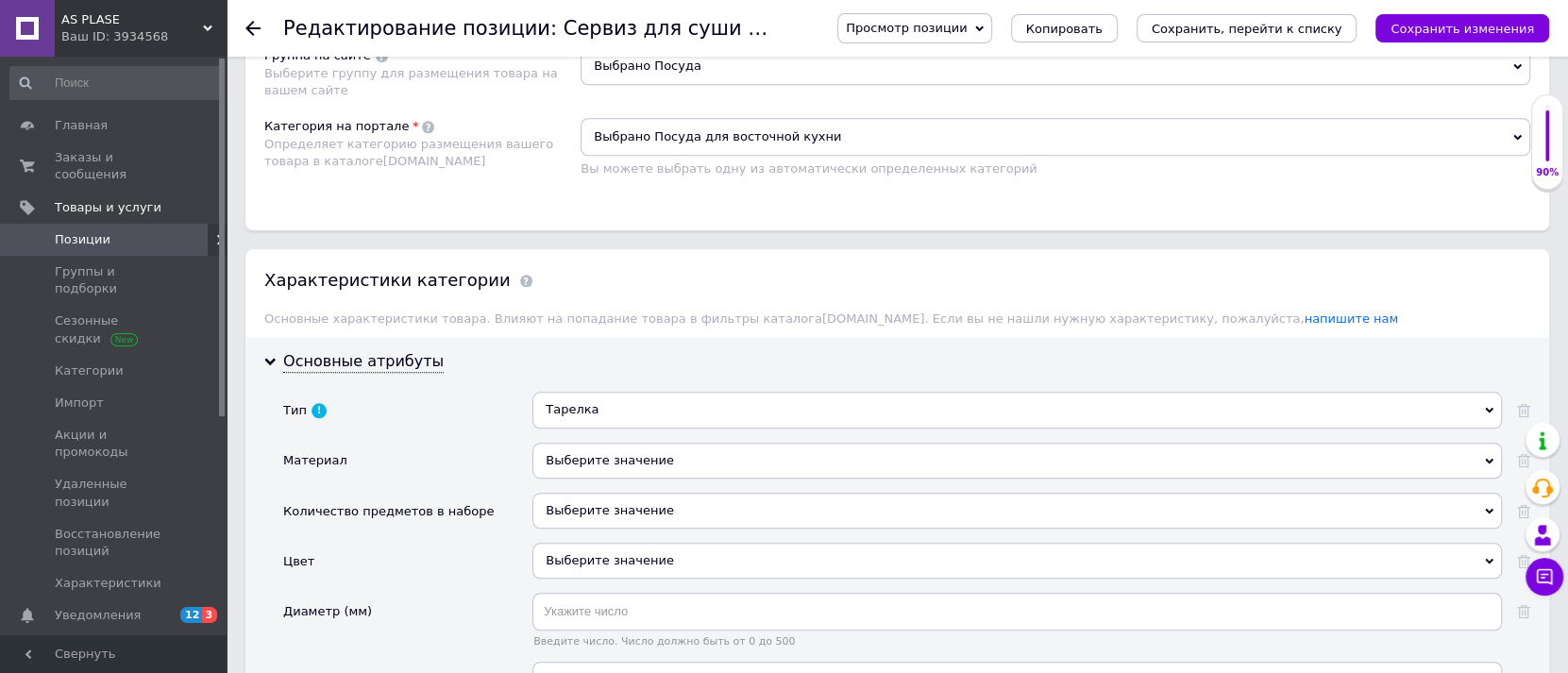
click at [564, 443] on div "Выберите значение" at bounding box center [1017, 460] width 970 height 36
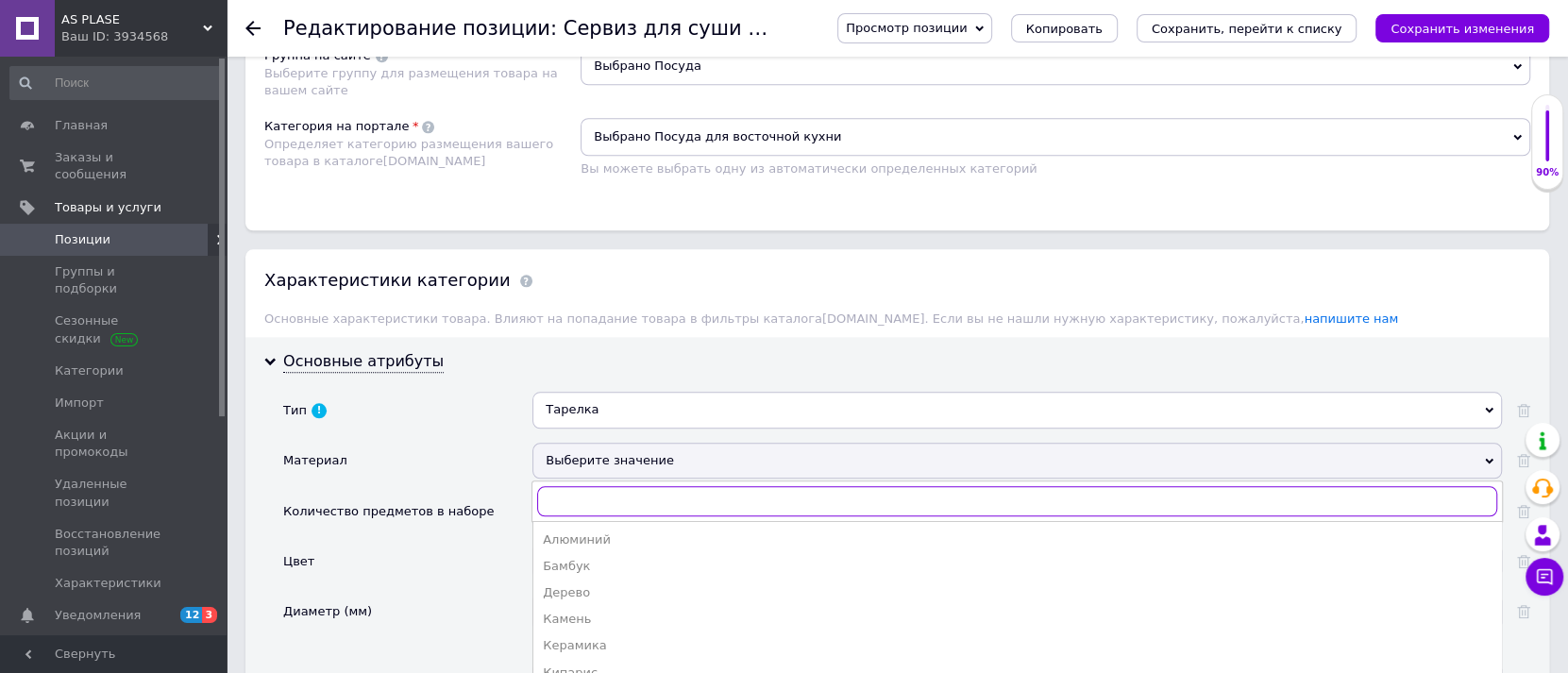
click at [564, 486] on input "text" at bounding box center [1016, 501] width 960 height 30
type input "у"
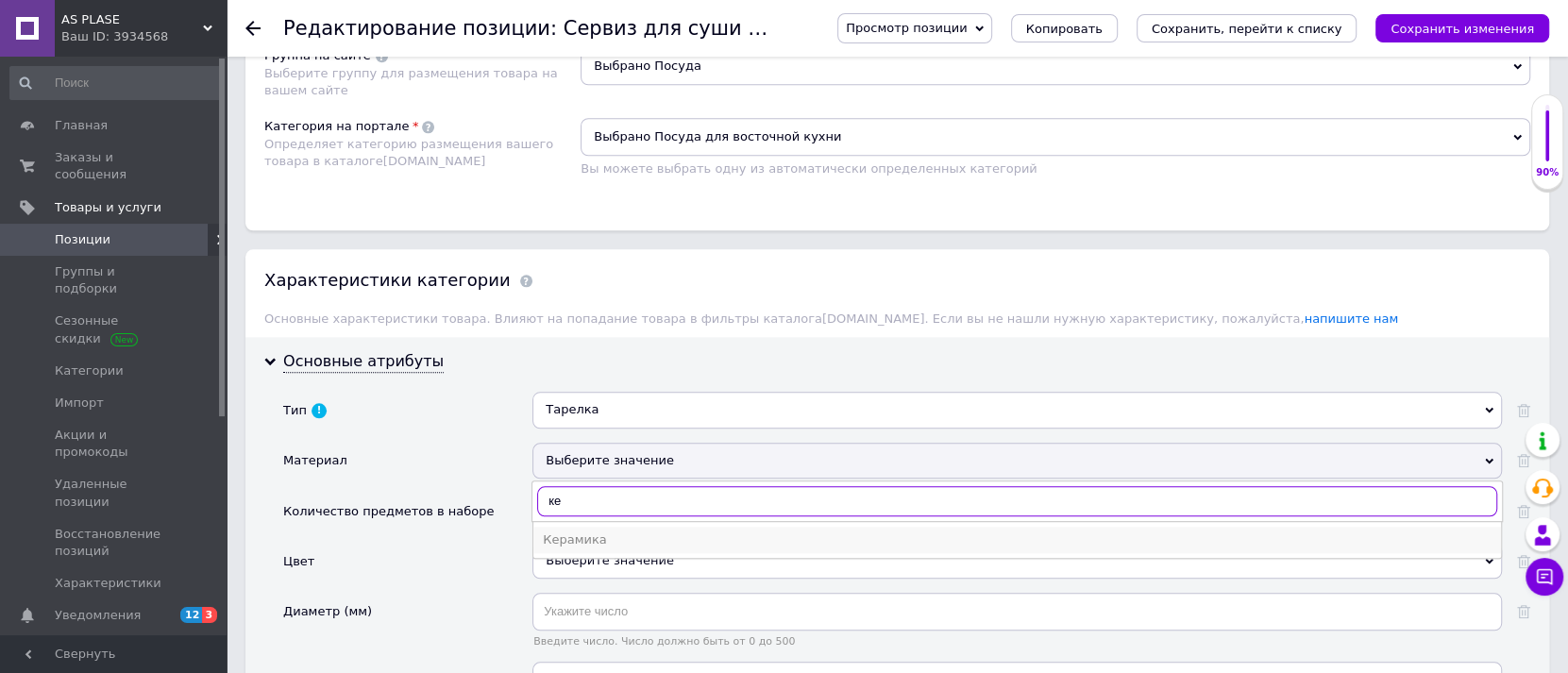
type input "ке"
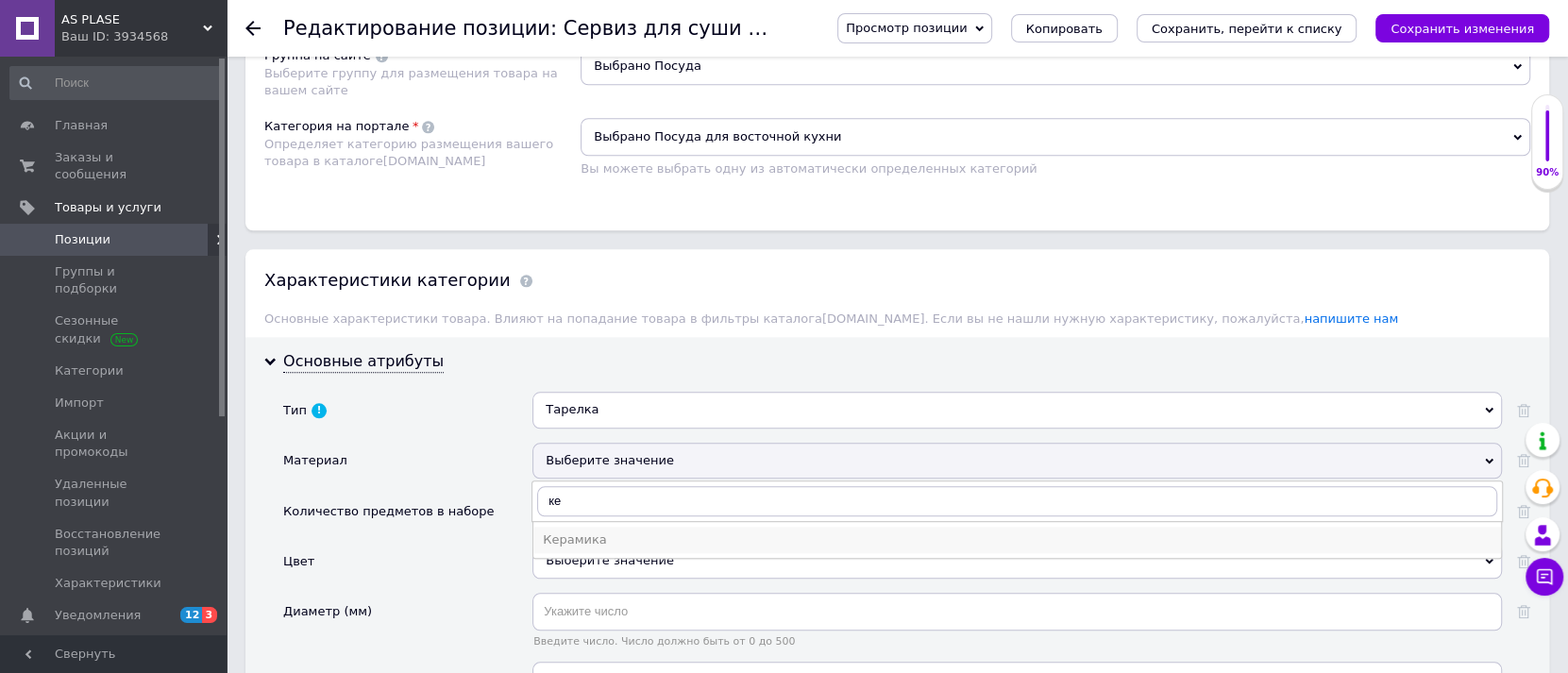
click at [623, 532] on div "Керамика" at bounding box center [1017, 540] width 949 height 17
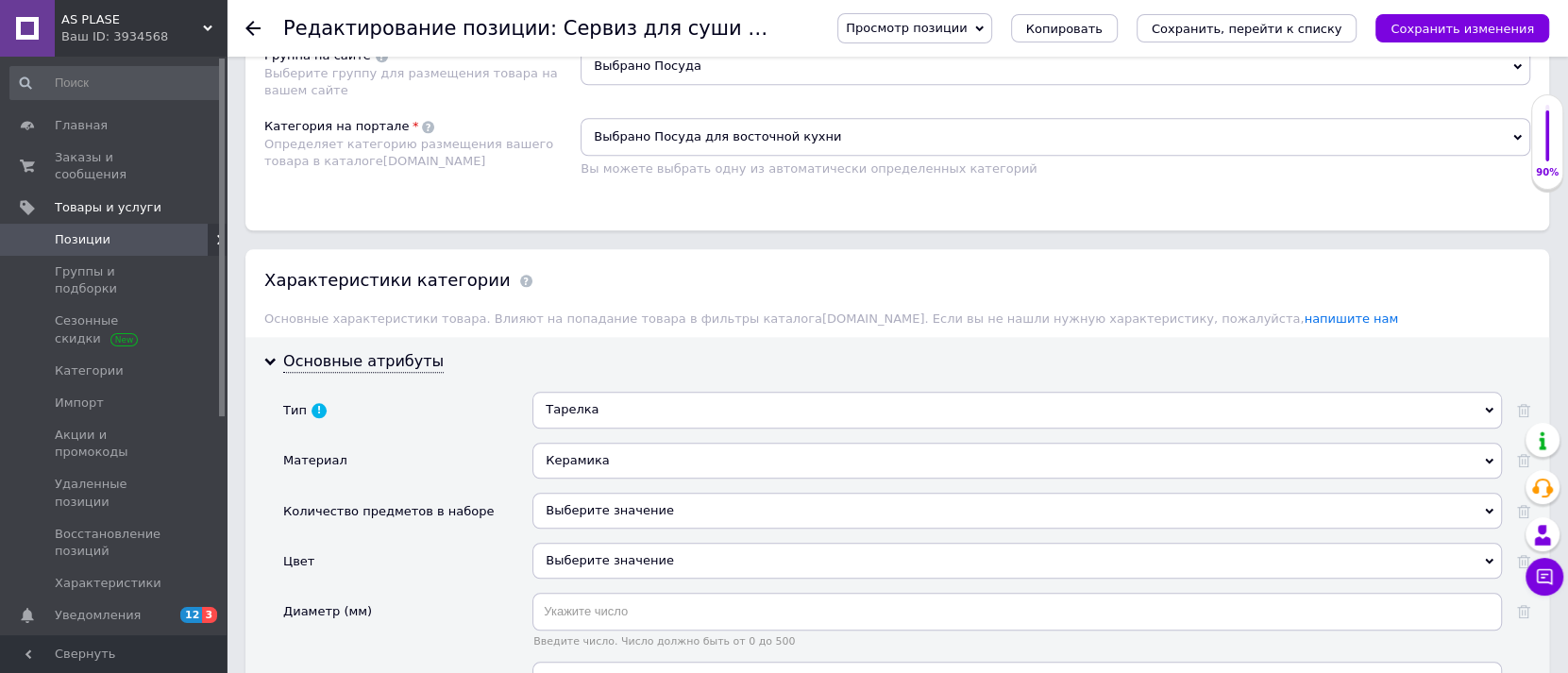
click at [599, 493] on div "Выберите значение" at bounding box center [1017, 511] width 970 height 36
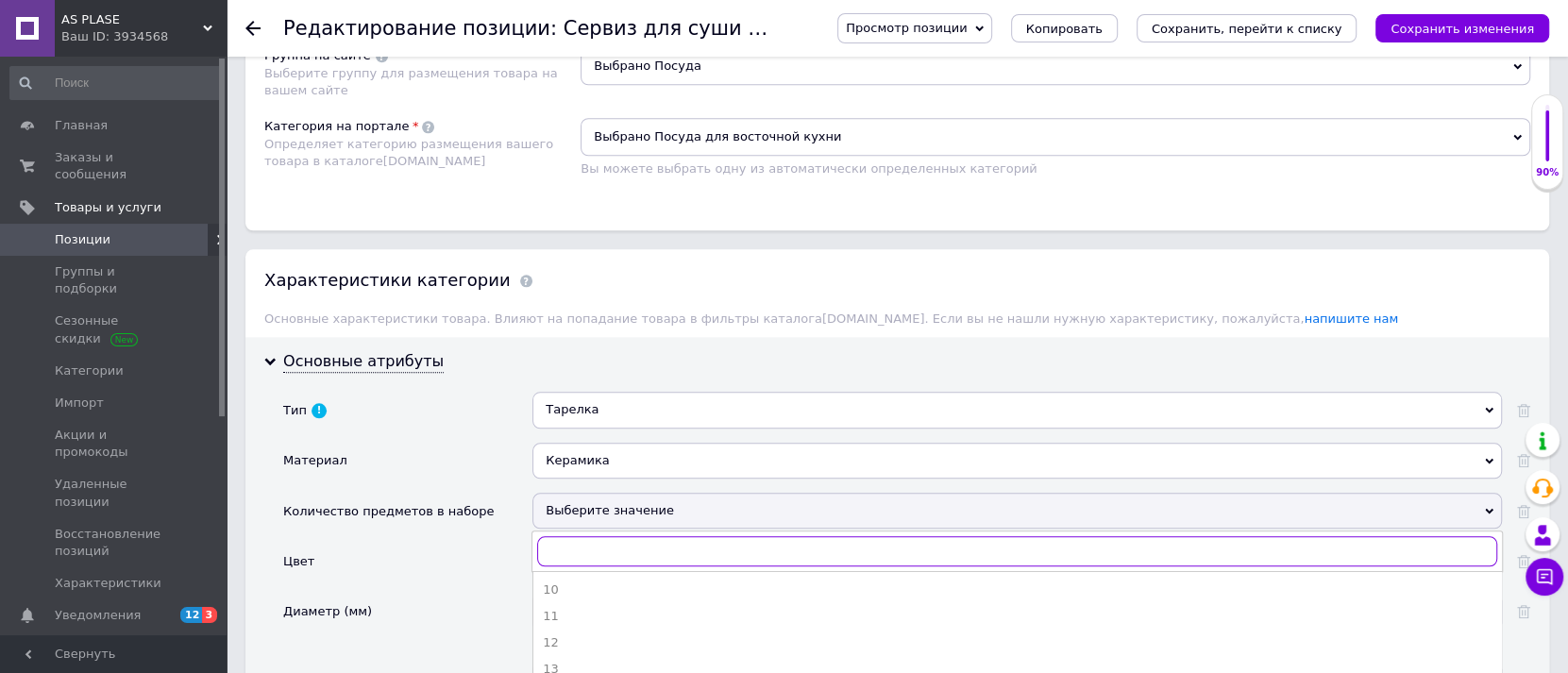
click at [563, 536] on input "text" at bounding box center [1016, 550] width 960 height 30
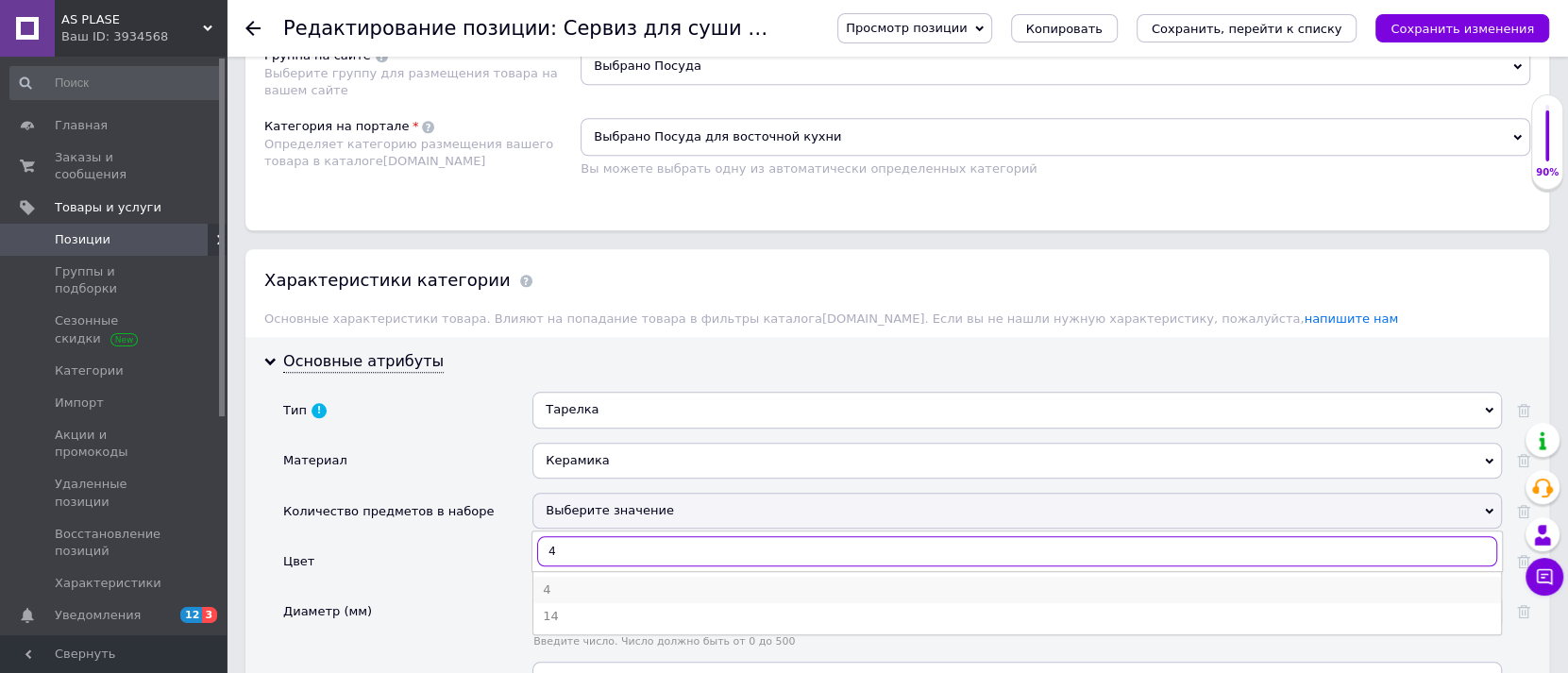
type input "4"
click at [563, 582] on div "4" at bounding box center [1017, 589] width 949 height 17
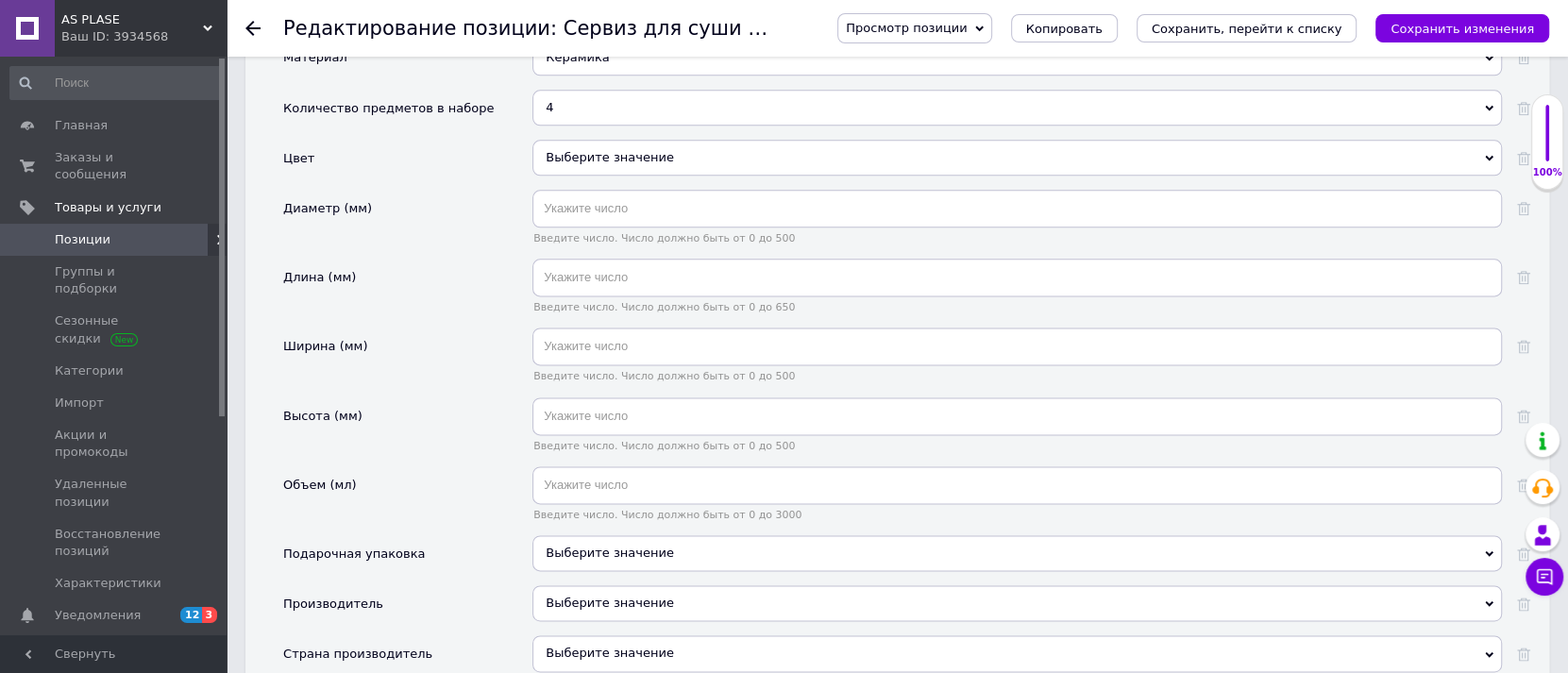
scroll to position [1901, 0]
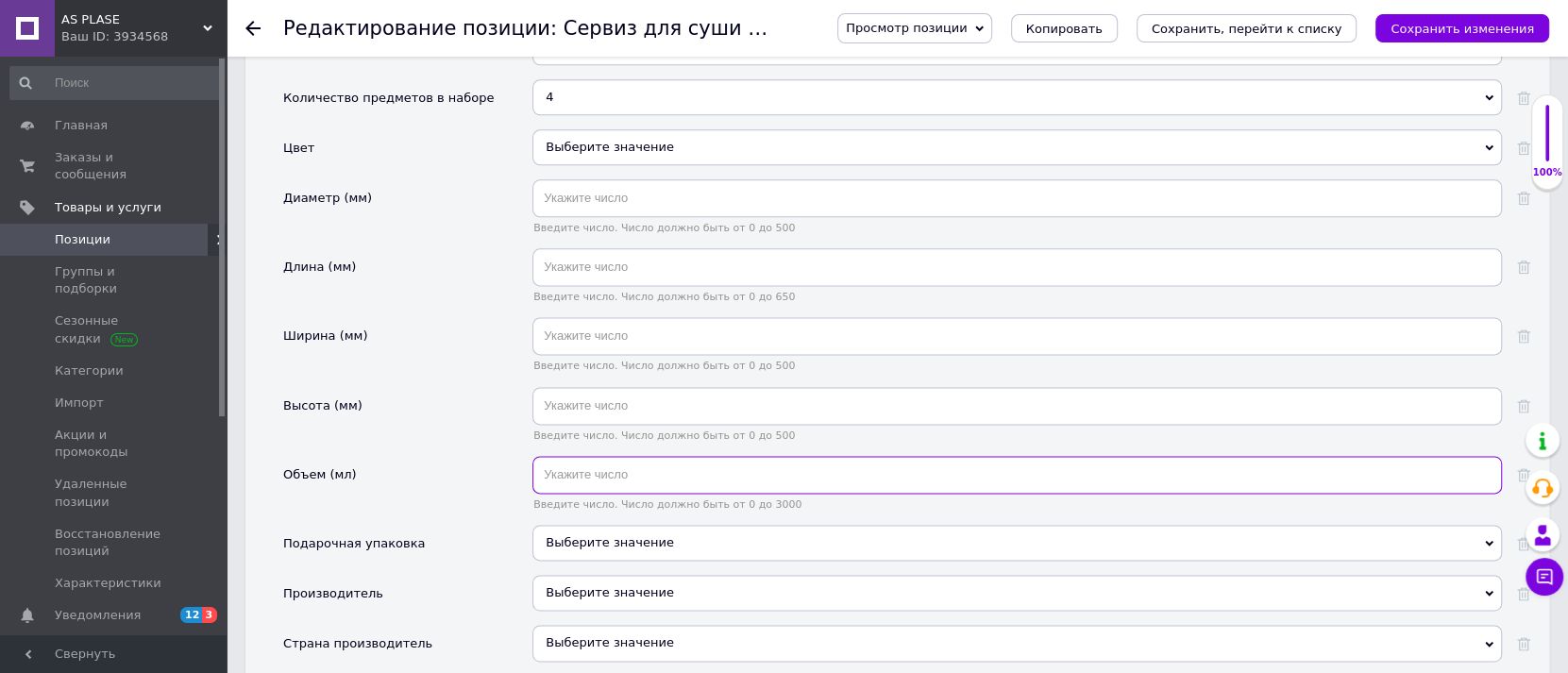
click at [576, 456] on input "text" at bounding box center [1017, 475] width 970 height 38
type input "300"
click at [573, 535] on span "Выберите значение" at bounding box center [610, 542] width 128 height 15
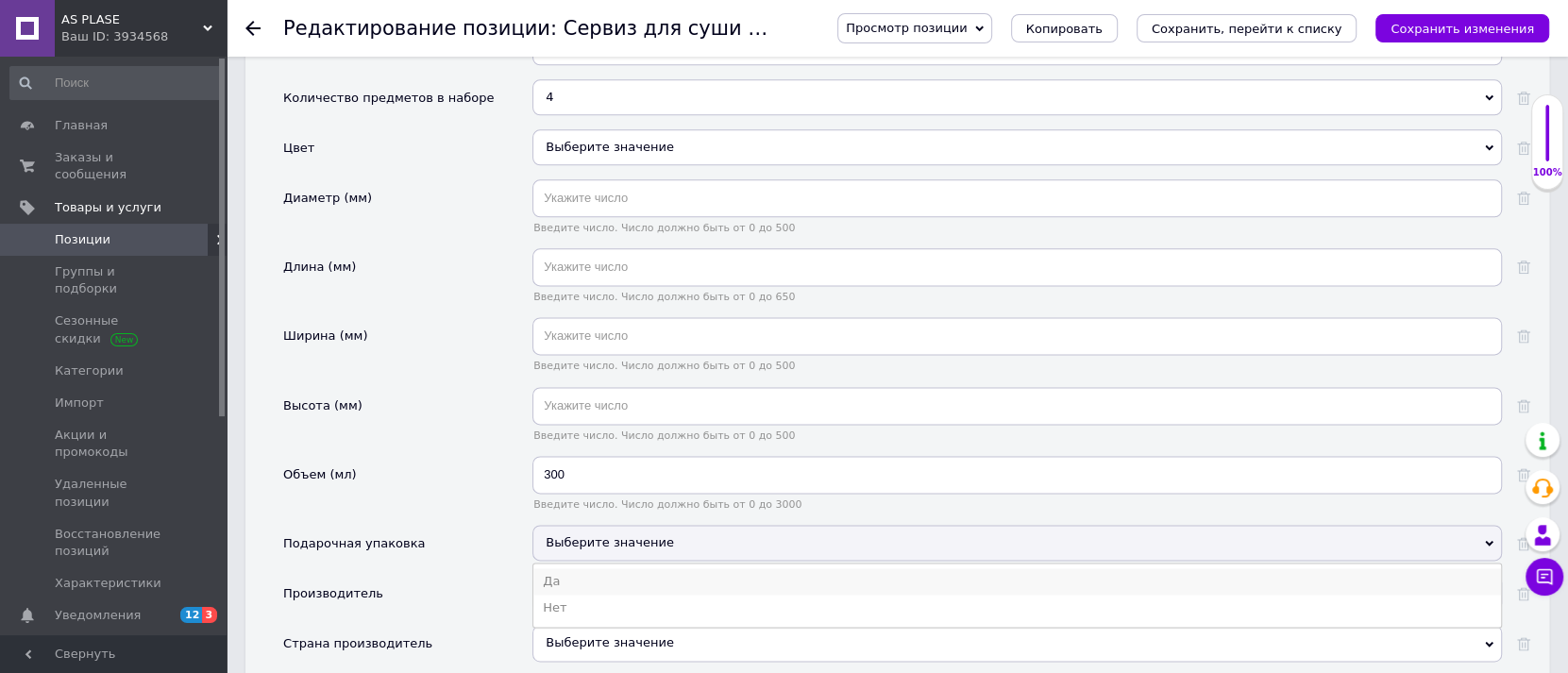
click at [578, 568] on li "Да" at bounding box center [1016, 581] width 968 height 26
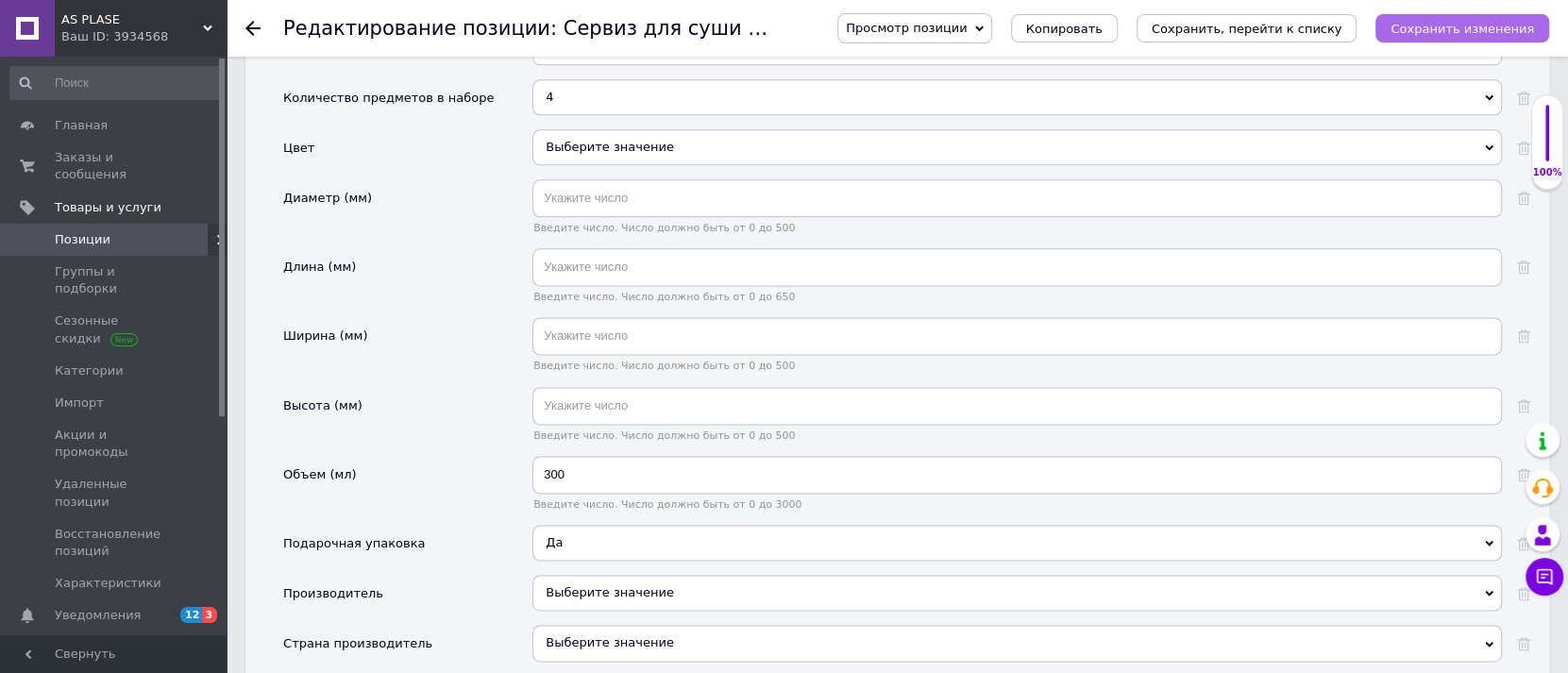
click at [1427, 30] on icon "Сохранить изменения" at bounding box center [1463, 28] width 144 height 15
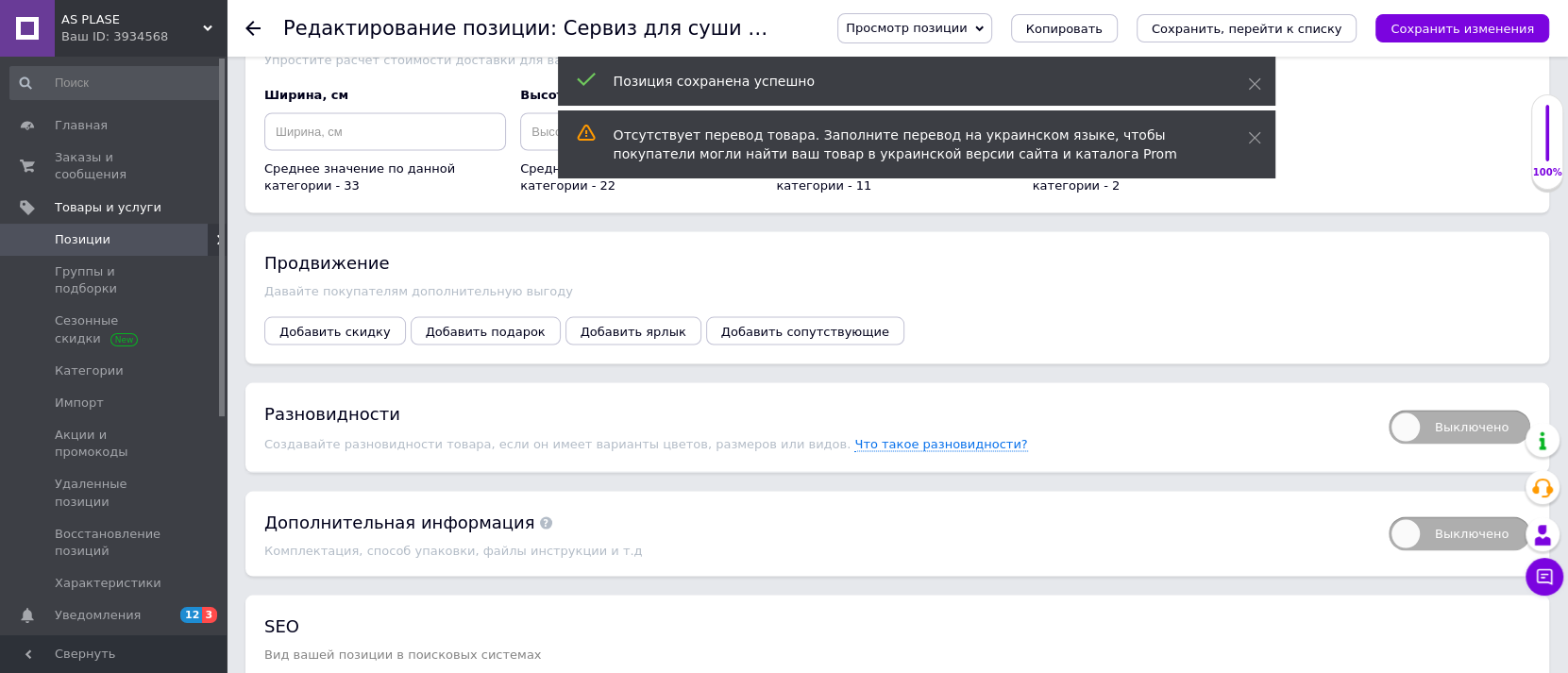
scroll to position [2681, 0]
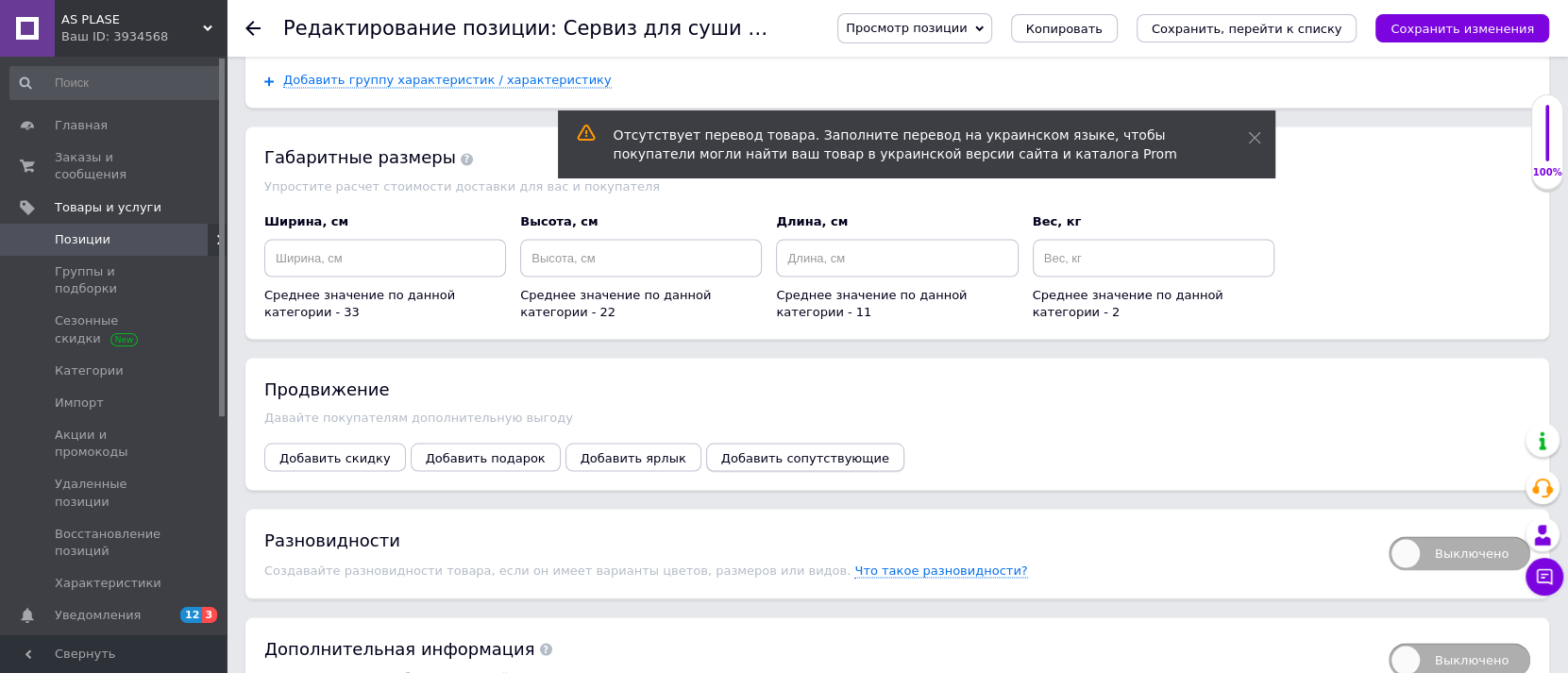
click at [722, 450] on span "Добавить сопутствующие" at bounding box center [805, 457] width 168 height 15
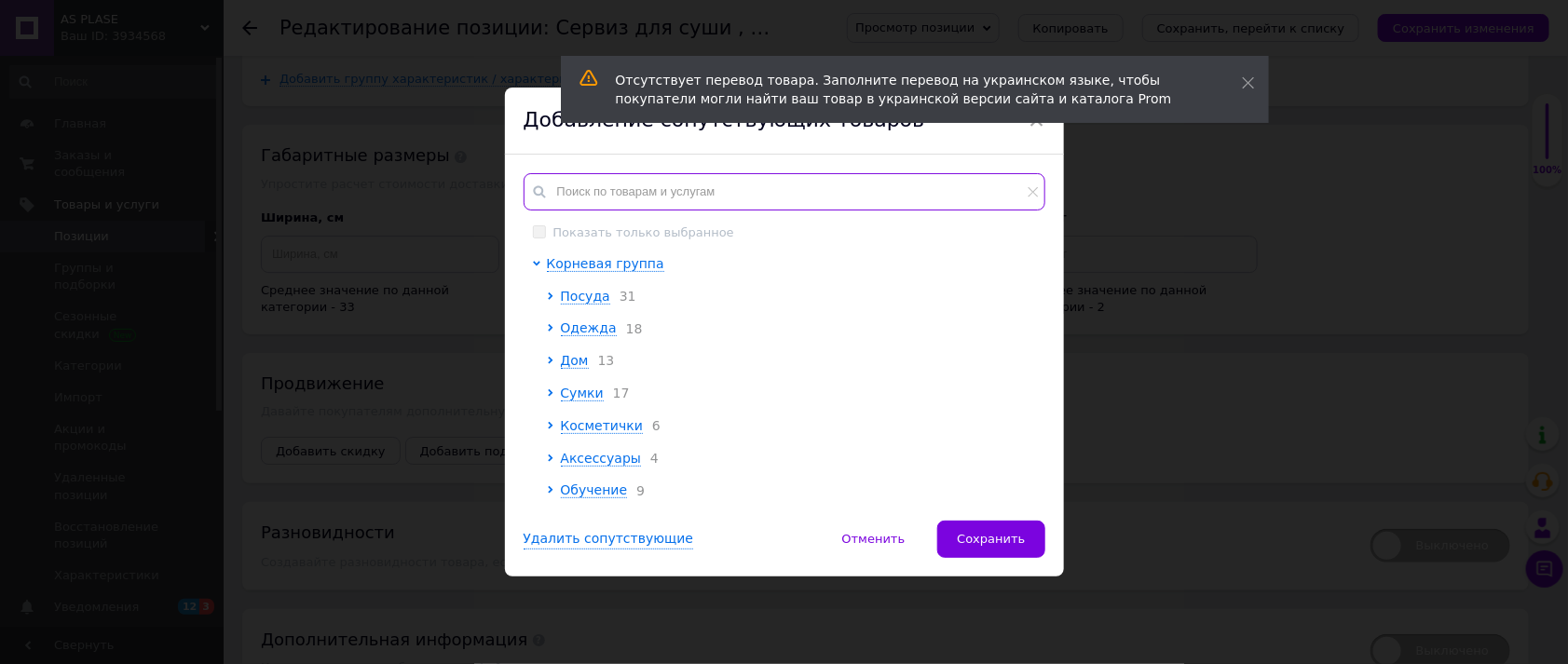
click at [568, 190] on input "text" at bounding box center [785, 192] width 522 height 37
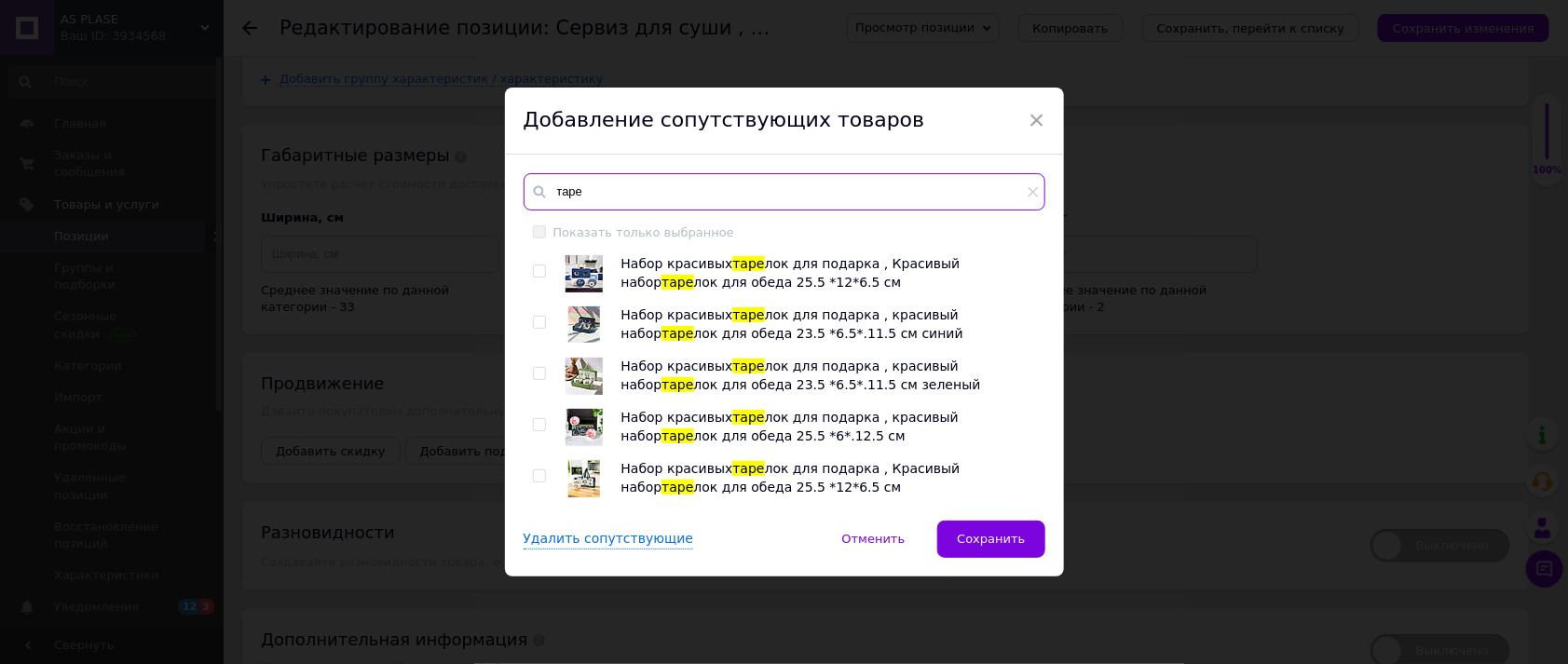
type input "таре"
click at [535, 271] on input "checkbox" at bounding box center [538, 272] width 12 height 12
checkbox input "true"
click at [539, 317] on input "checkbox" at bounding box center [538, 322] width 12 height 12
checkbox input "true"
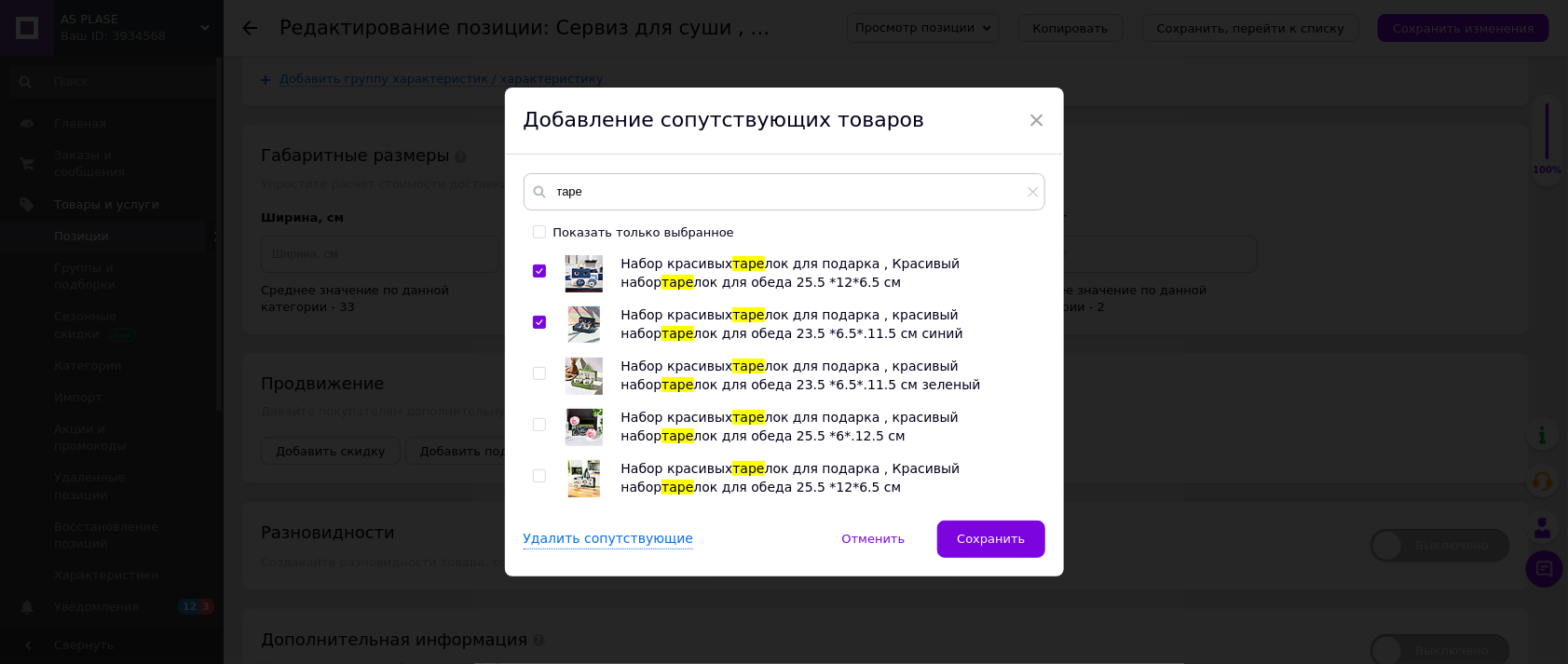
click at [539, 375] on input "checkbox" at bounding box center [538, 373] width 12 height 12
checkbox input "true"
click at [539, 424] on input "checkbox" at bounding box center [538, 425] width 12 height 12
checkbox input "true"
click at [538, 473] on input "checkbox" at bounding box center [538, 476] width 12 height 12
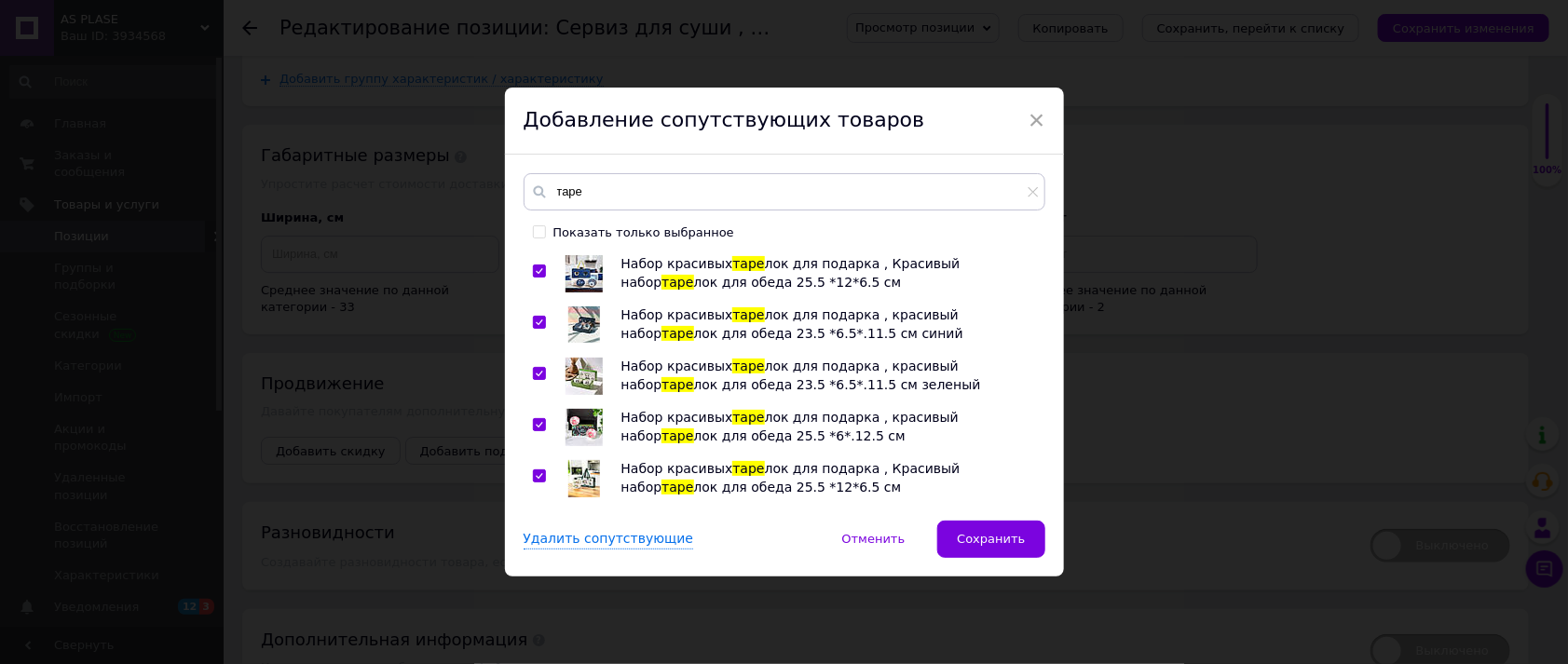
checkbox input "true"
click at [1027, 526] on button "Сохранить" at bounding box center [991, 539] width 107 height 37
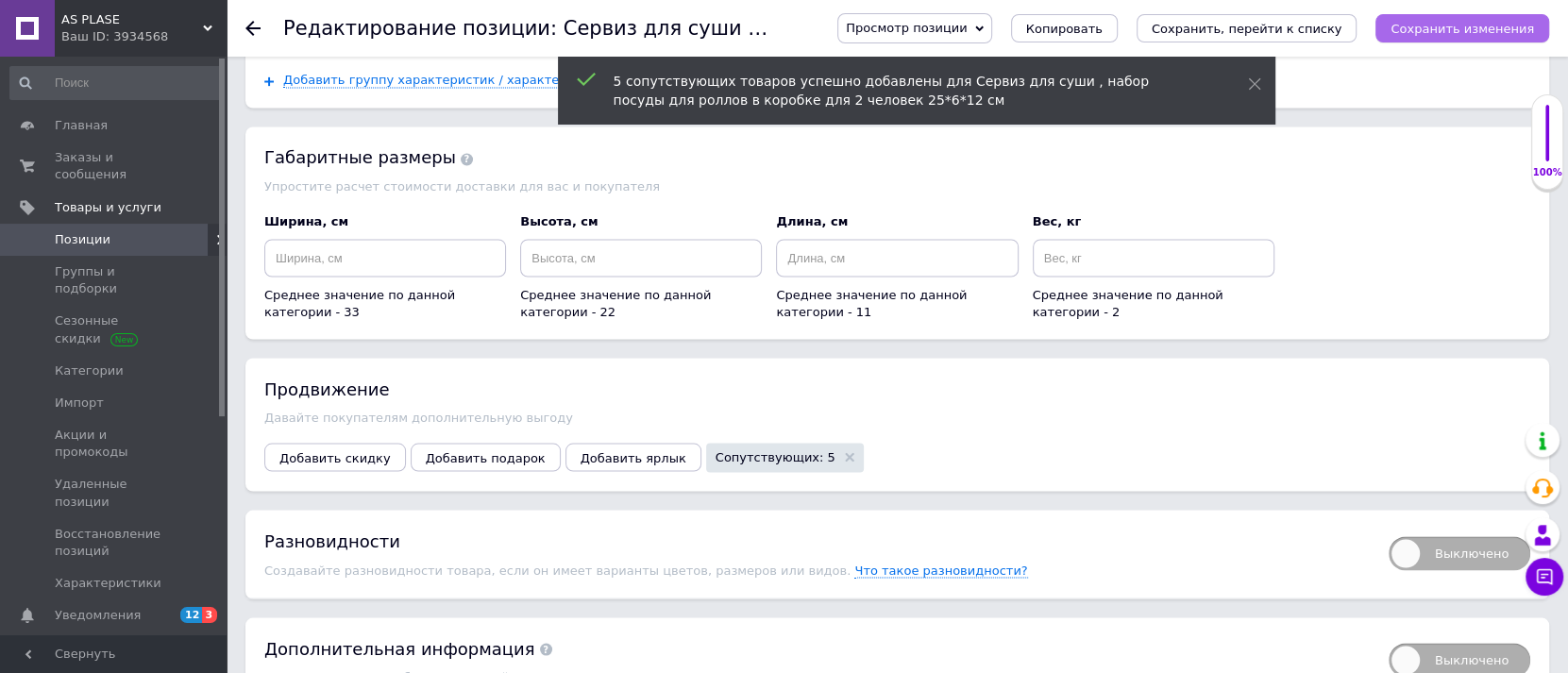
click at [1494, 34] on icon "Сохранить изменения" at bounding box center [1463, 28] width 144 height 15
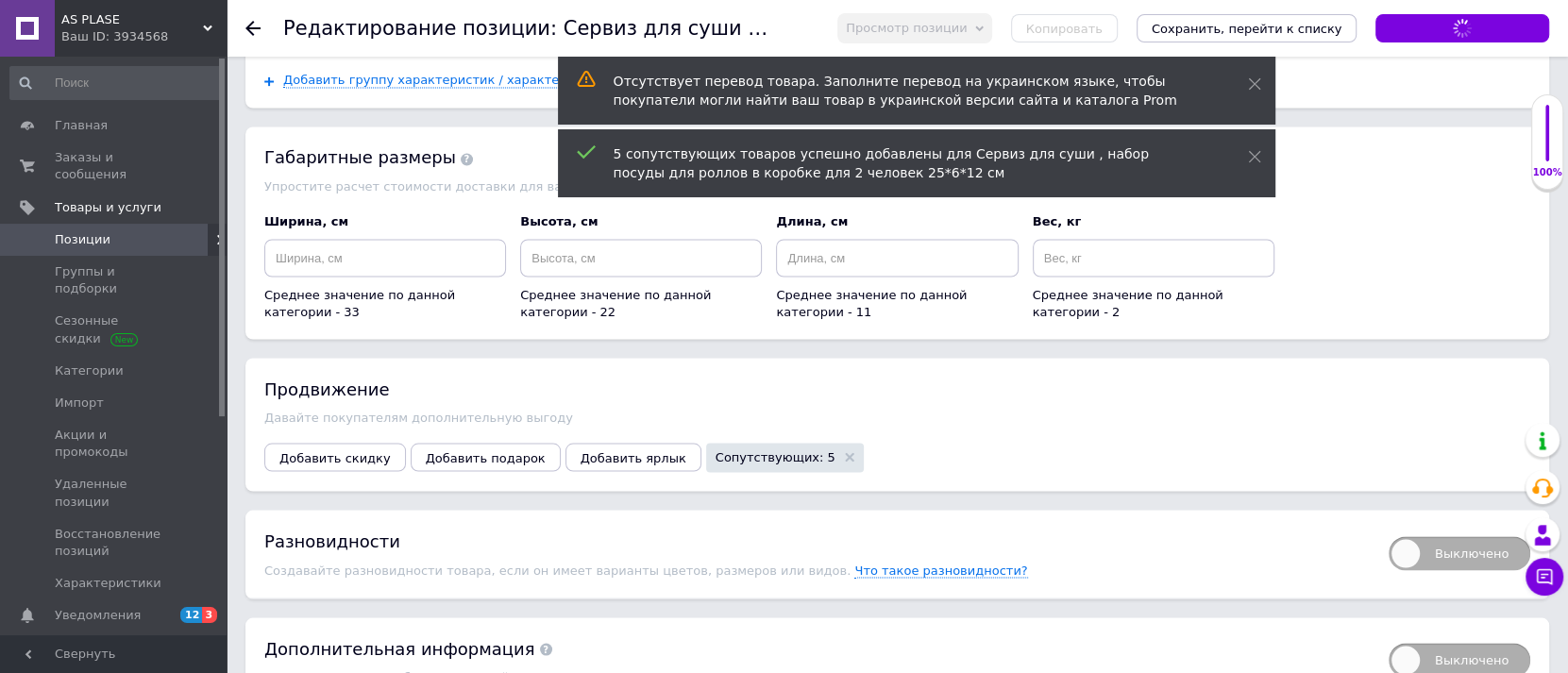
scroll to position [3309, 0]
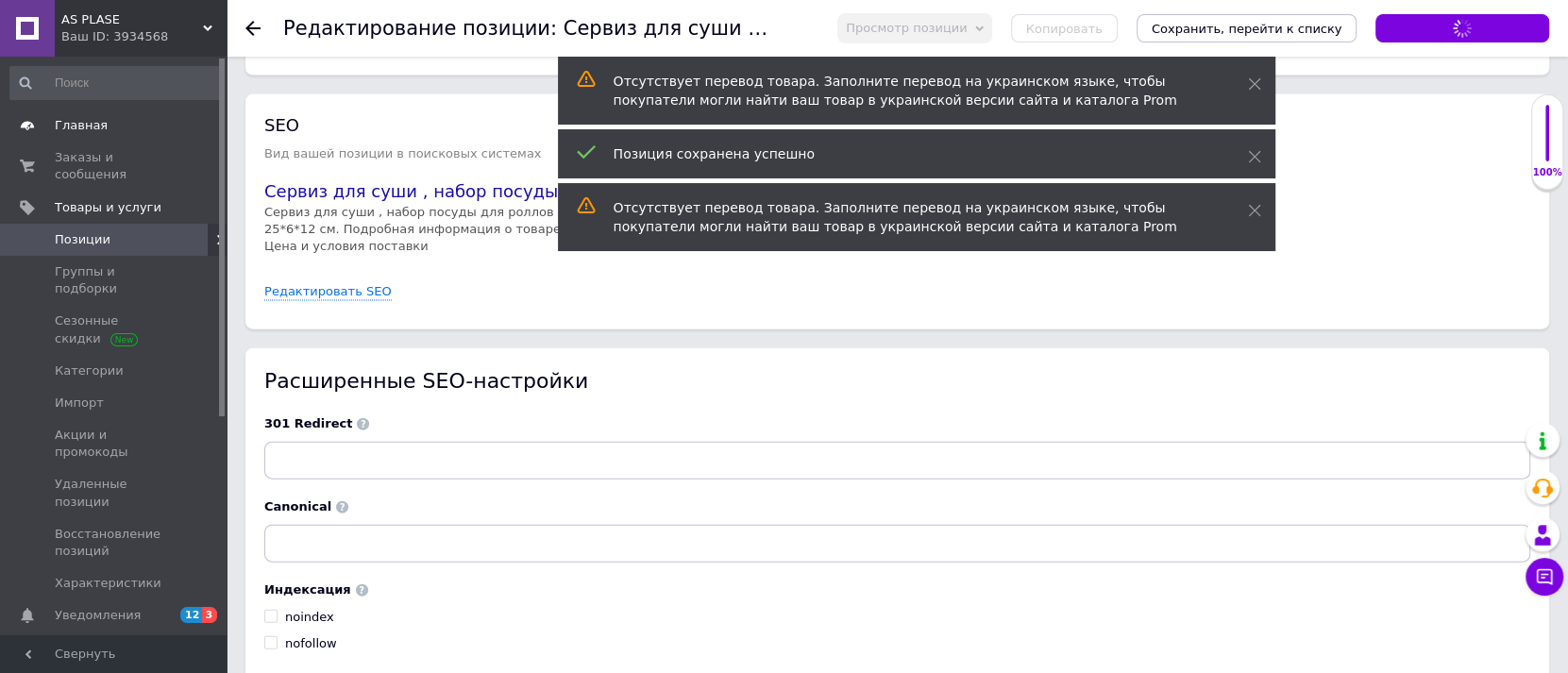
click at [88, 126] on span "Главная" at bounding box center [81, 124] width 53 height 17
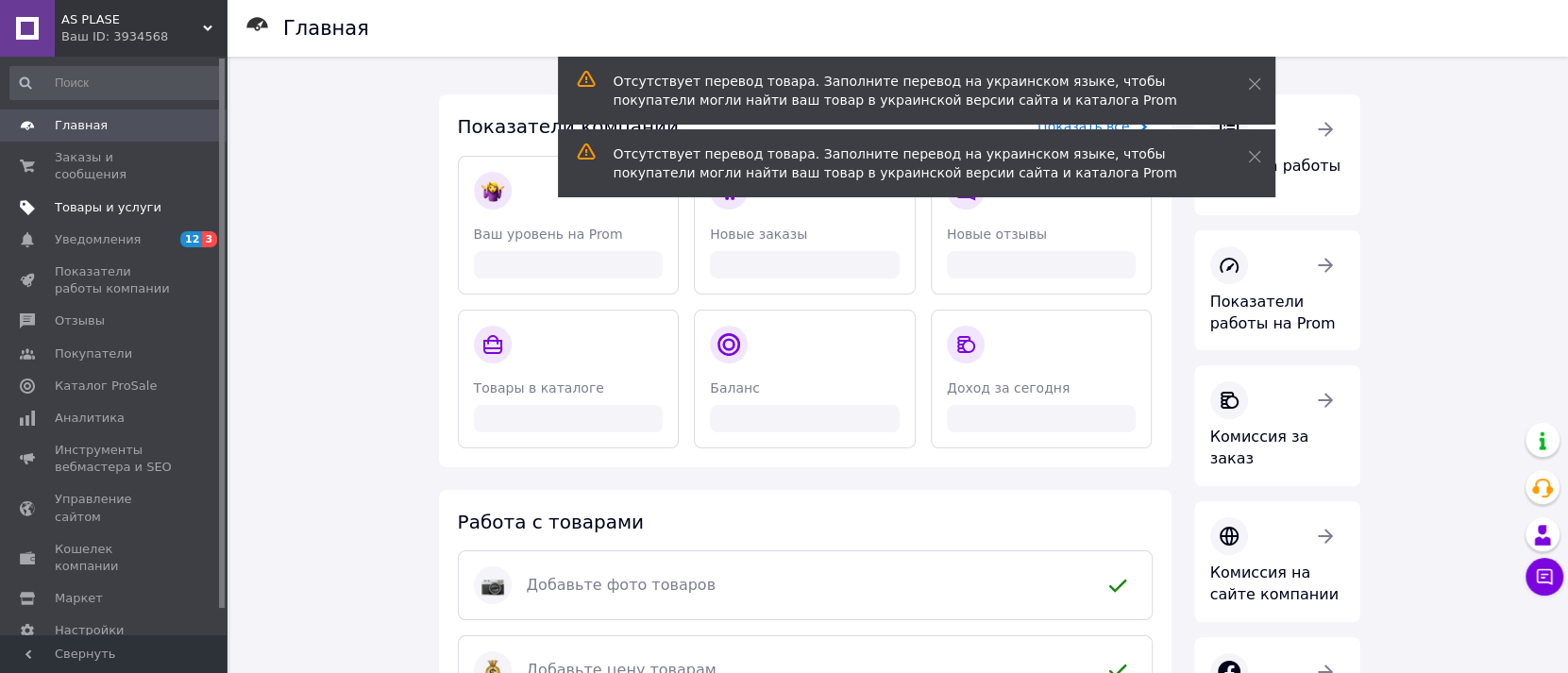
click at [96, 199] on span "Товары и услуги" at bounding box center [108, 207] width 107 height 17
